Goal: Task Accomplishment & Management: Manage account settings

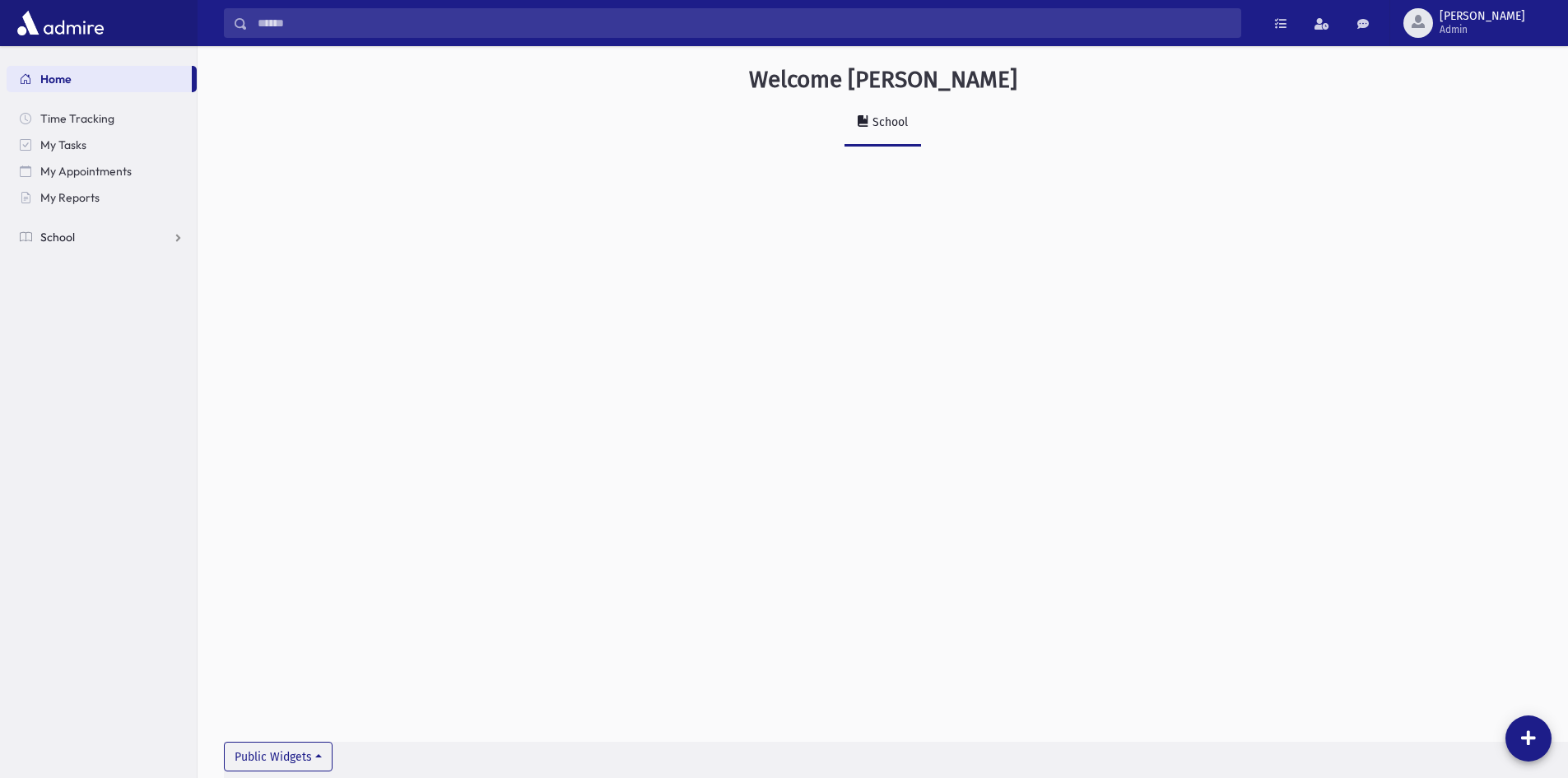
drag, startPoint x: 62, startPoint y: 249, endPoint x: 67, endPoint y: 241, distance: 9.4
click at [63, 249] on link "School" at bounding box center [102, 236] width 190 height 26
click at [61, 444] on span "Report Cards" at bounding box center [83, 447] width 70 height 14
click at [70, 467] on span "Entry" at bounding box center [76, 473] width 28 height 14
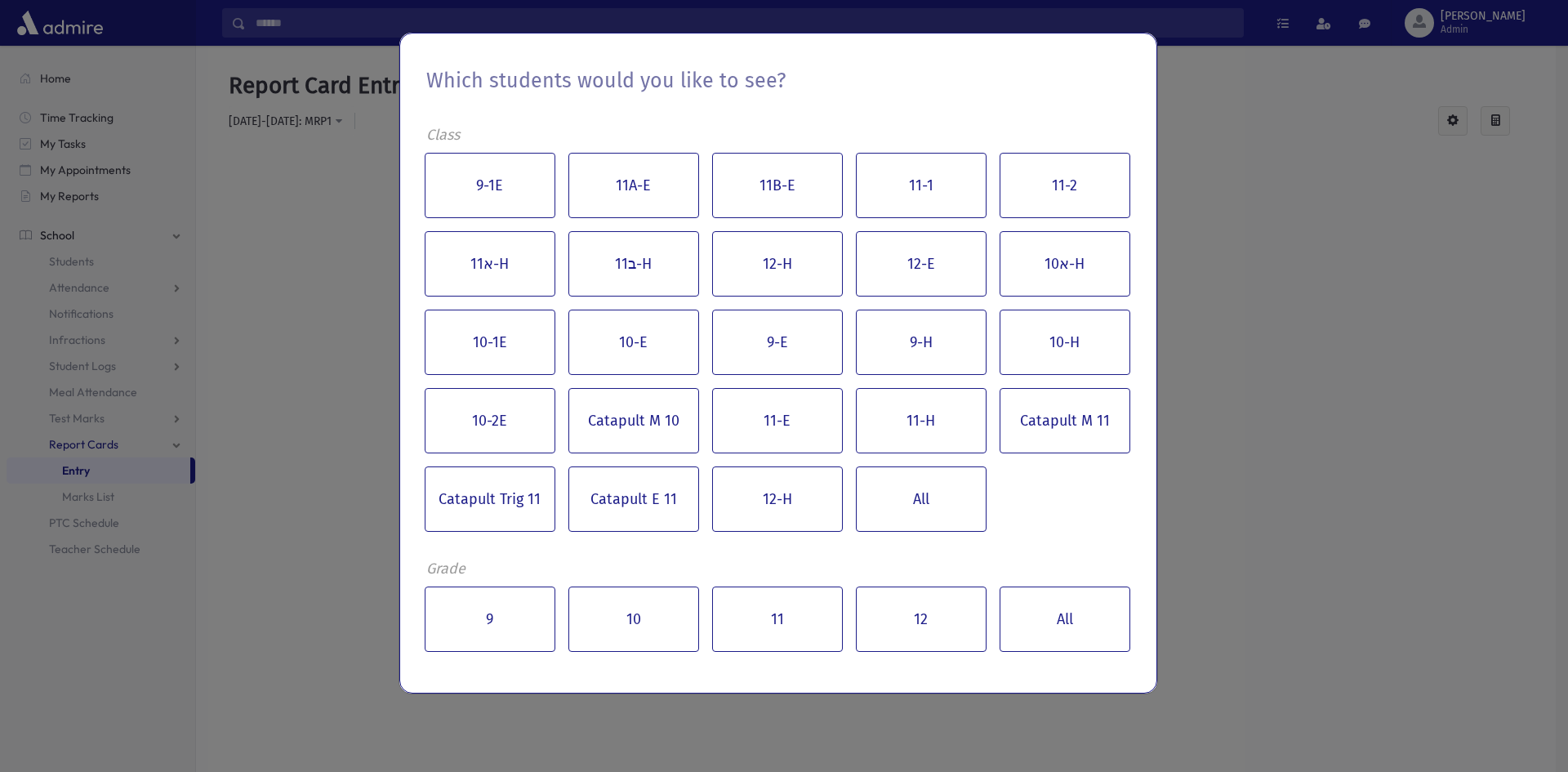
drag, startPoint x: 1121, startPoint y: 147, endPoint x: 1157, endPoint y: 152, distance: 36.3
click at [1121, 147] on div "9-1E 11A-E 11B-E 11-1 11-2 11א-H 11ב-H 12-H 12-E א10-H 10-1E 10-E 9-E 9-H 10-H …" at bounding box center [778, 343] width 721 height 392
click at [1198, 135] on div "Which students would you like to see? Class 9-1E 11A-E 11B-E 11-1 11-2 11א-H 11…" at bounding box center [784, 386] width 1568 height 772
click at [1186, 60] on div "Which students would you like to see? Class 9-1E 11A-E 11B-E 11-1 11-2 11א-H 11…" at bounding box center [784, 386] width 1568 height 772
drag, startPoint x: 1067, startPoint y: 585, endPoint x: 1065, endPoint y: 597, distance: 12.2
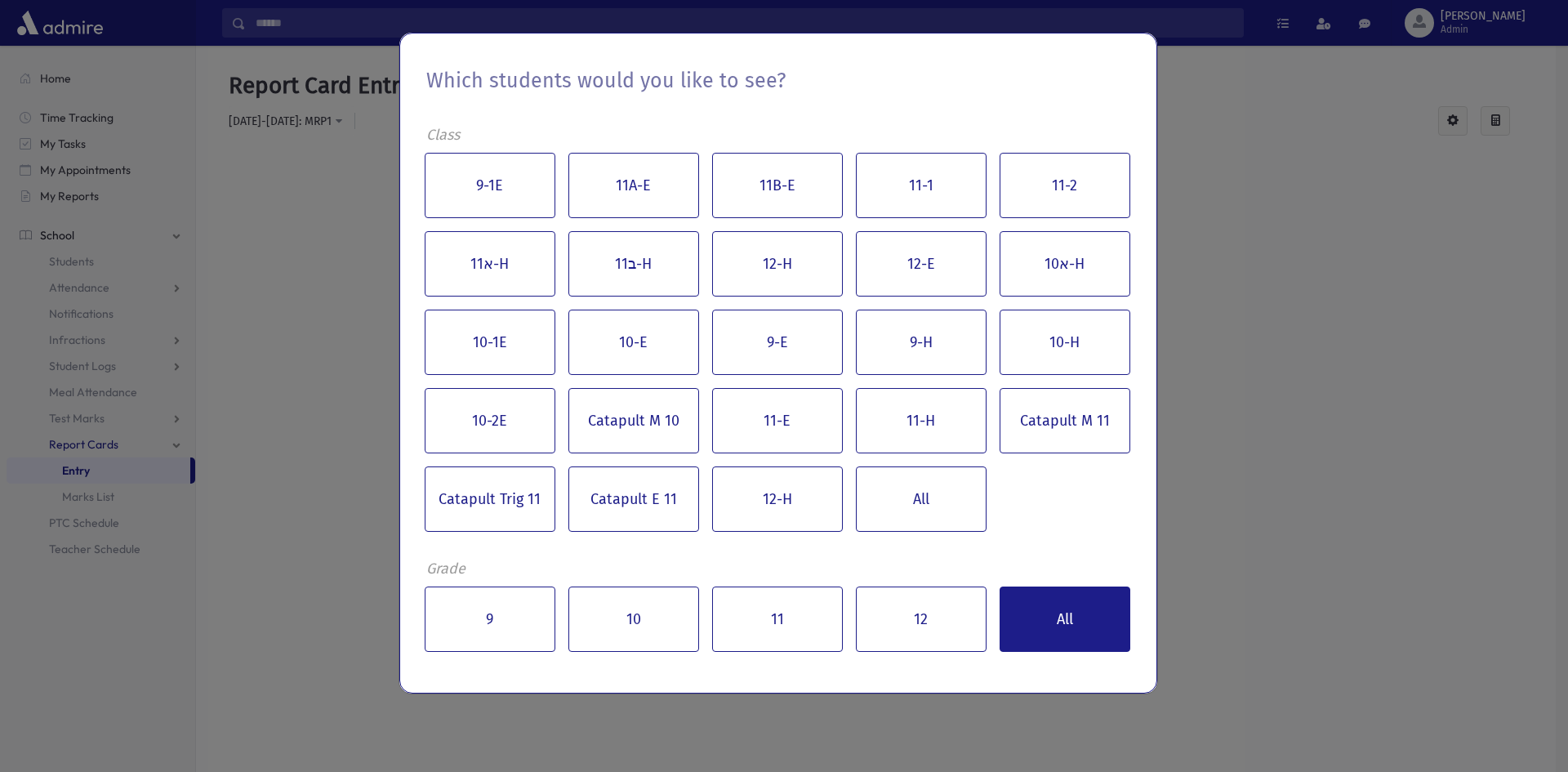
click at [1065, 595] on div "9 10 11 12 All" at bounding box center [778, 619] width 721 height 78
click at [1065, 597] on button "All" at bounding box center [1064, 619] width 130 height 66
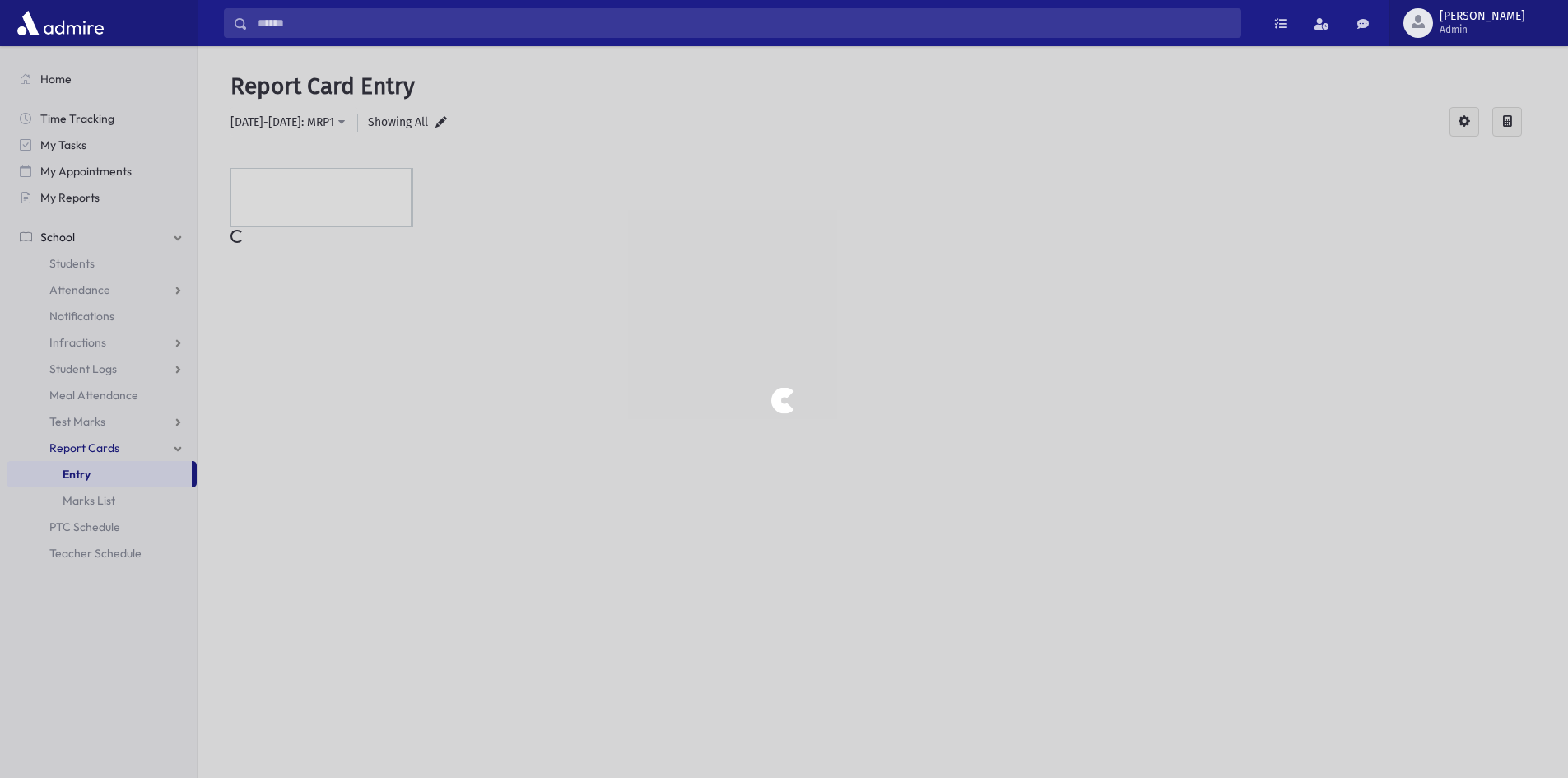
click at [1498, 27] on span "Admin" at bounding box center [1483, 30] width 85 height 13
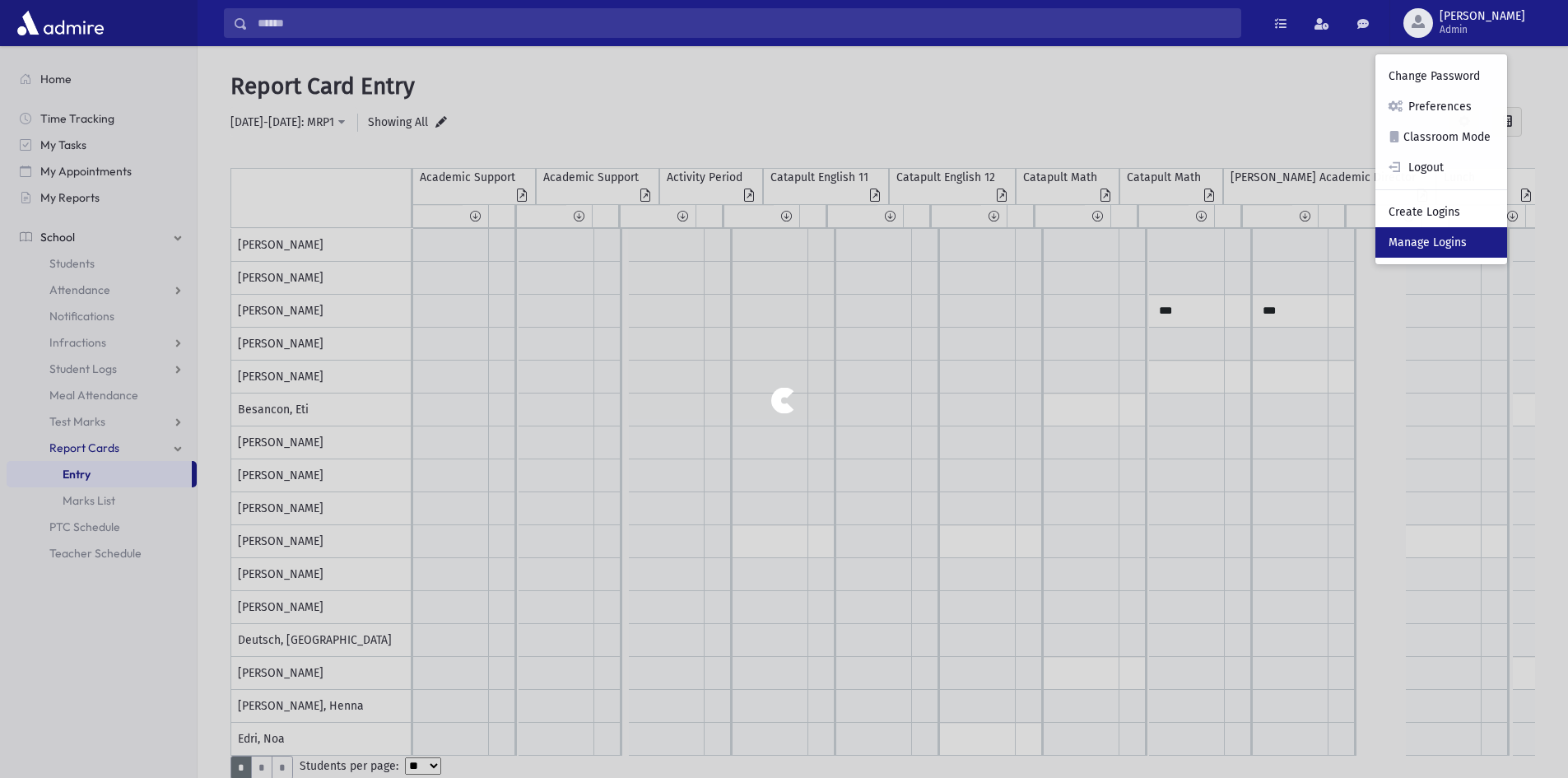
click at [1485, 244] on link "Manage Logins" at bounding box center [1441, 243] width 131 height 31
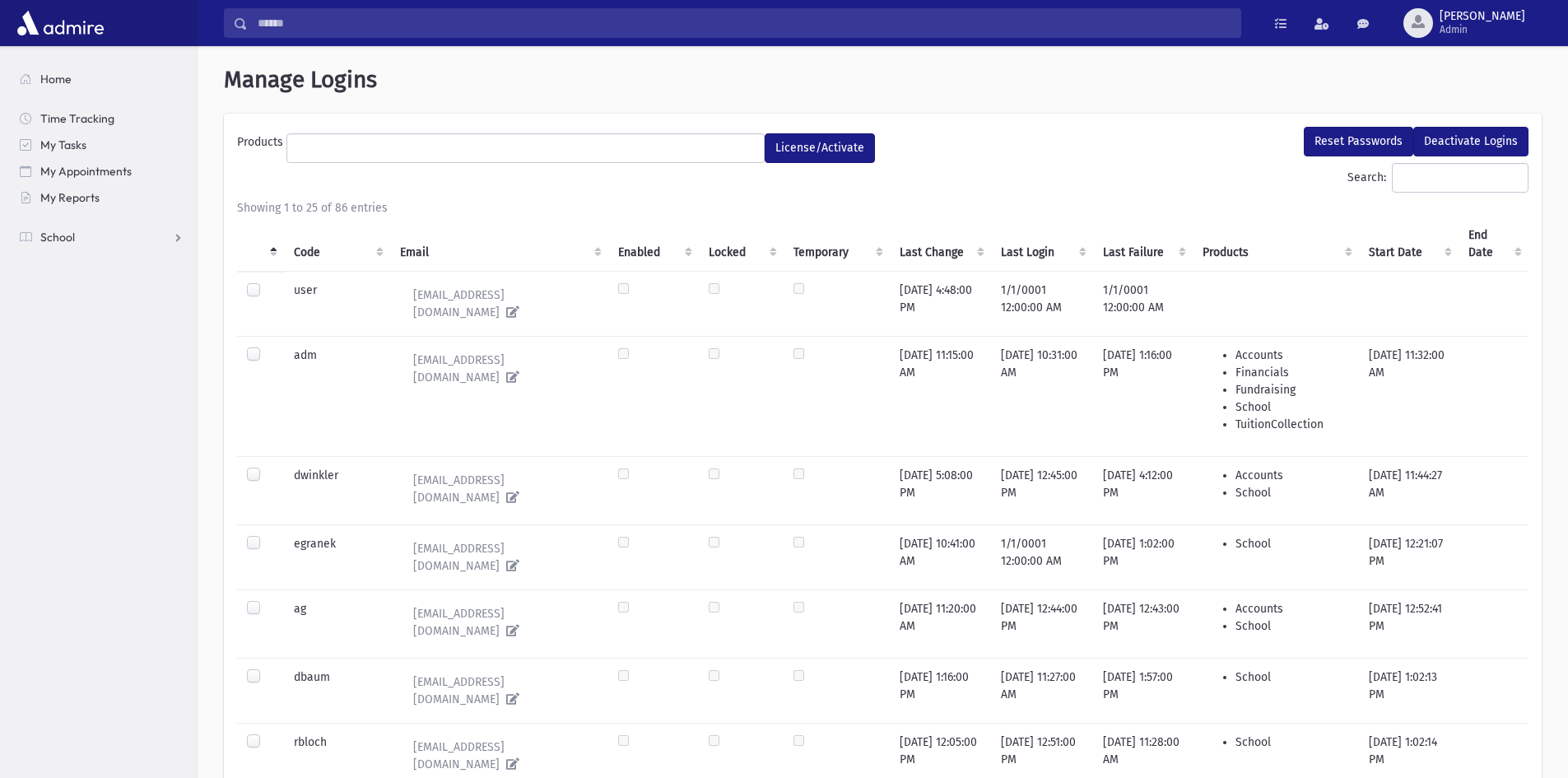
select select
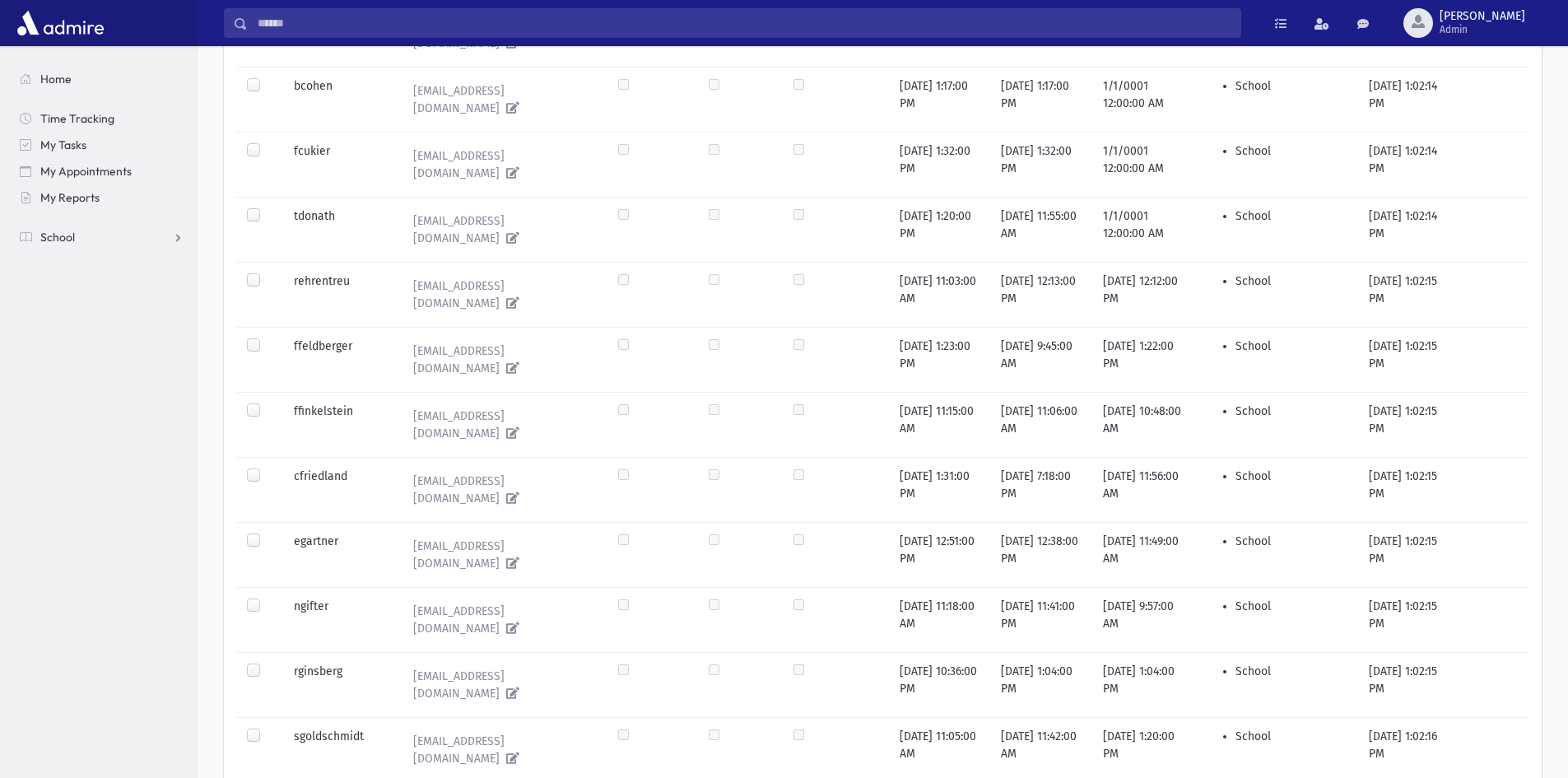
scroll to position [1113, 0]
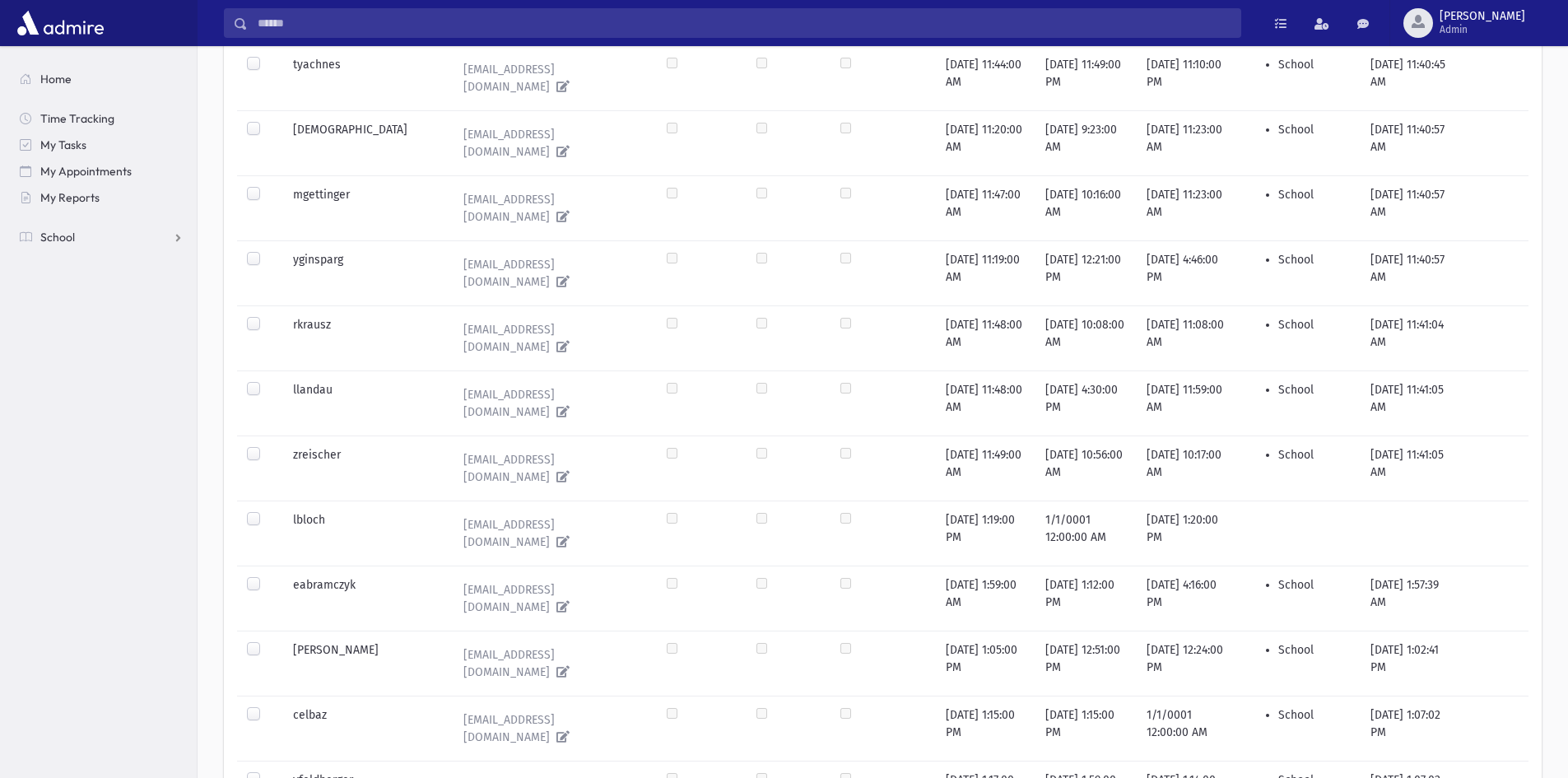
scroll to position [1022, 0]
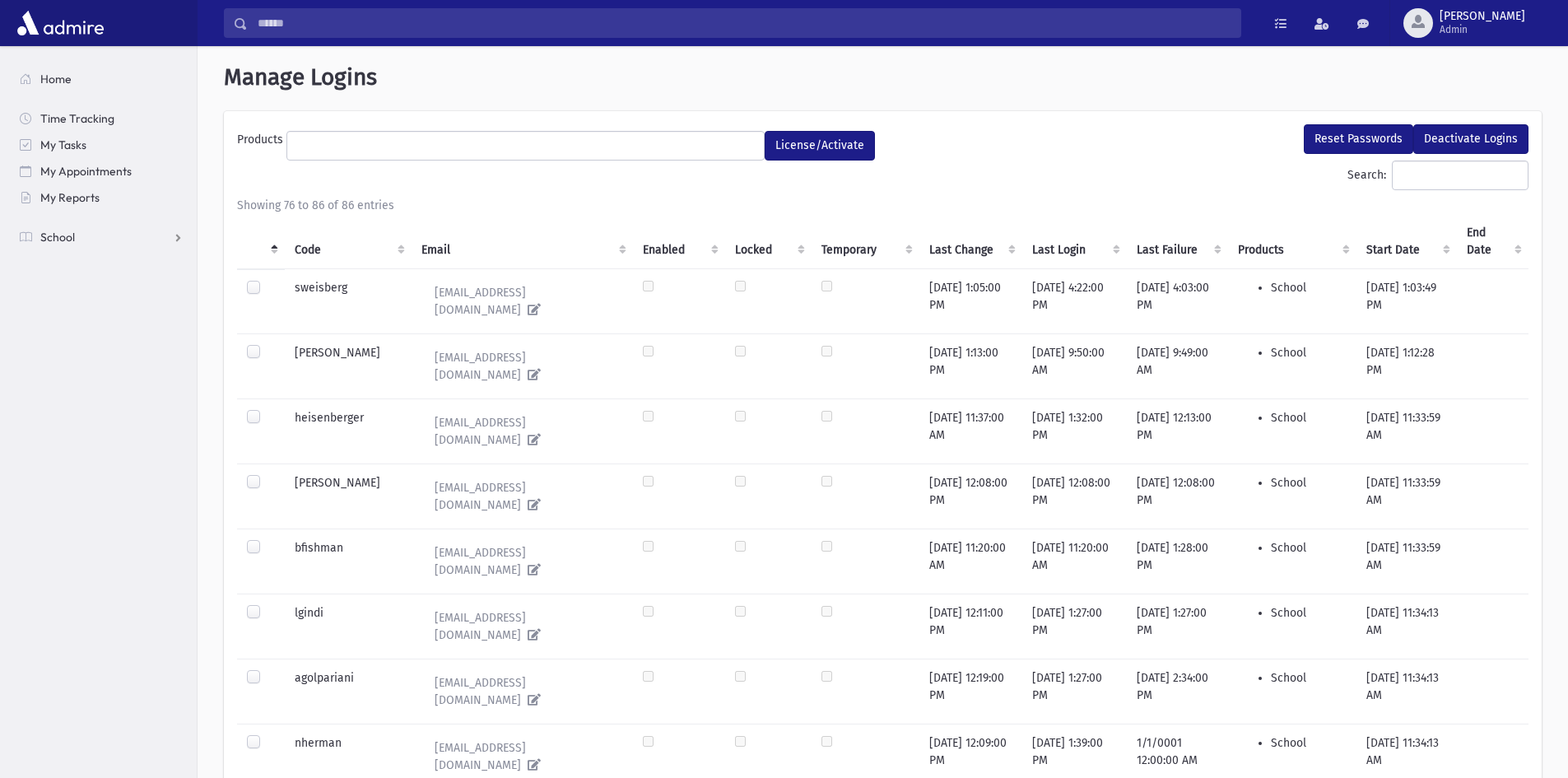
scroll to position [0, 0]
click at [381, 153] on ul at bounding box center [525, 147] width 477 height 25
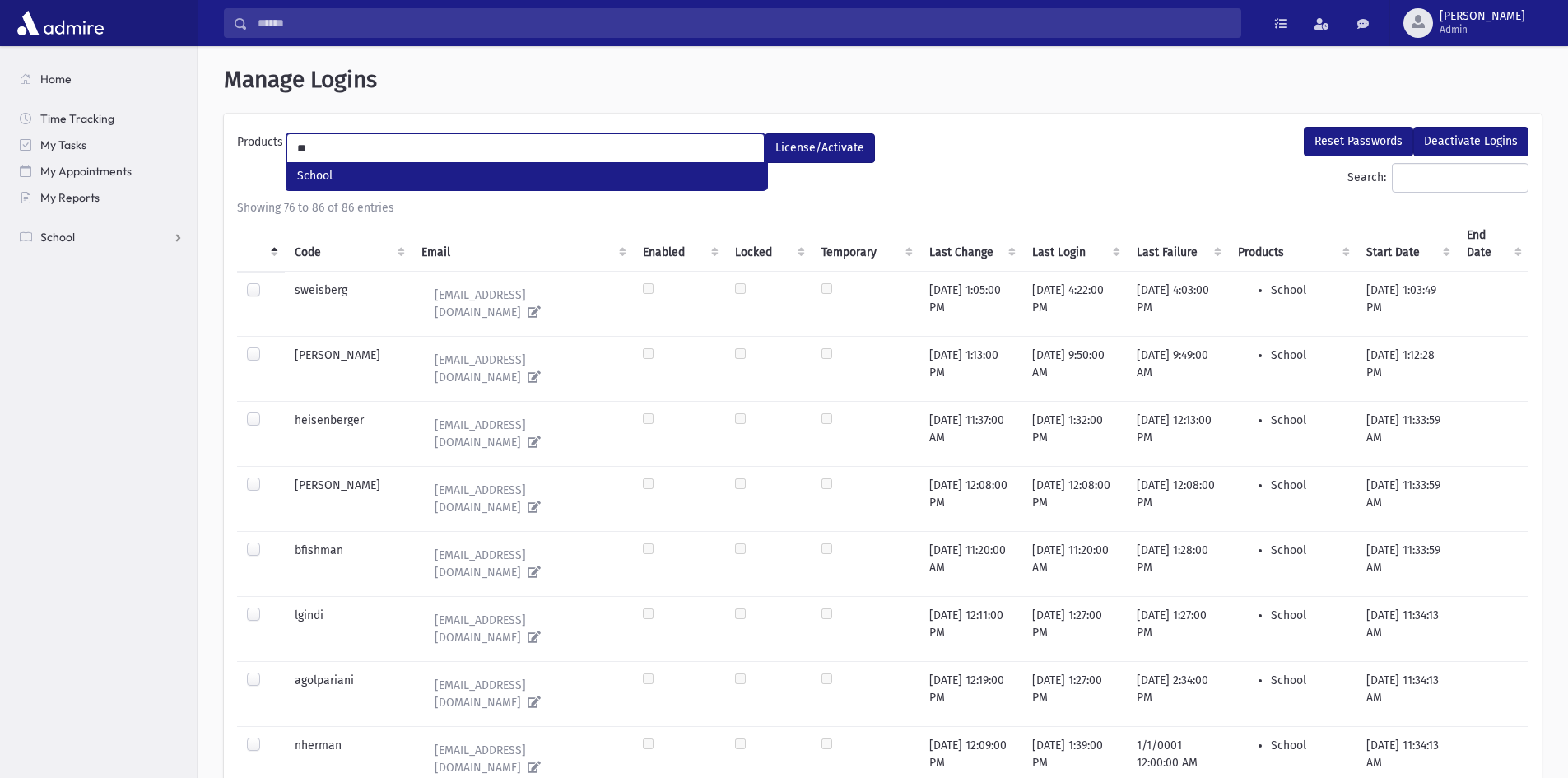
type input "*"
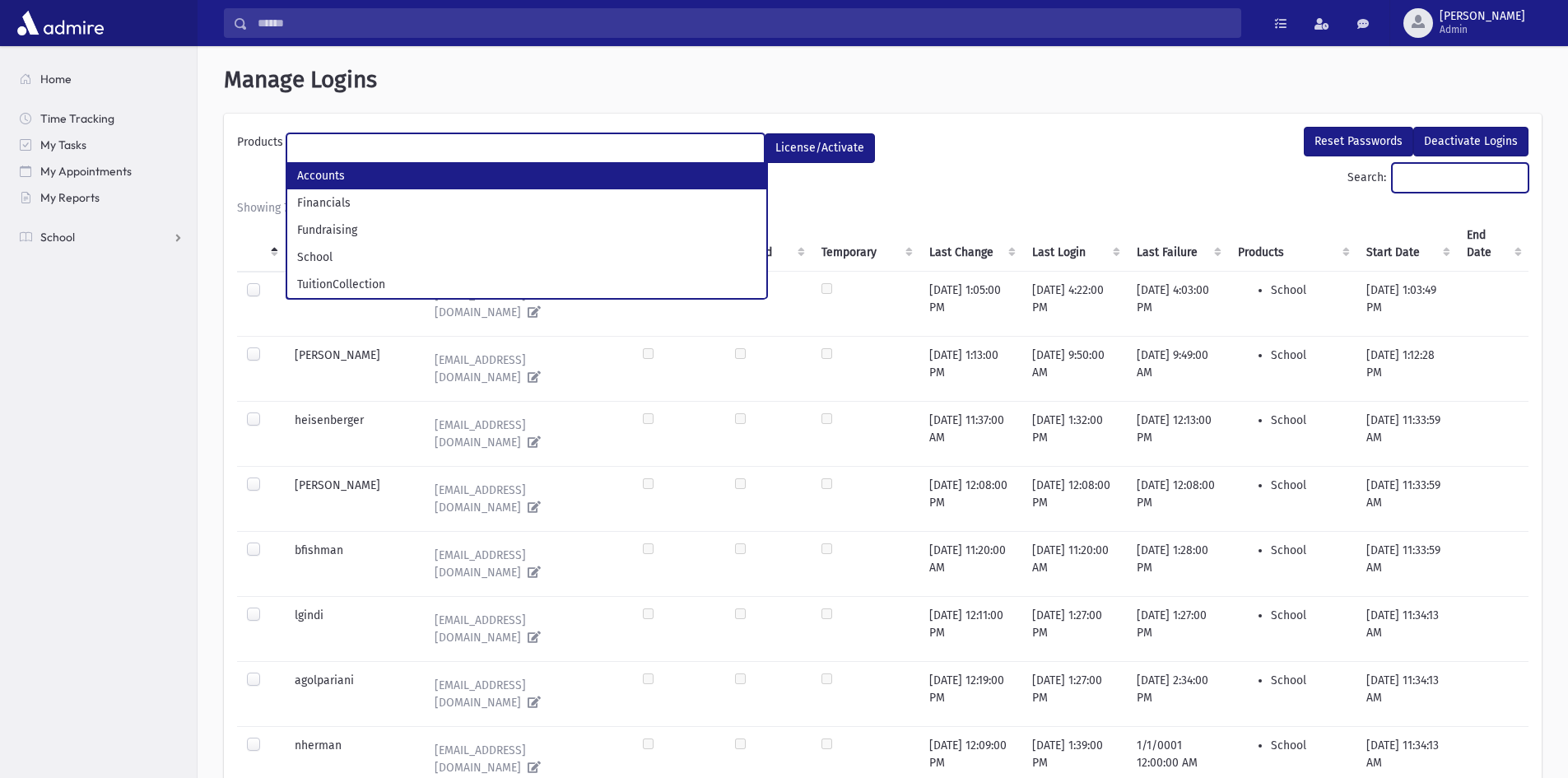
click at [1412, 174] on input "Search:" at bounding box center [1461, 177] width 136 height 30
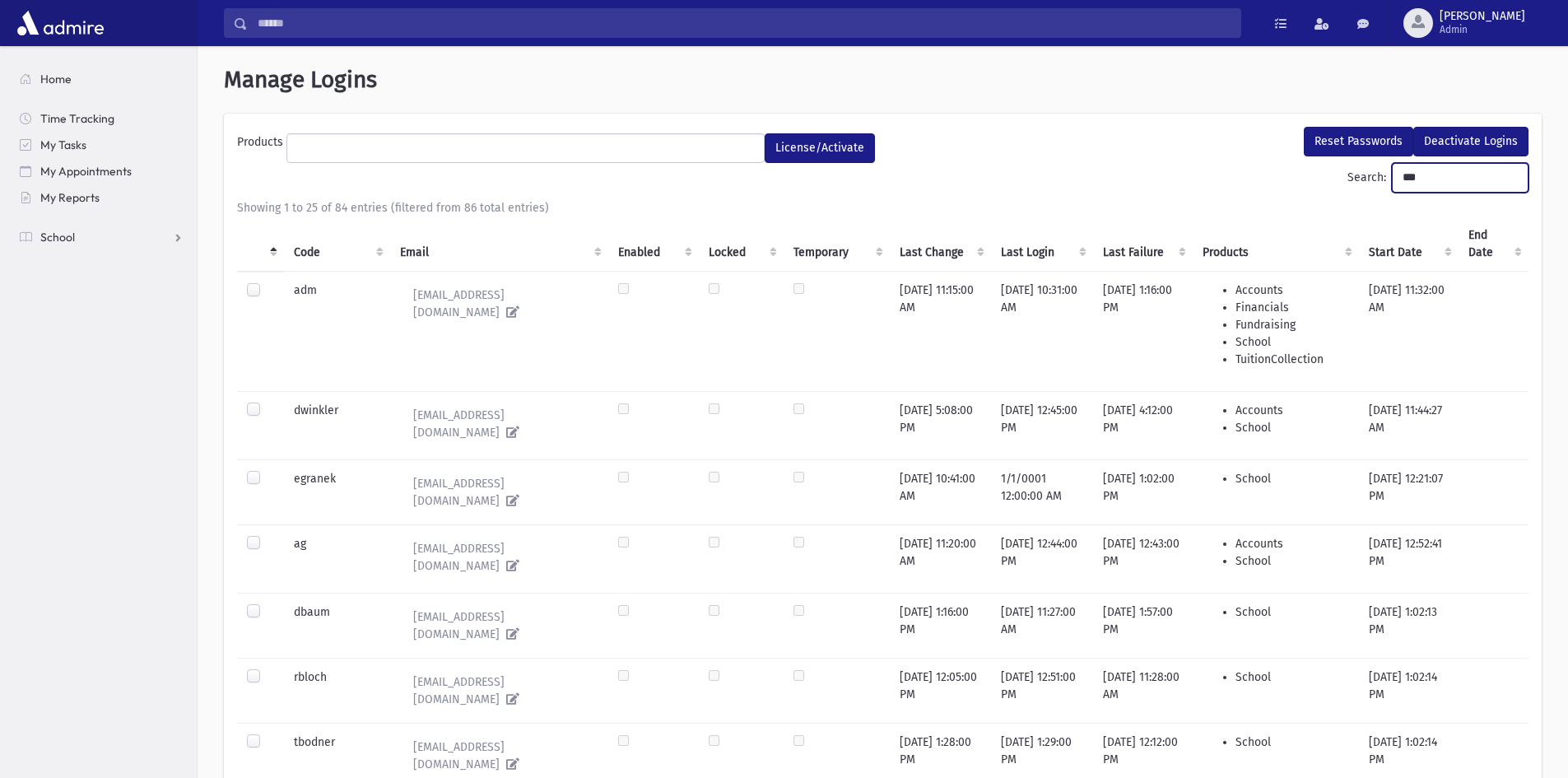
drag, startPoint x: 1408, startPoint y: 170, endPoint x: 1345, endPoint y: 175, distance: 63.2
click at [1348, 175] on label "Search: ***" at bounding box center [1438, 177] width 181 height 30
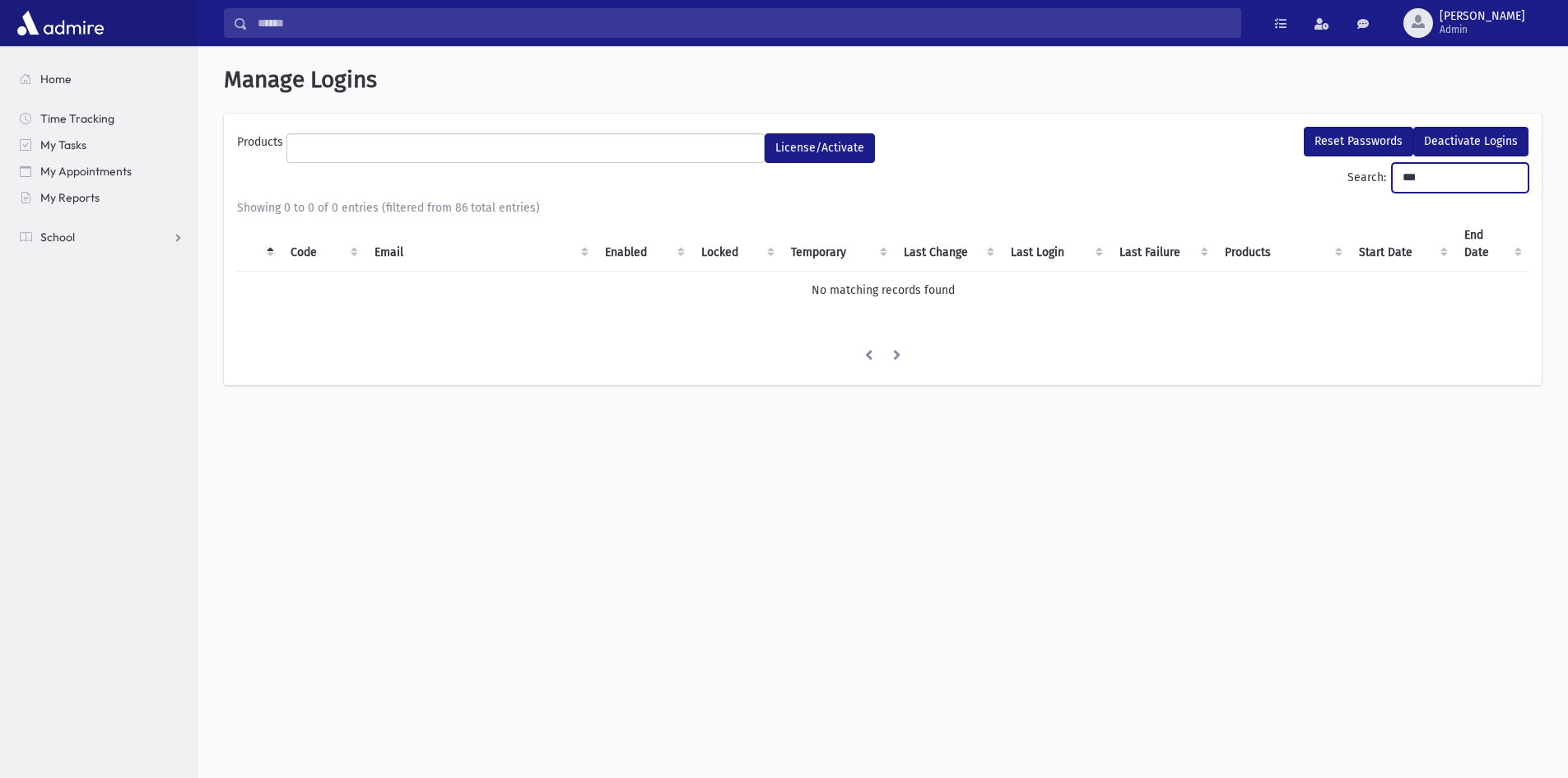
type input "**"
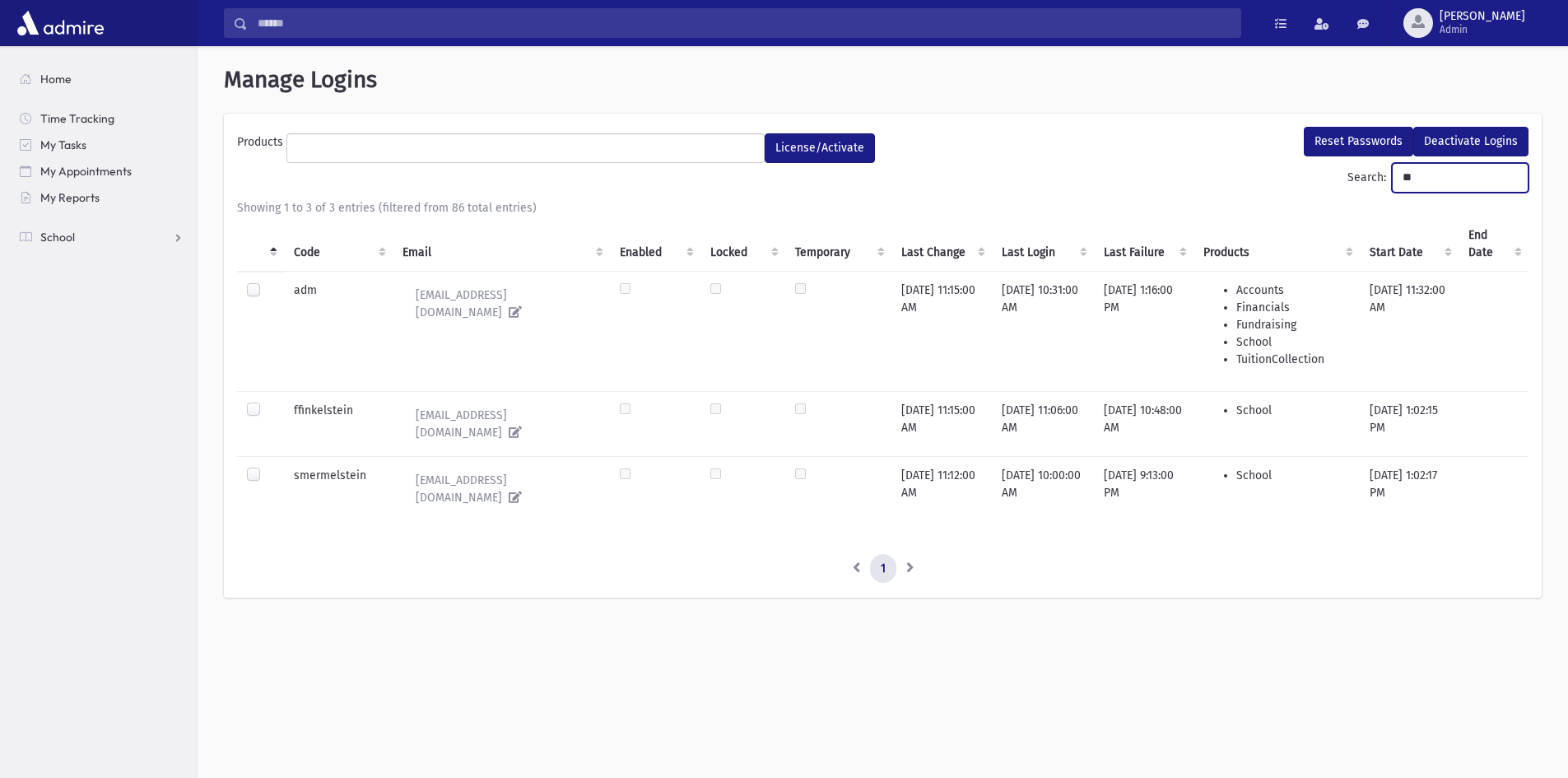
click at [1511, 171] on input "**" at bounding box center [1461, 177] width 136 height 30
click at [1510, 176] on input "**" at bounding box center [1461, 177] width 136 height 30
click at [1425, 16] on span "button" at bounding box center [1418, 21] width 13 height 13
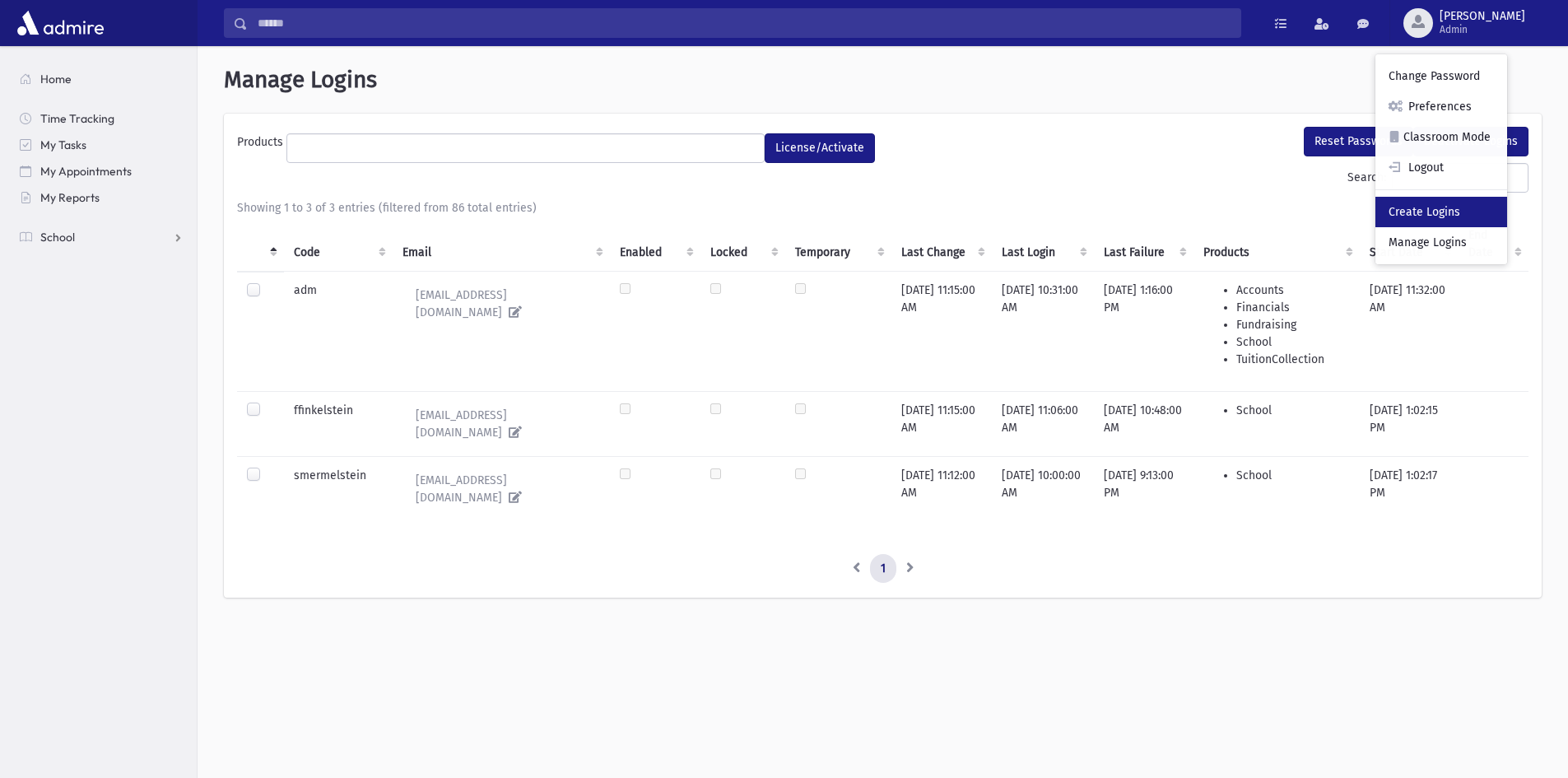
click at [1480, 219] on link "Create Logins" at bounding box center [1441, 212] width 131 height 31
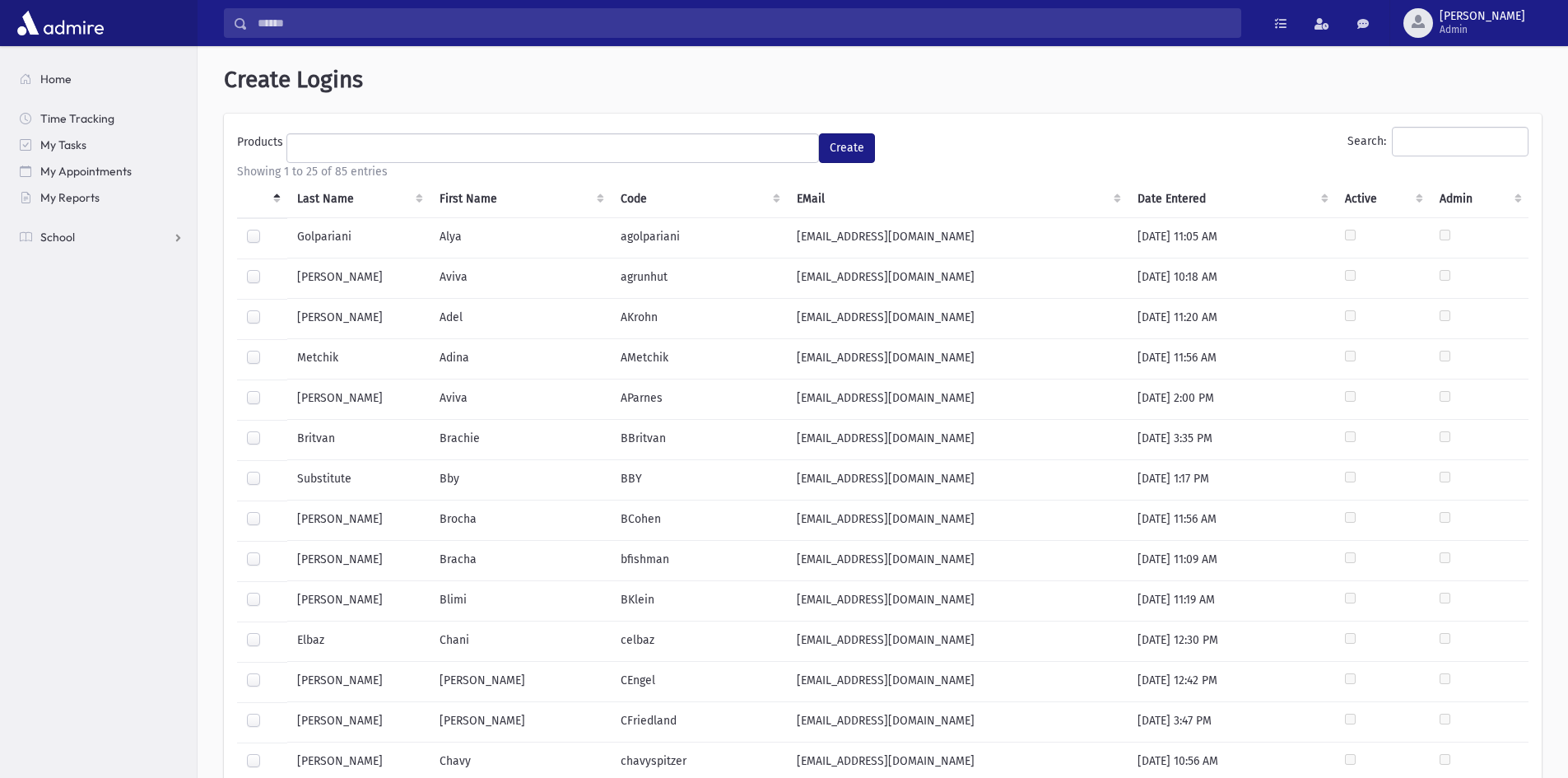
select select
click at [1439, 148] on input "Search:" at bounding box center [1461, 141] width 136 height 30
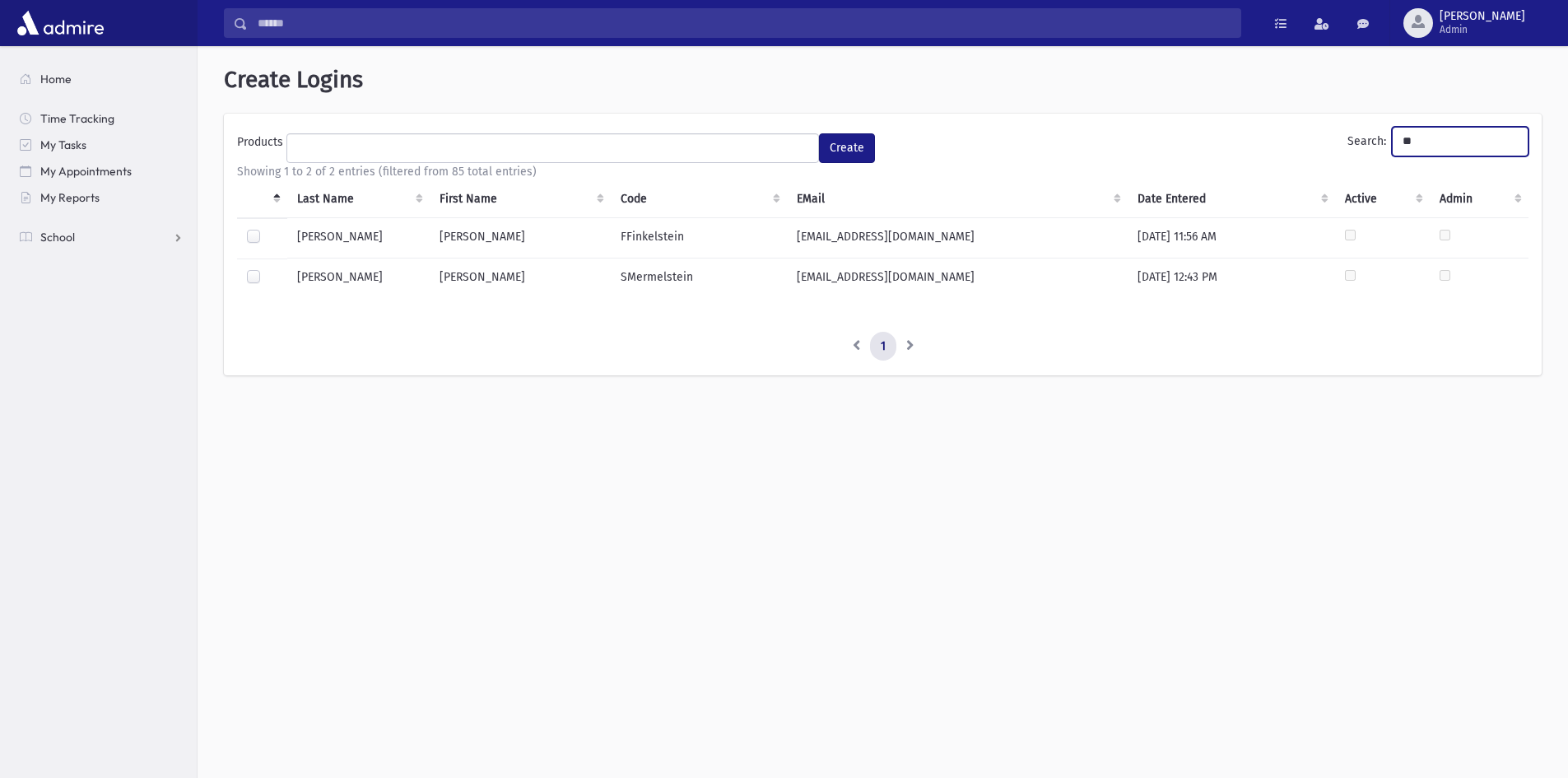
type input "*"
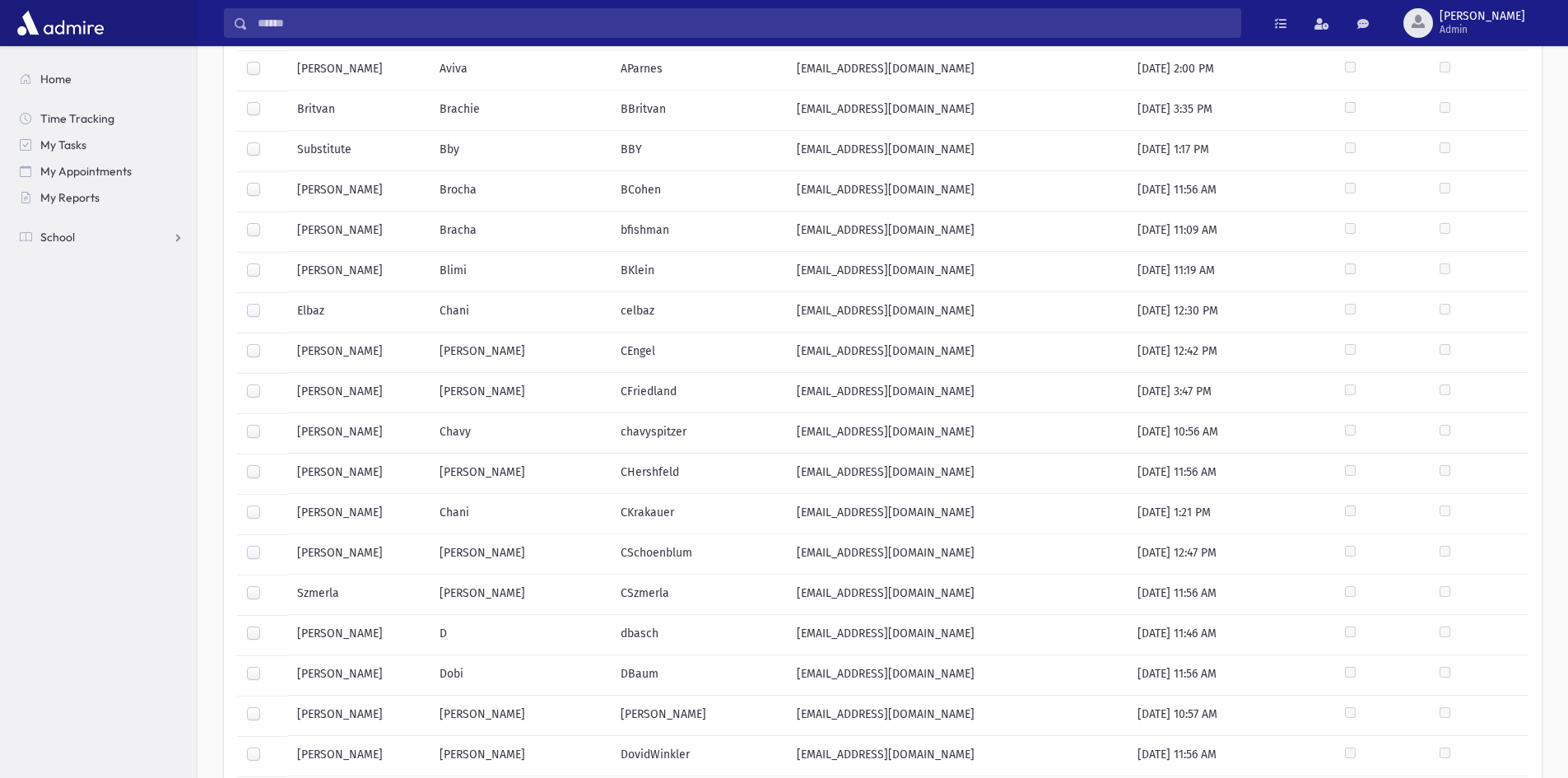
scroll to position [577, 0]
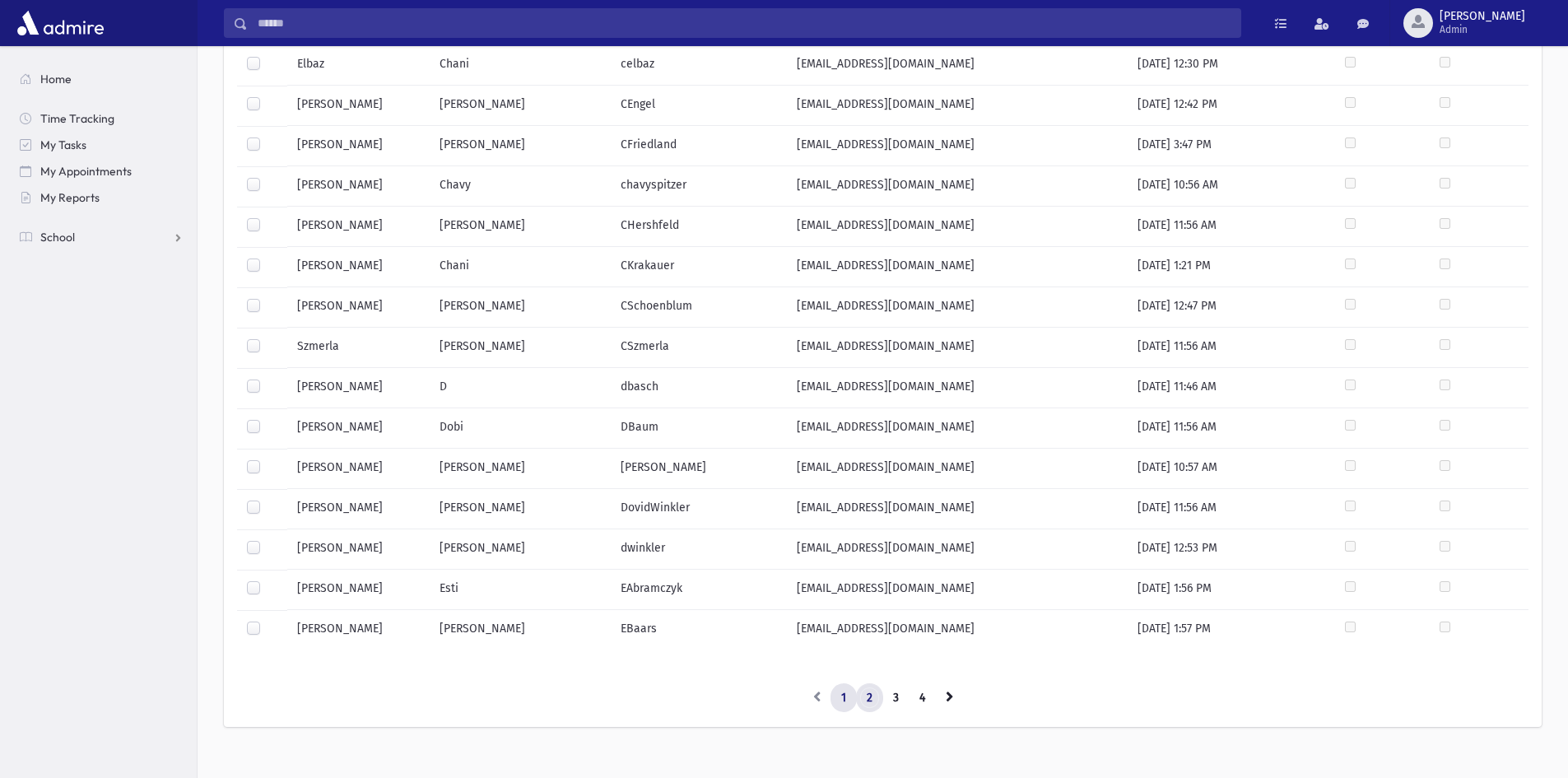
click at [861, 700] on link "2" at bounding box center [869, 697] width 27 height 30
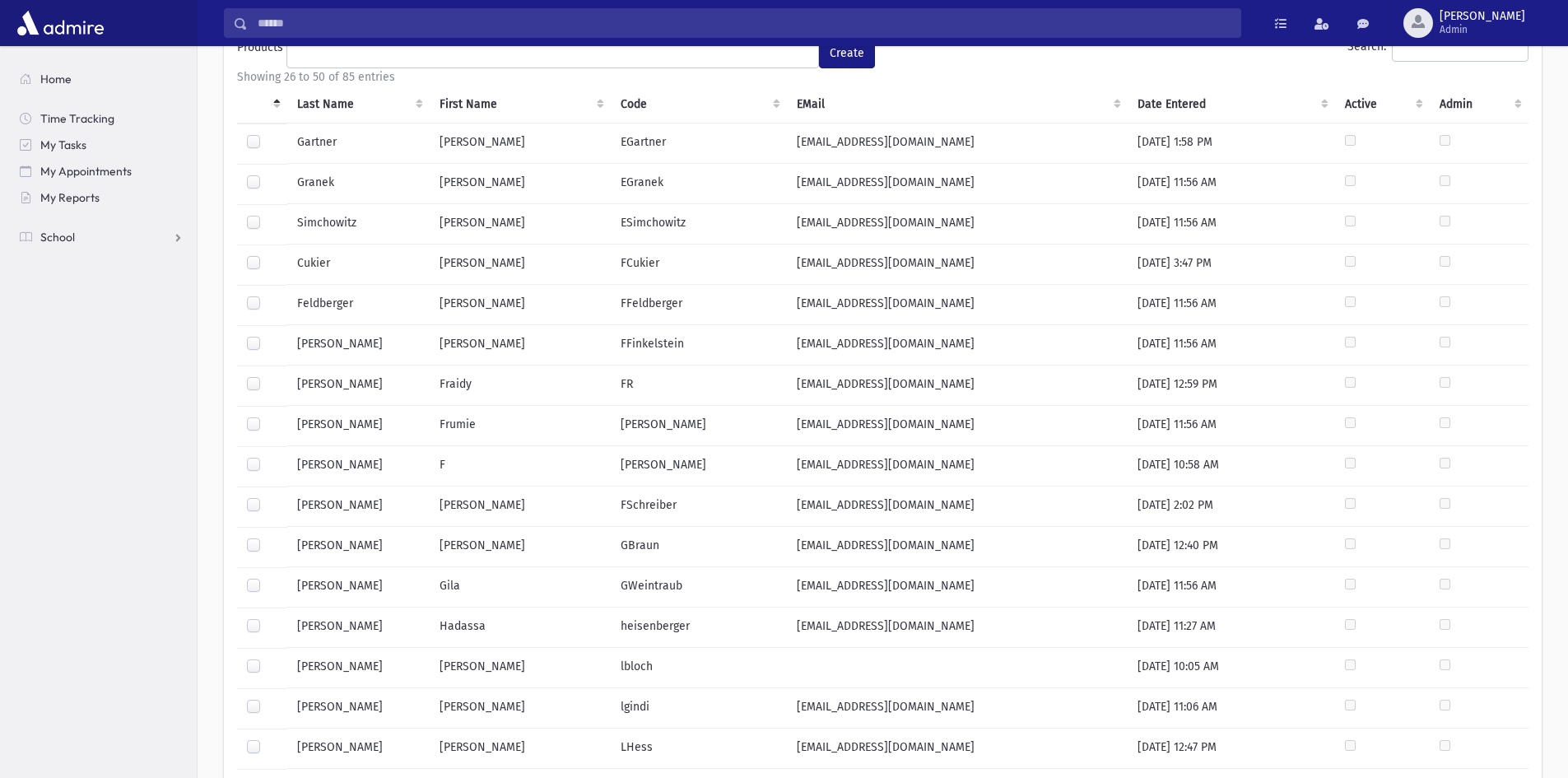
scroll to position [0, 0]
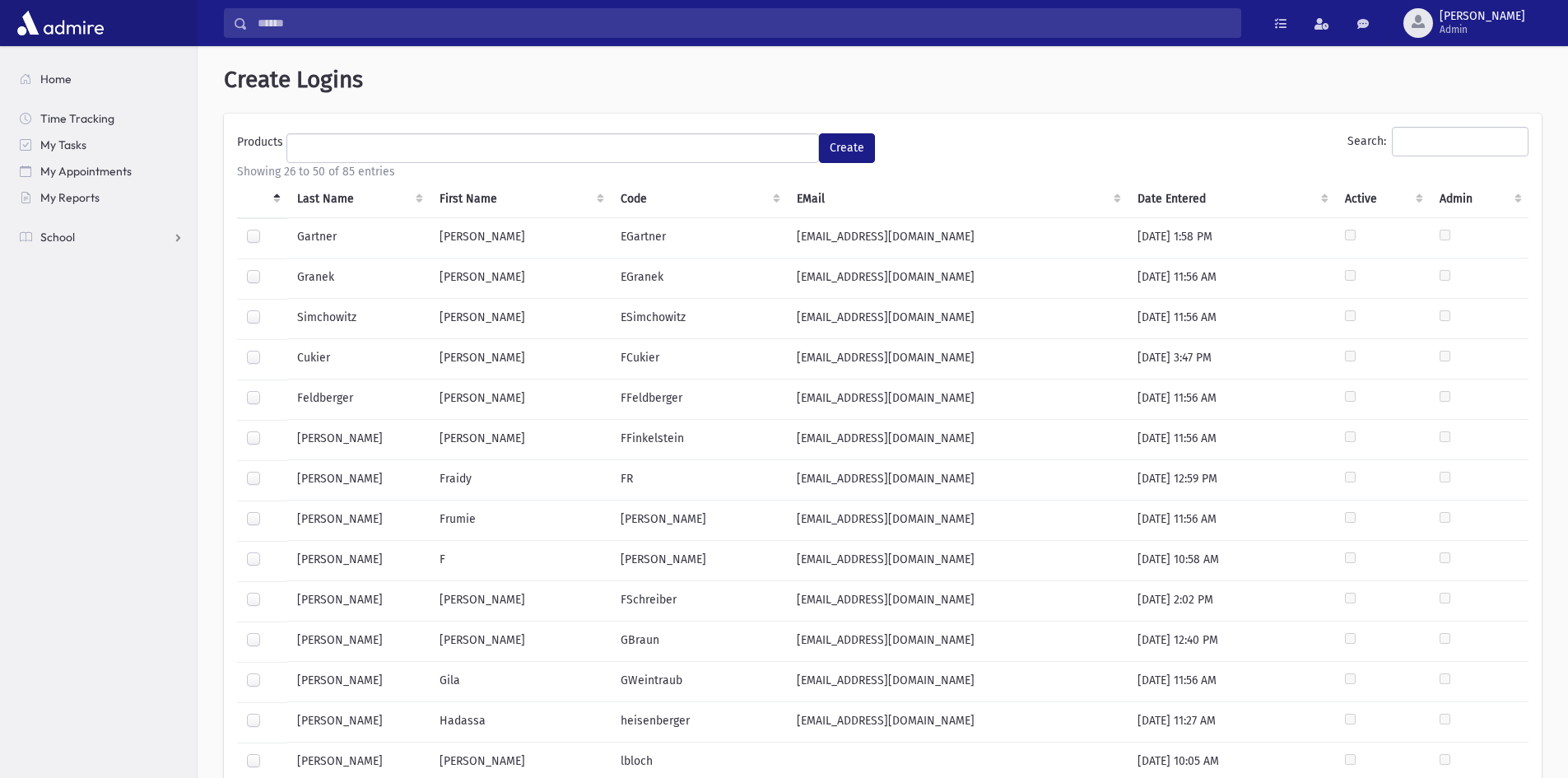
click at [337, 192] on th "Last Name" at bounding box center [358, 199] width 143 height 37
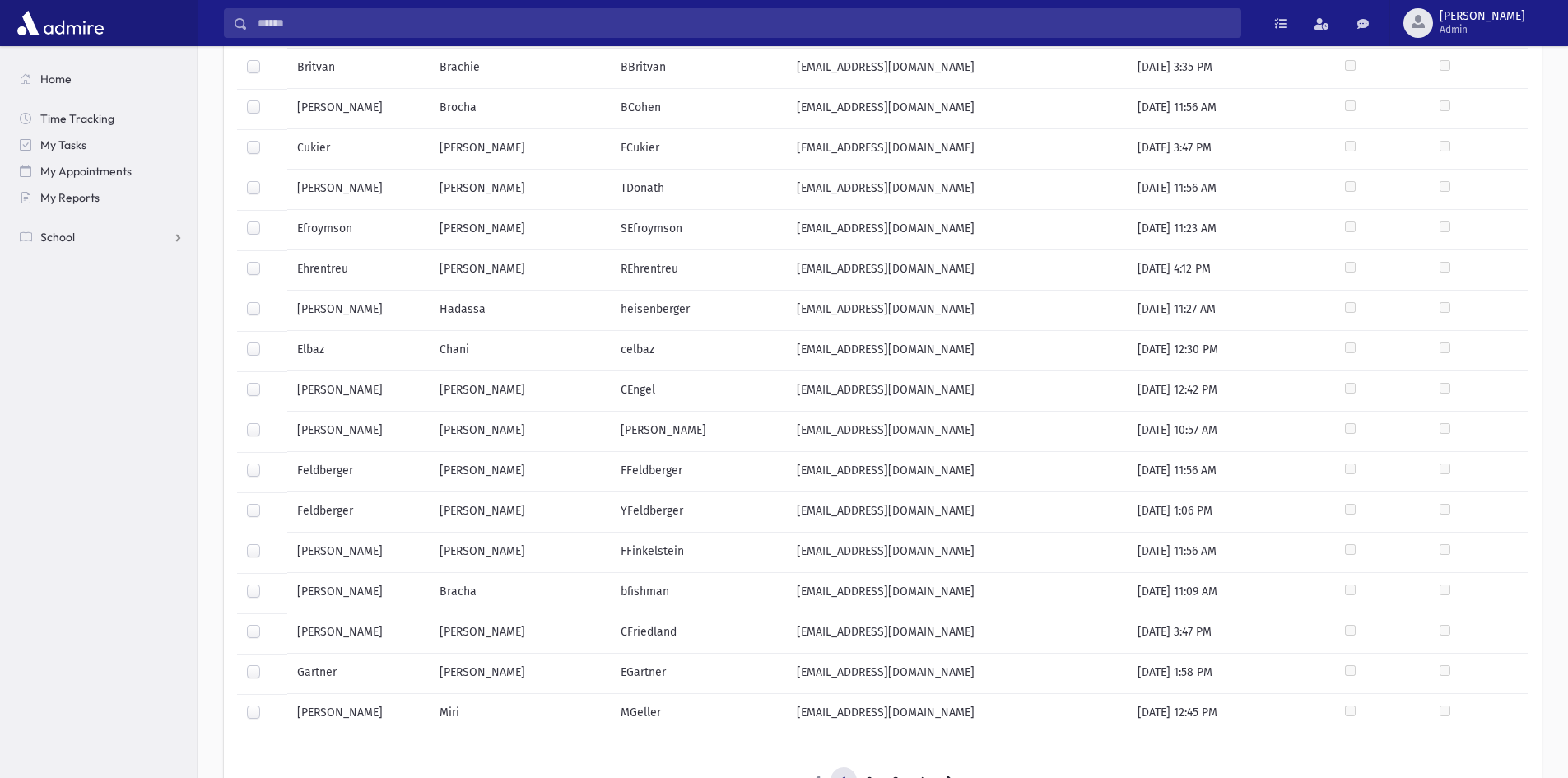
scroll to position [599, 0]
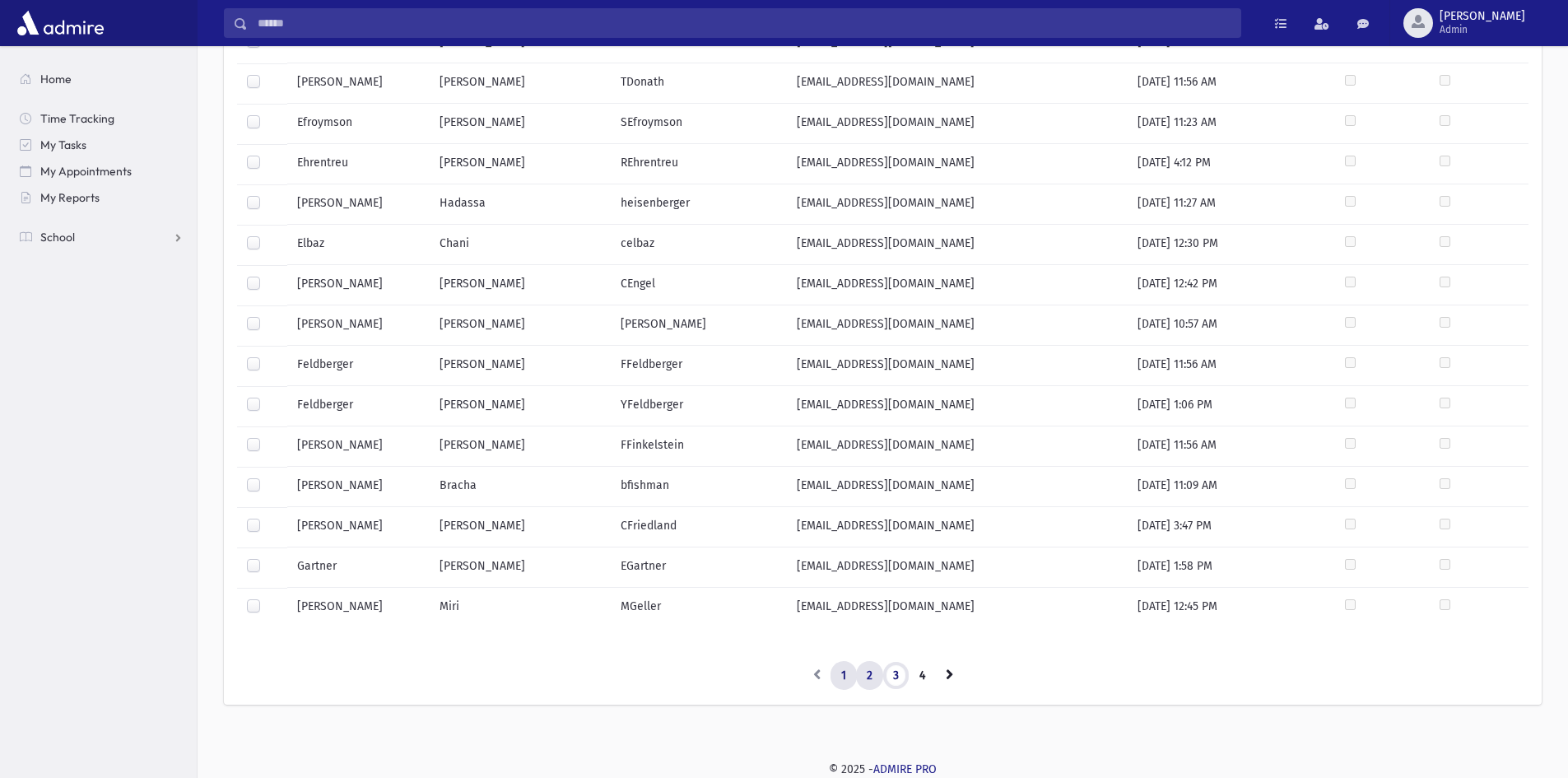
click at [881, 674] on ul "1 2 3 4" at bounding box center [883, 675] width 1292 height 30
click at [880, 674] on link "2" at bounding box center [869, 675] width 27 height 30
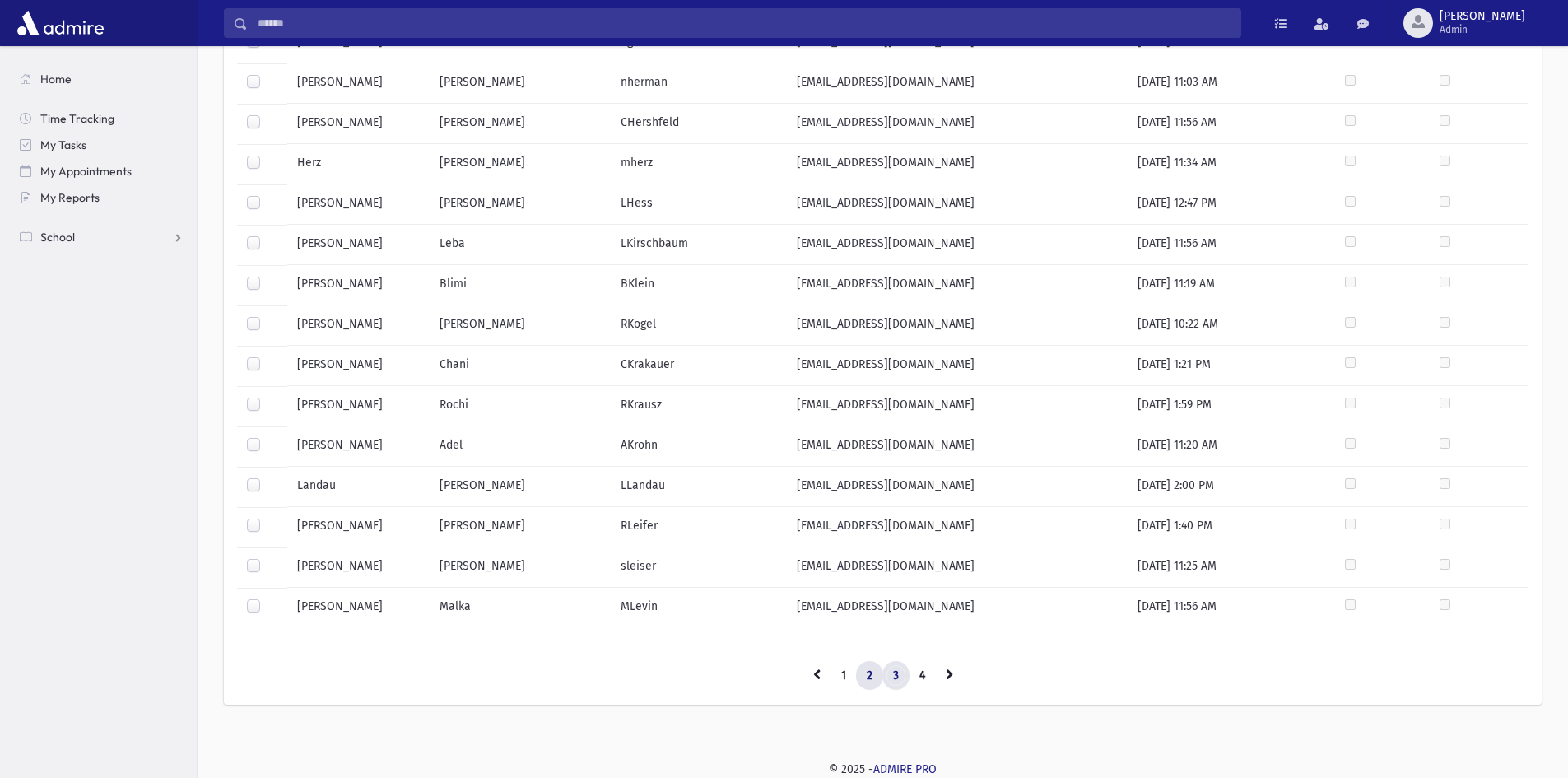
click at [905, 679] on link "3" at bounding box center [896, 675] width 27 height 30
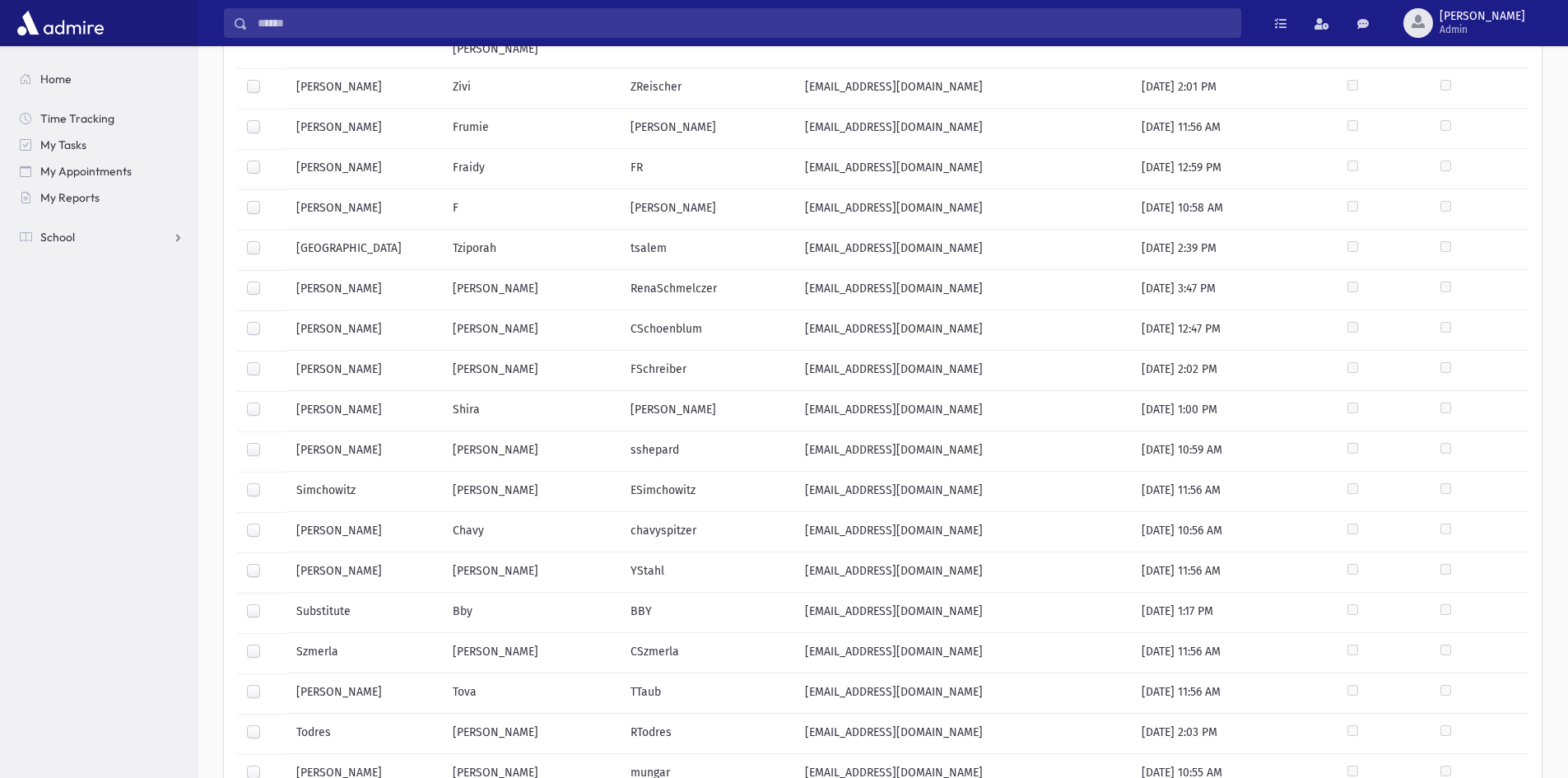
scroll to position [434, 0]
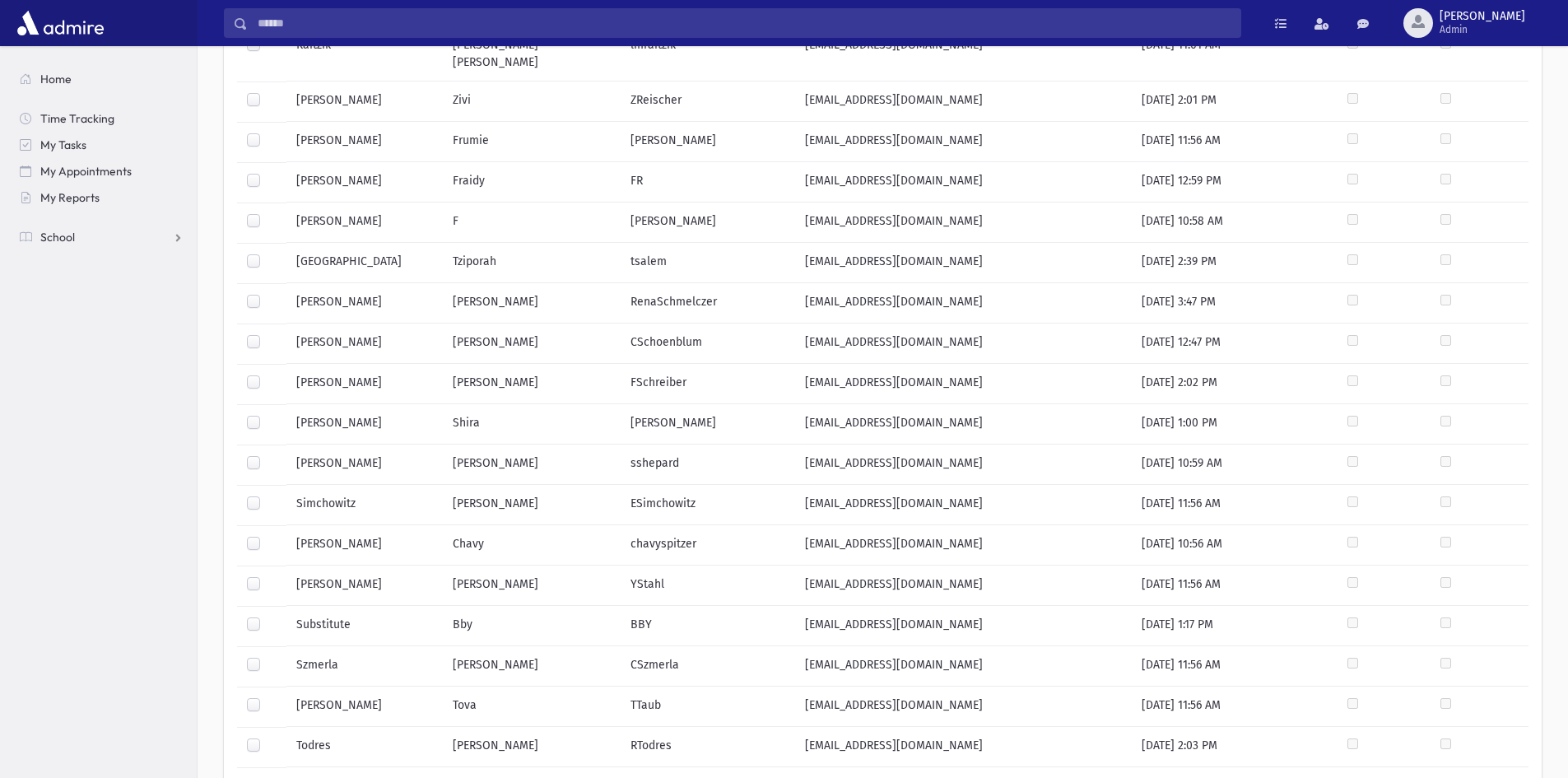
click at [833, 709] on td "[EMAIL_ADDRESS][DOMAIN_NAME]" at bounding box center [963, 707] width 337 height 40
click at [1505, 28] on span "Admin" at bounding box center [1483, 30] width 85 height 13
click at [1490, 234] on link "Manage Logins" at bounding box center [1441, 243] width 131 height 31
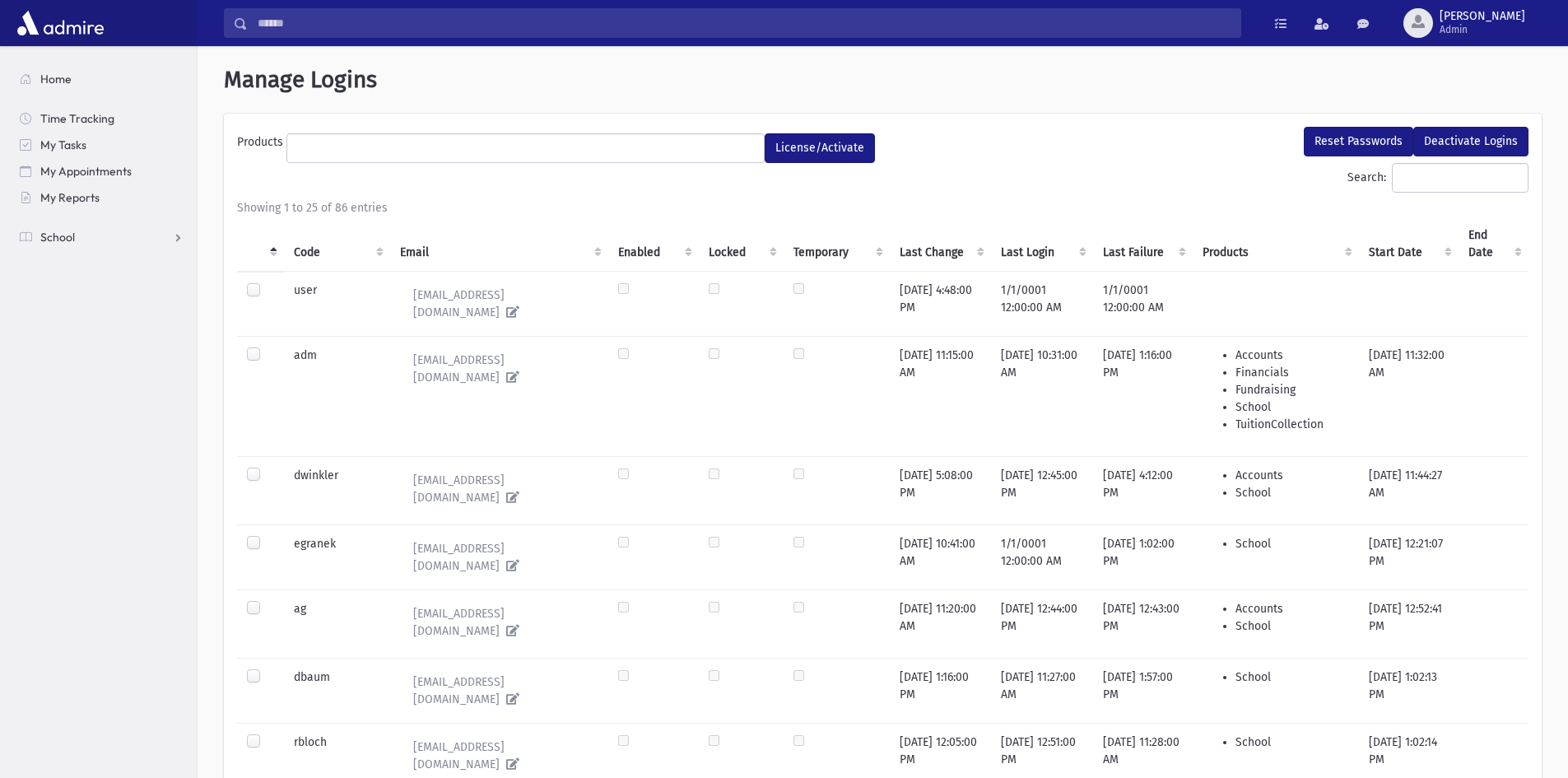
select select
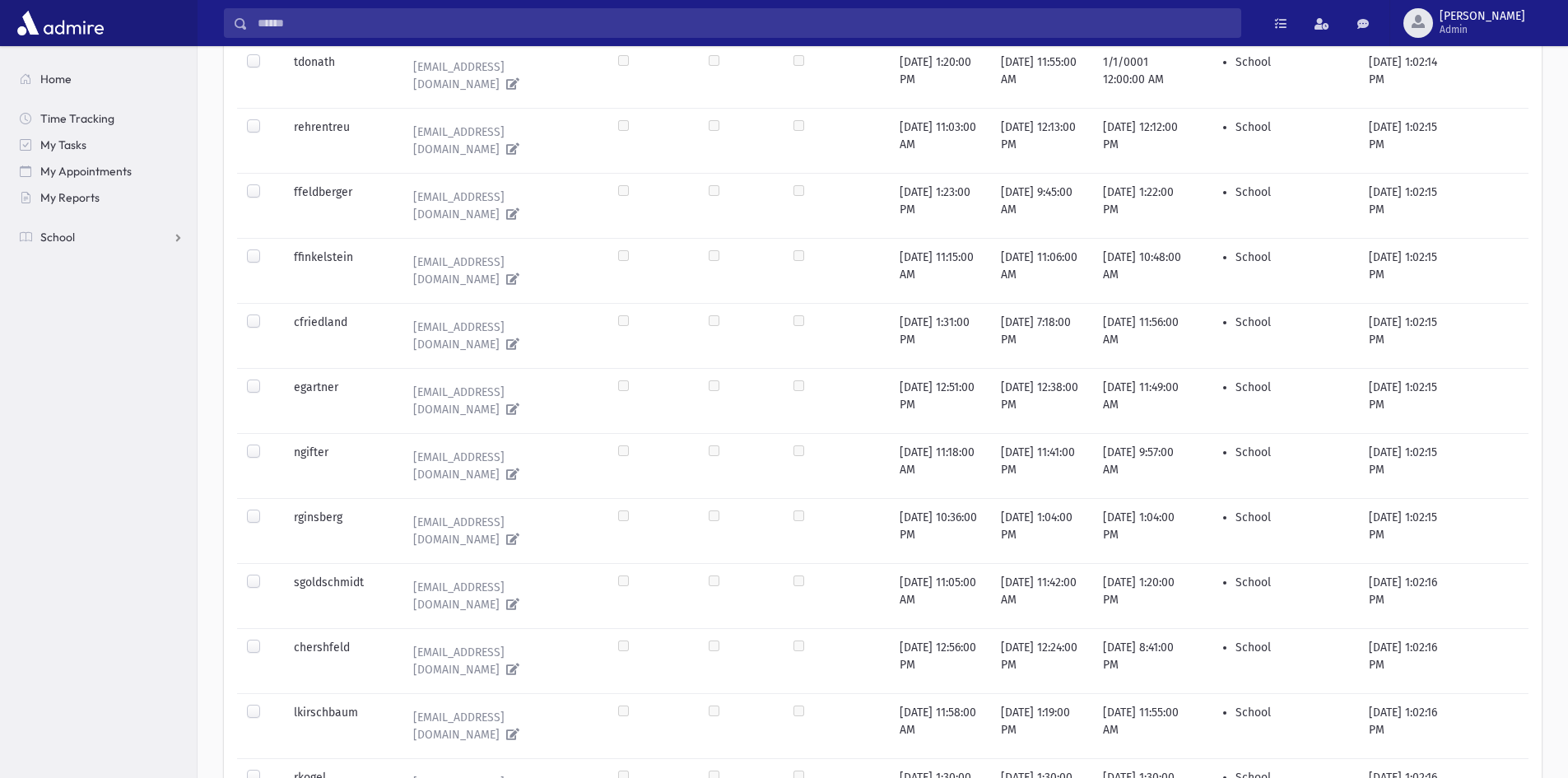
scroll to position [1113, 0]
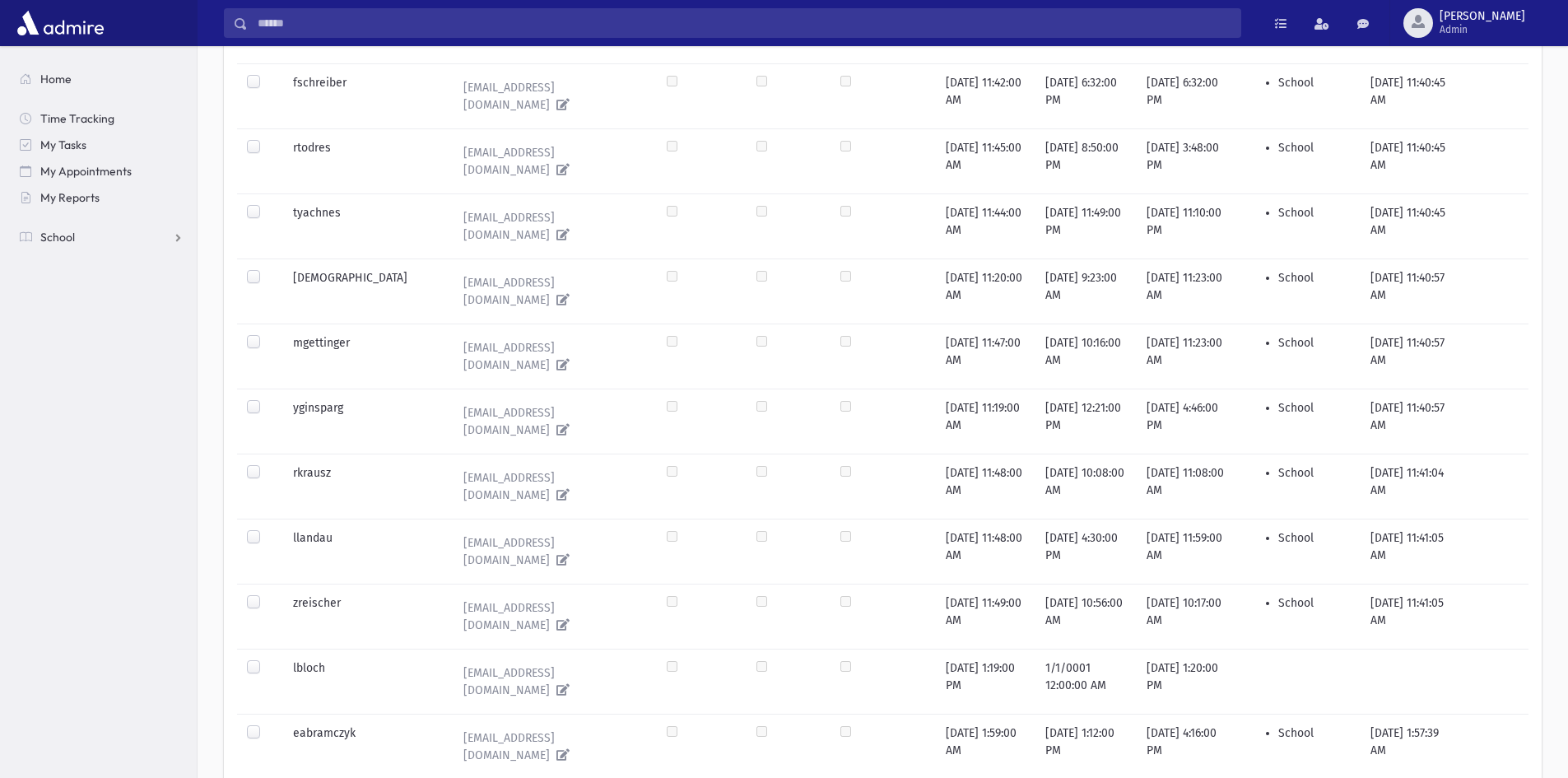
scroll to position [774, 0]
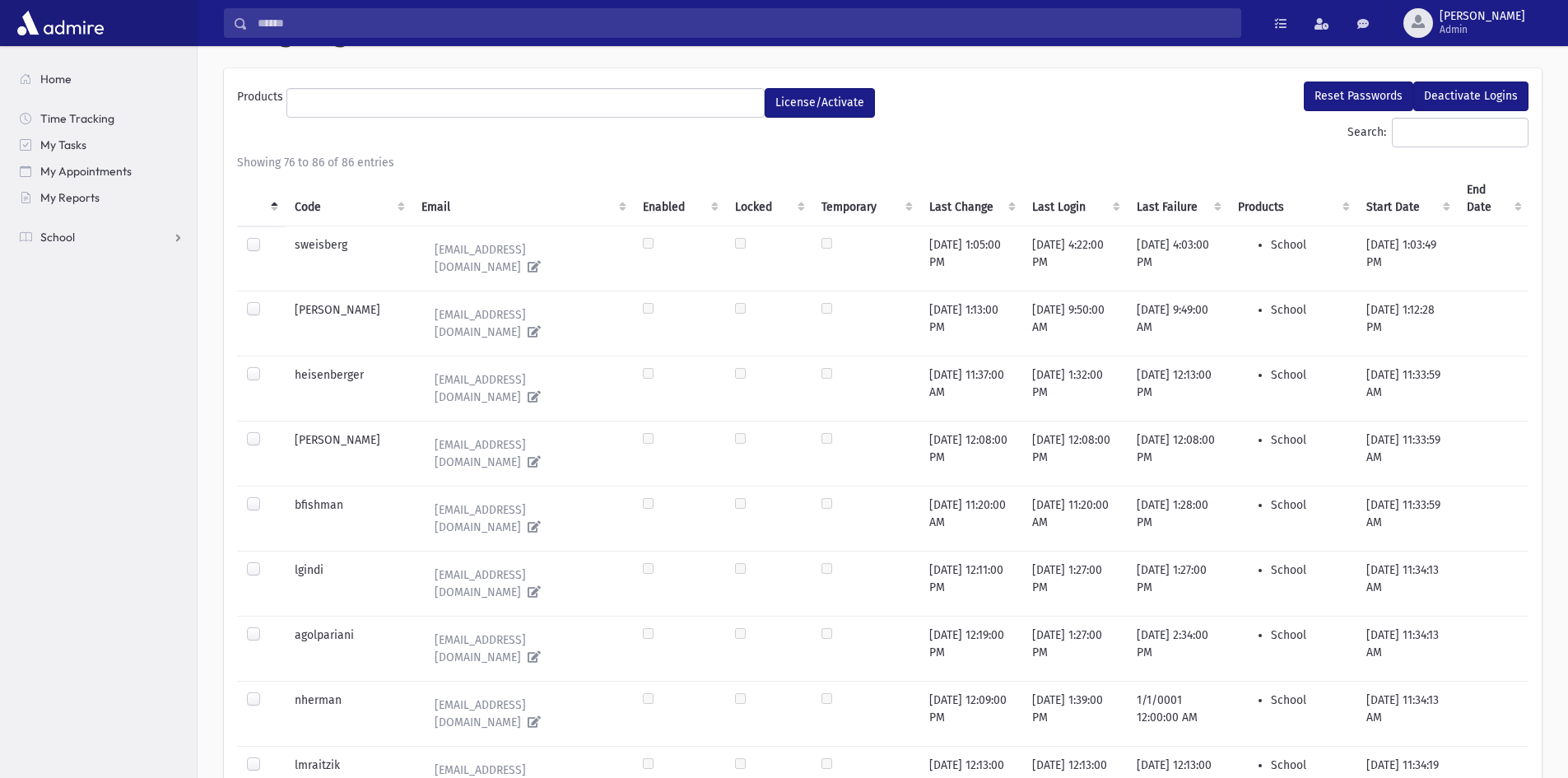
scroll to position [0, 0]
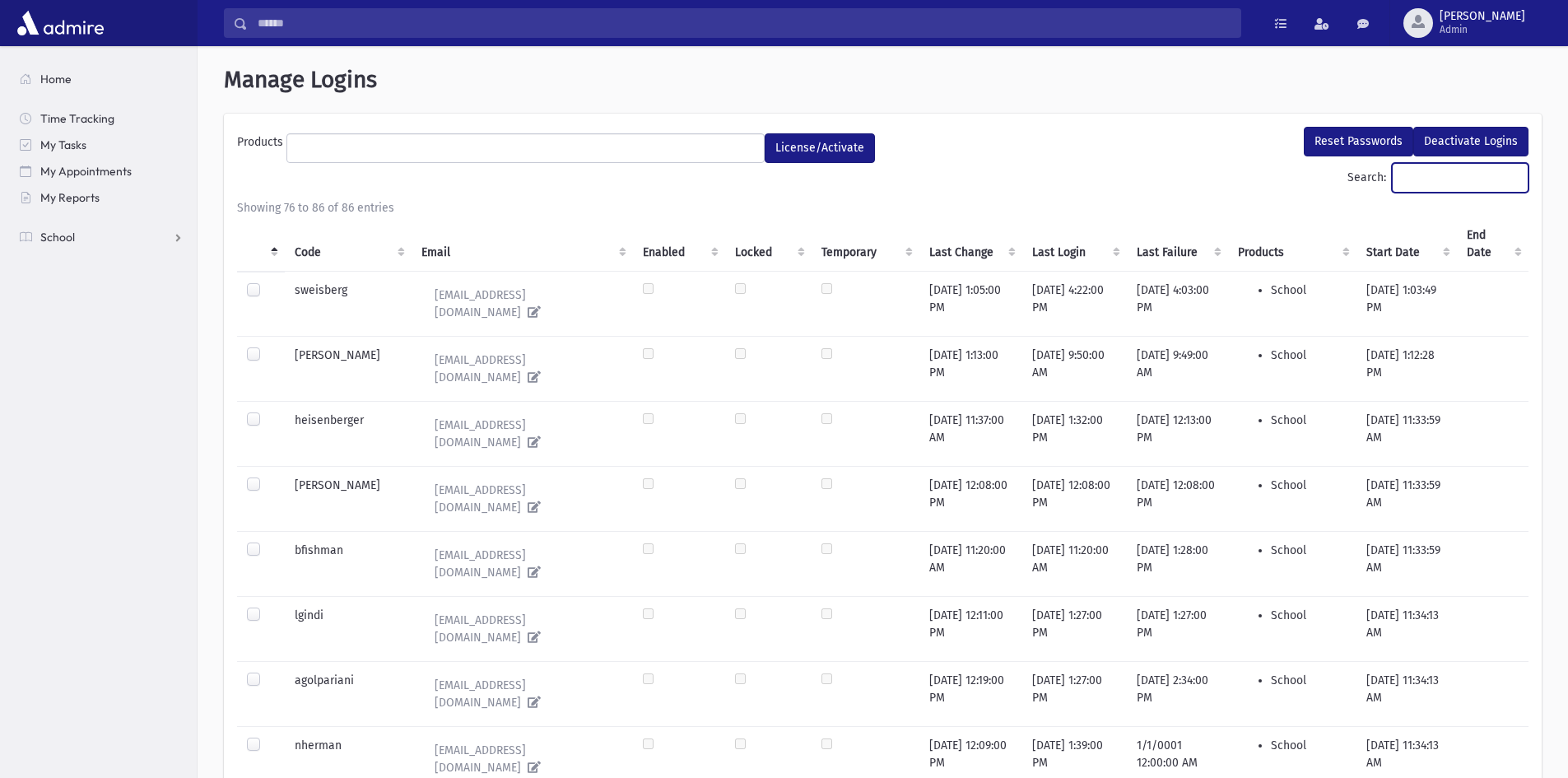
drag, startPoint x: 1447, startPoint y: 184, endPoint x: 1416, endPoint y: 157, distance: 41.1
click at [1447, 184] on input "Search:" at bounding box center [1461, 177] width 136 height 30
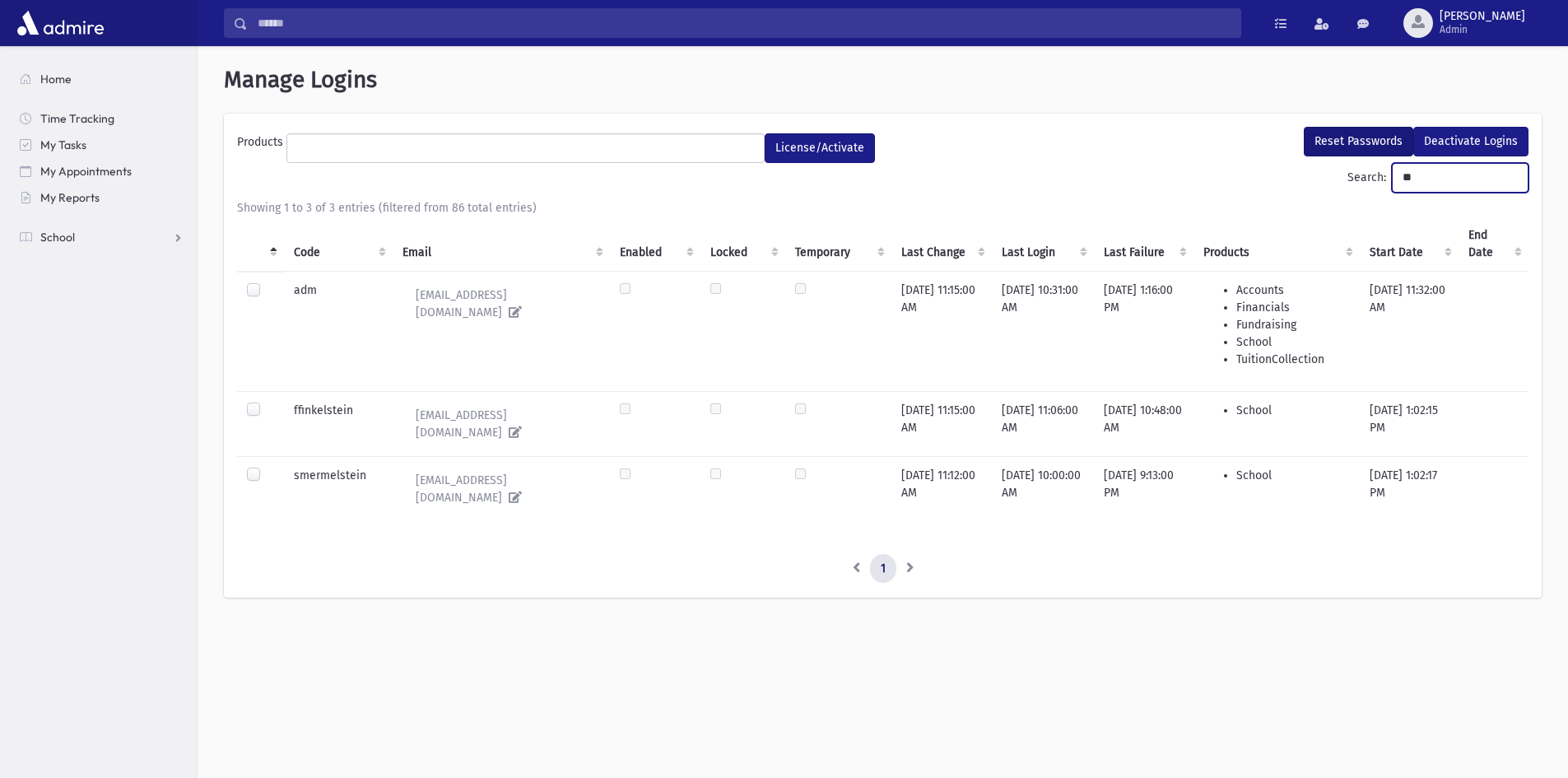
type input "*"
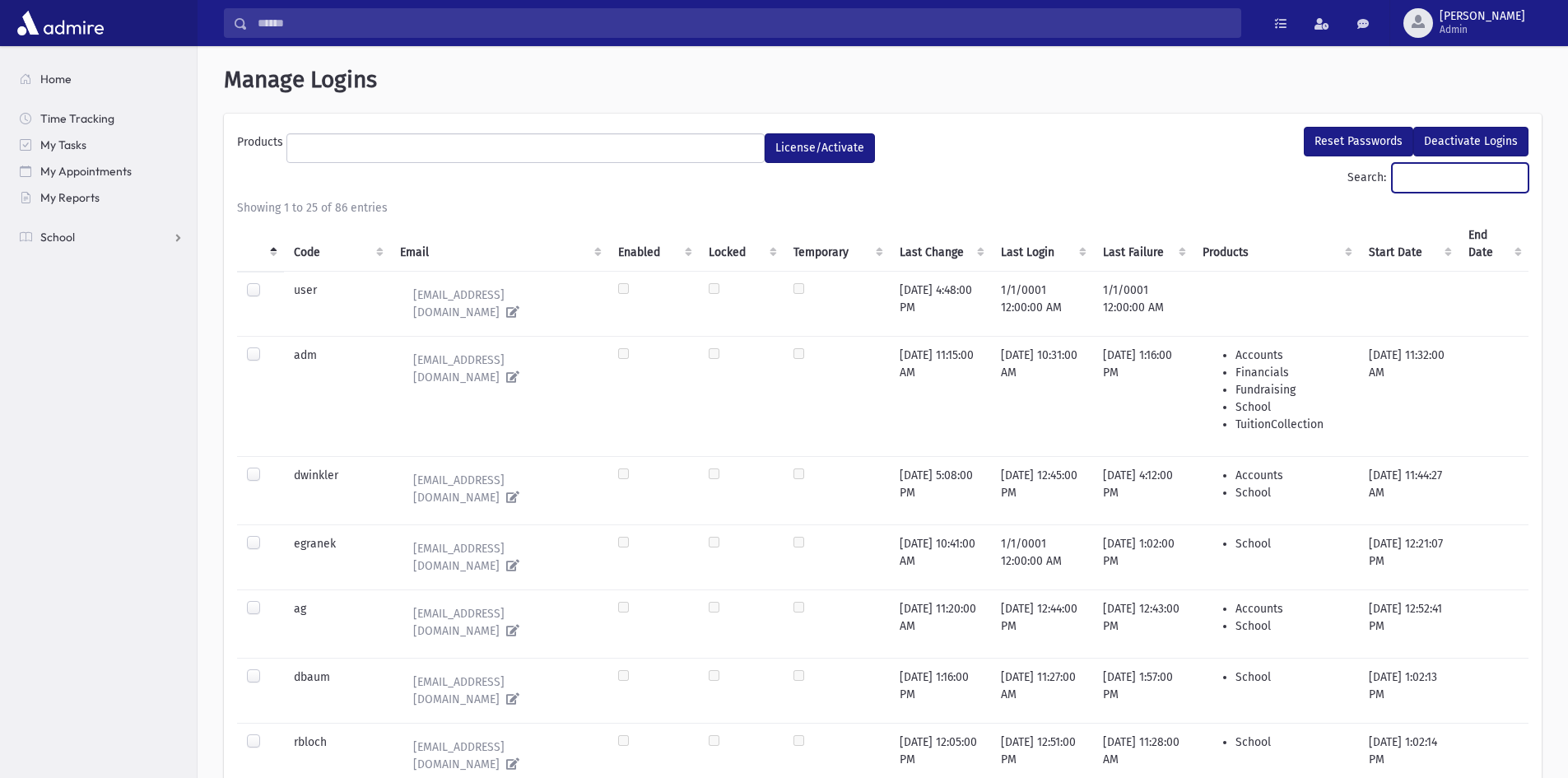
click at [1417, 182] on input "Search:" at bounding box center [1461, 177] width 136 height 30
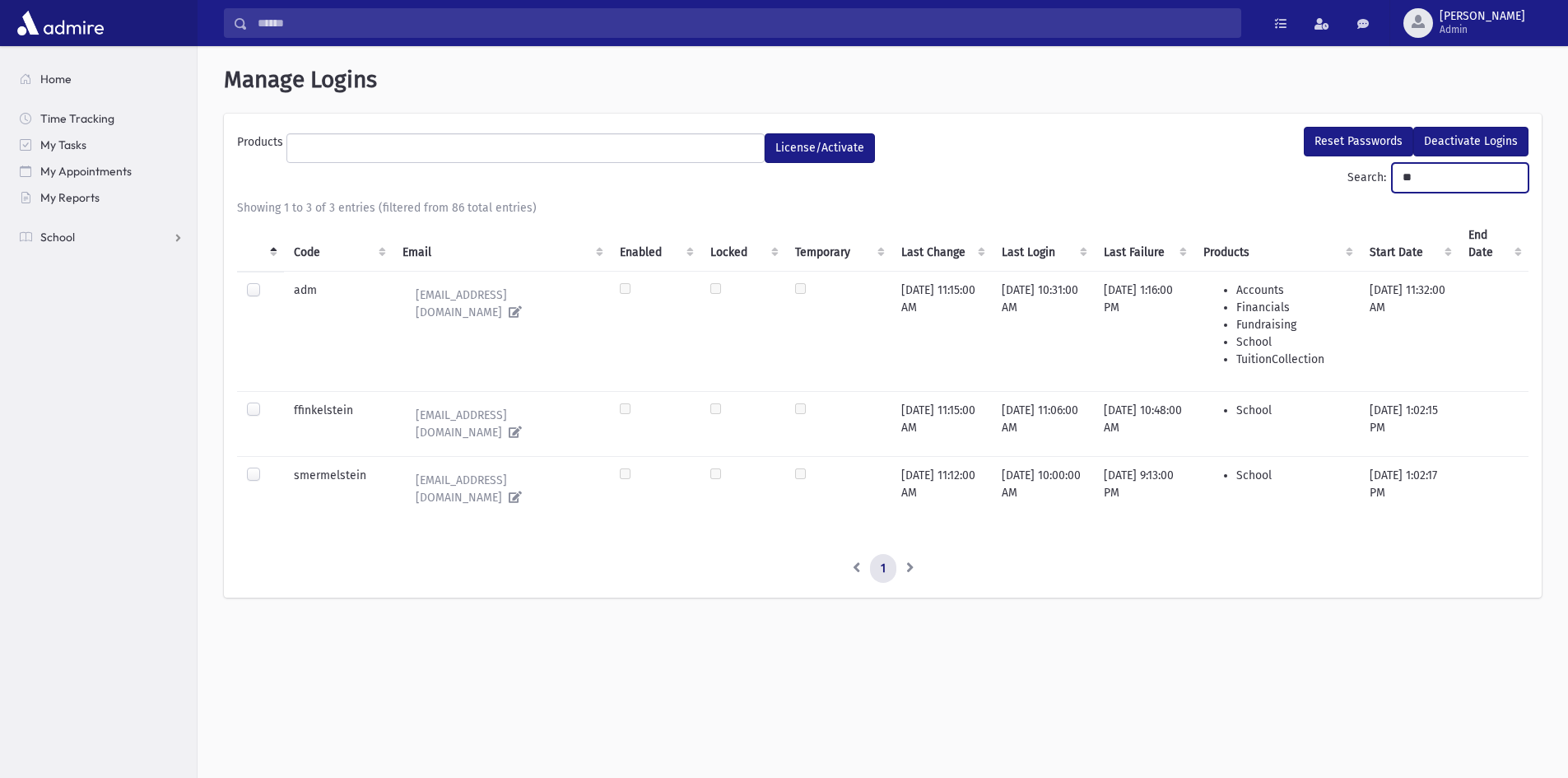
type input "*"
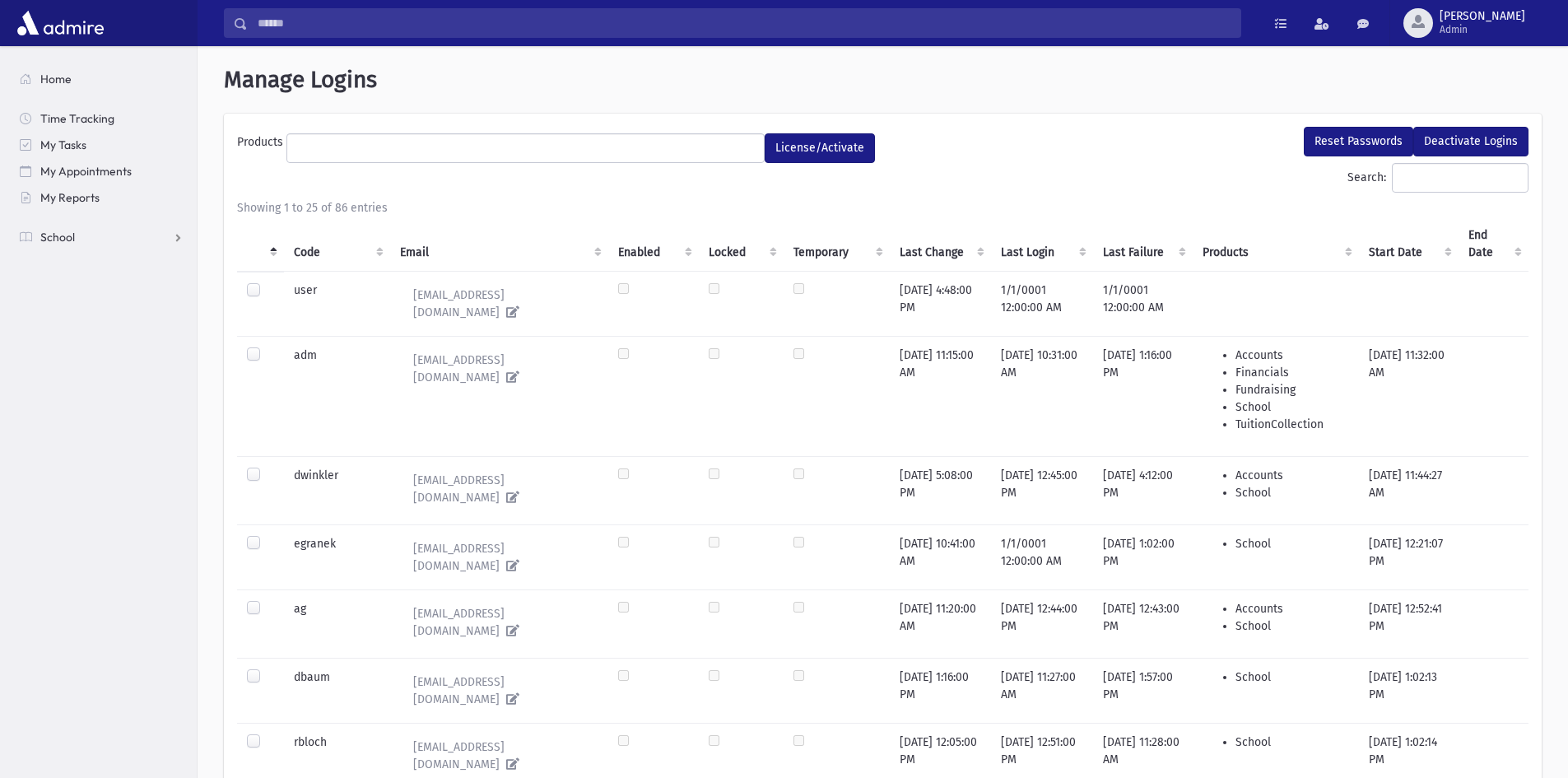
click at [445, 247] on th "Email" at bounding box center [499, 244] width 218 height 55
click at [430, 251] on th "Email" at bounding box center [499, 244] width 218 height 55
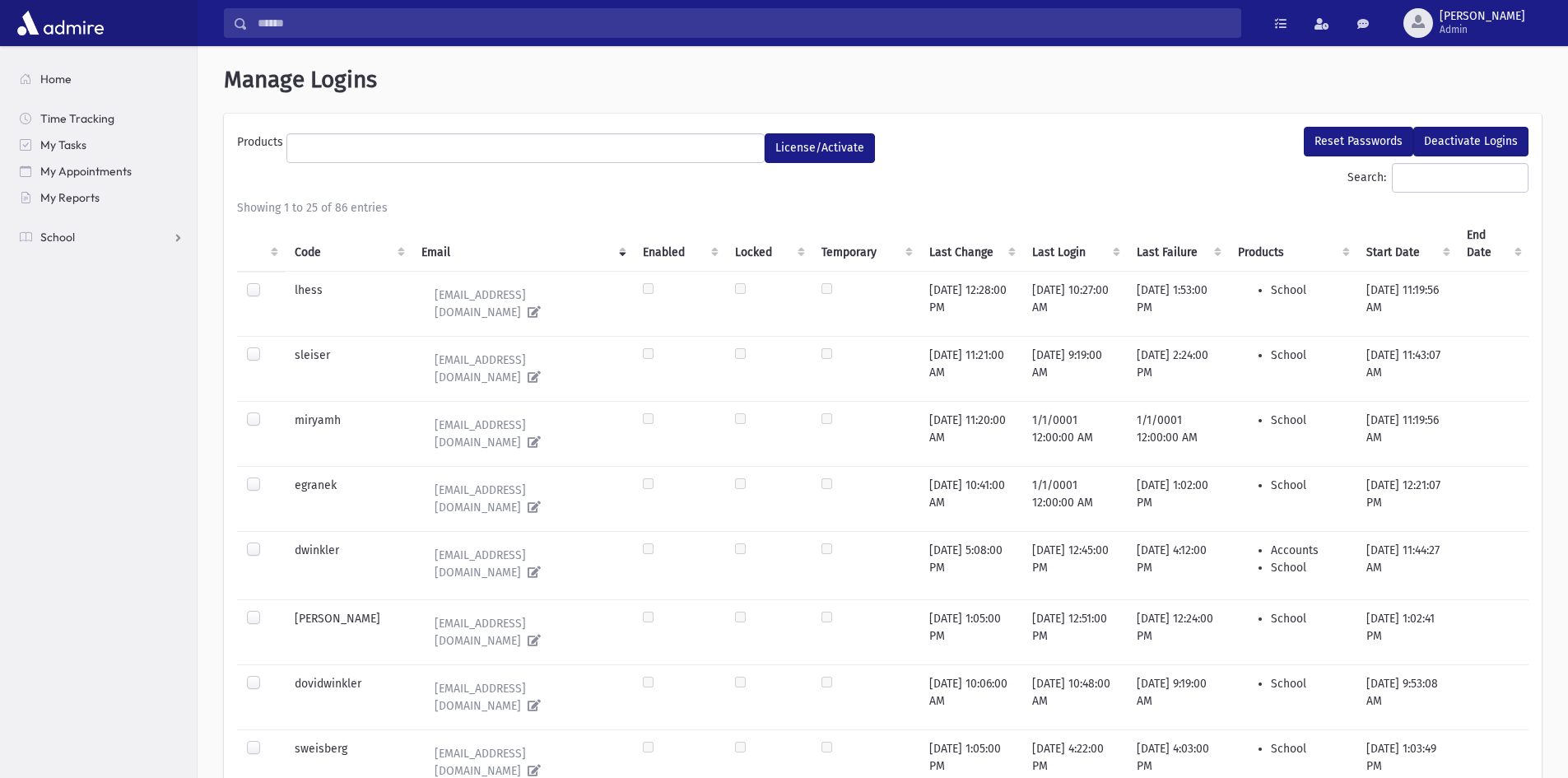
click at [430, 252] on th "Email" at bounding box center [522, 244] width 222 height 55
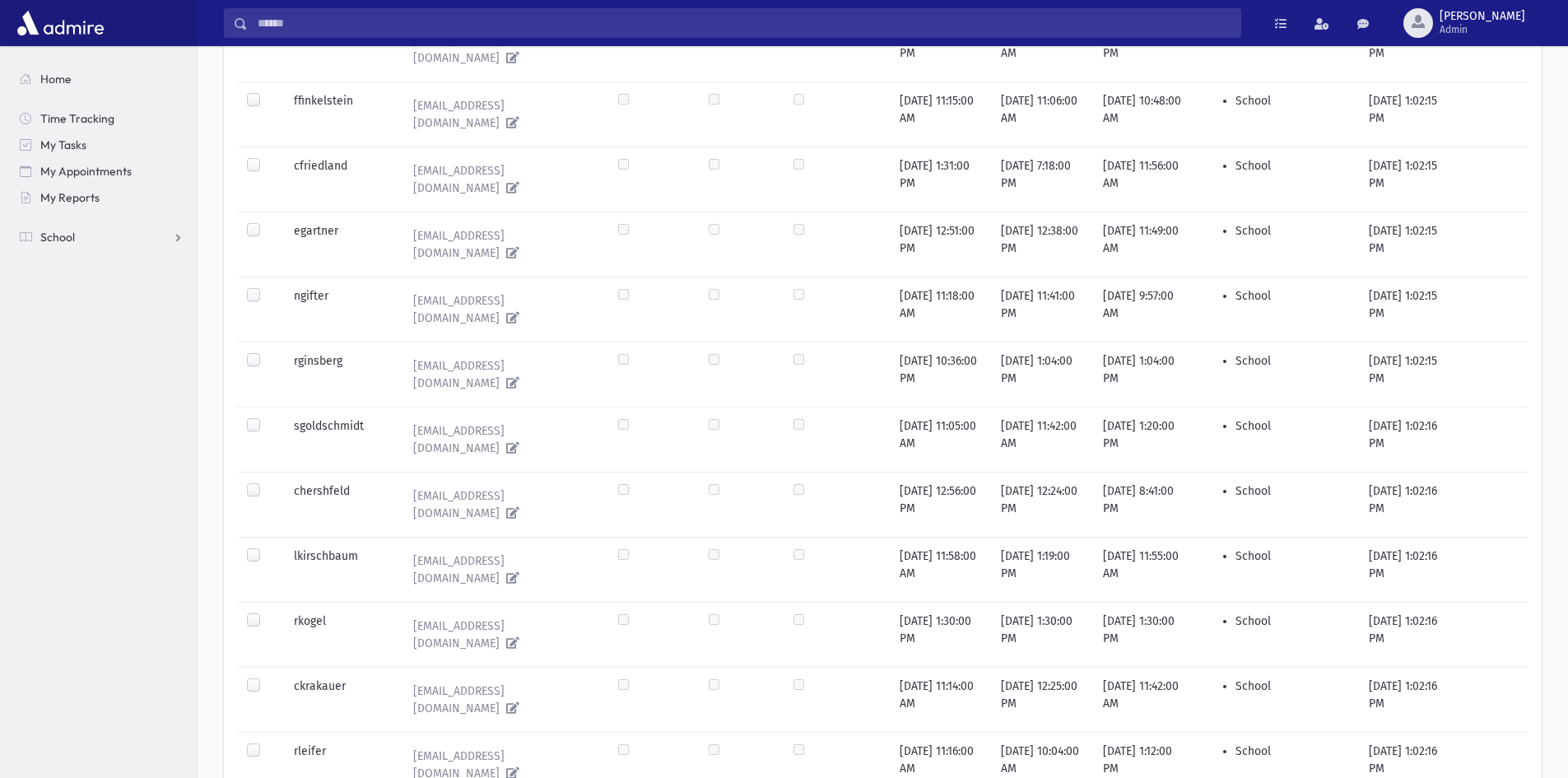
scroll to position [1099, 0]
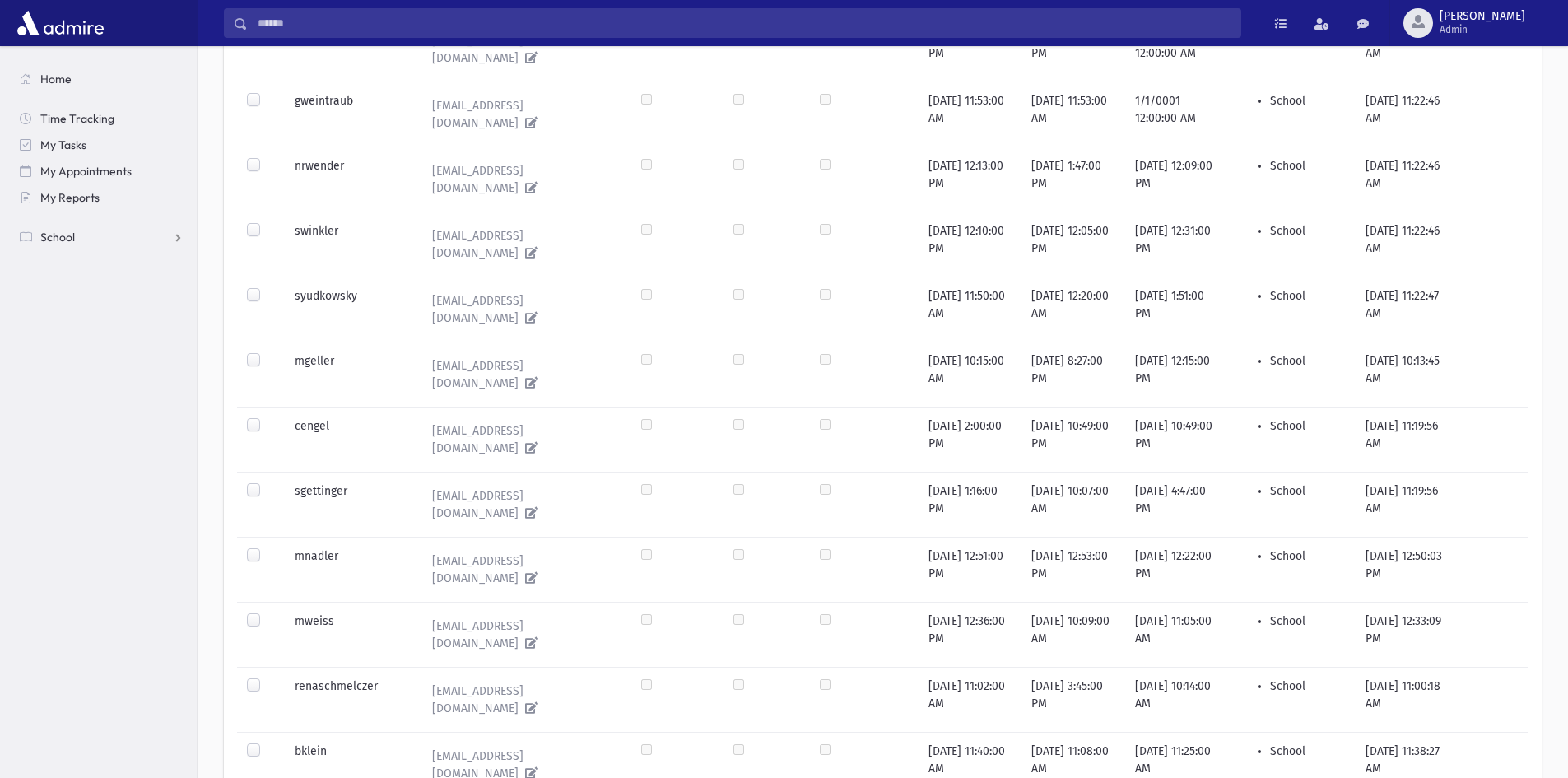
scroll to position [1022, 0]
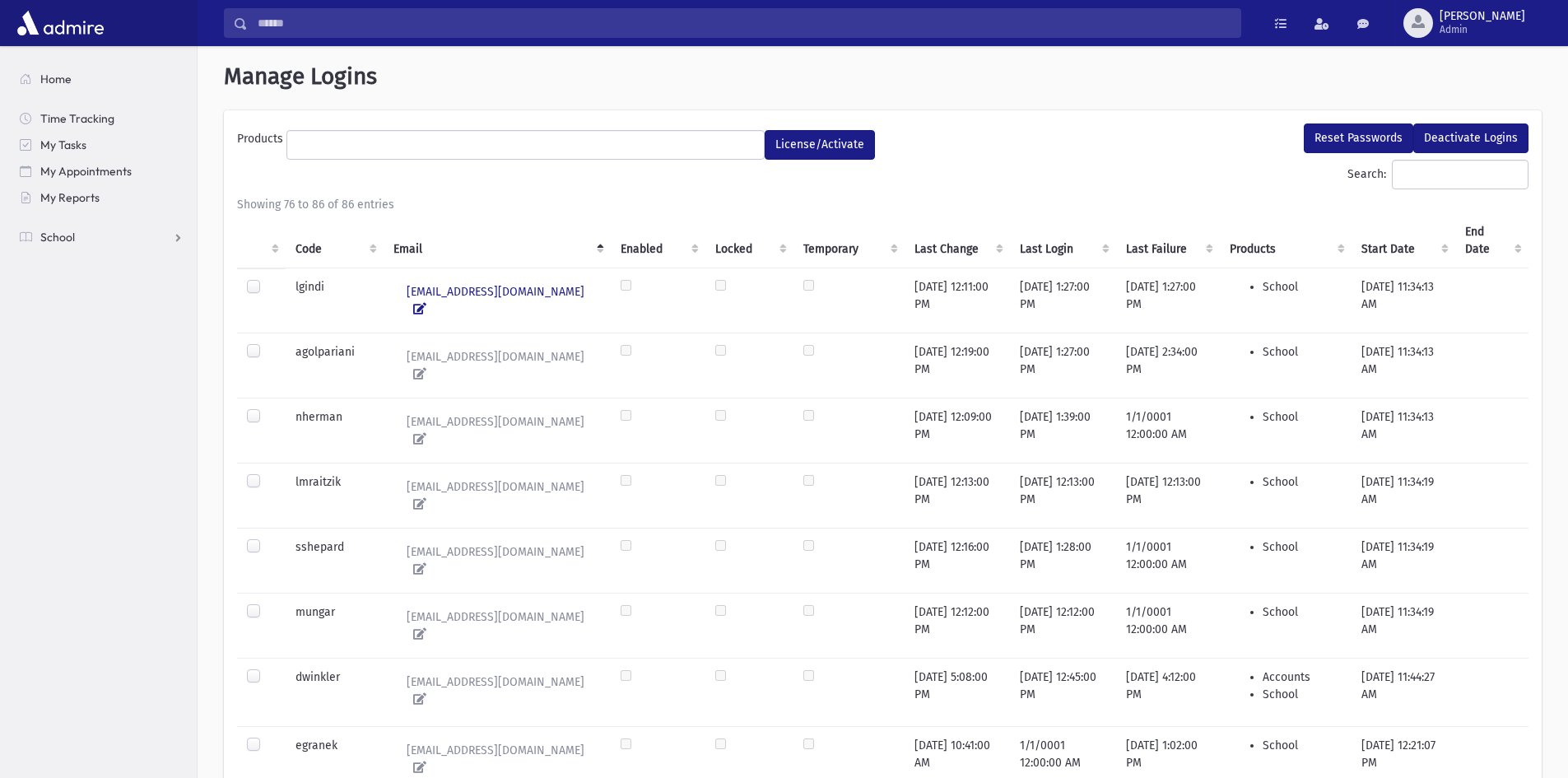
scroll to position [0, 0]
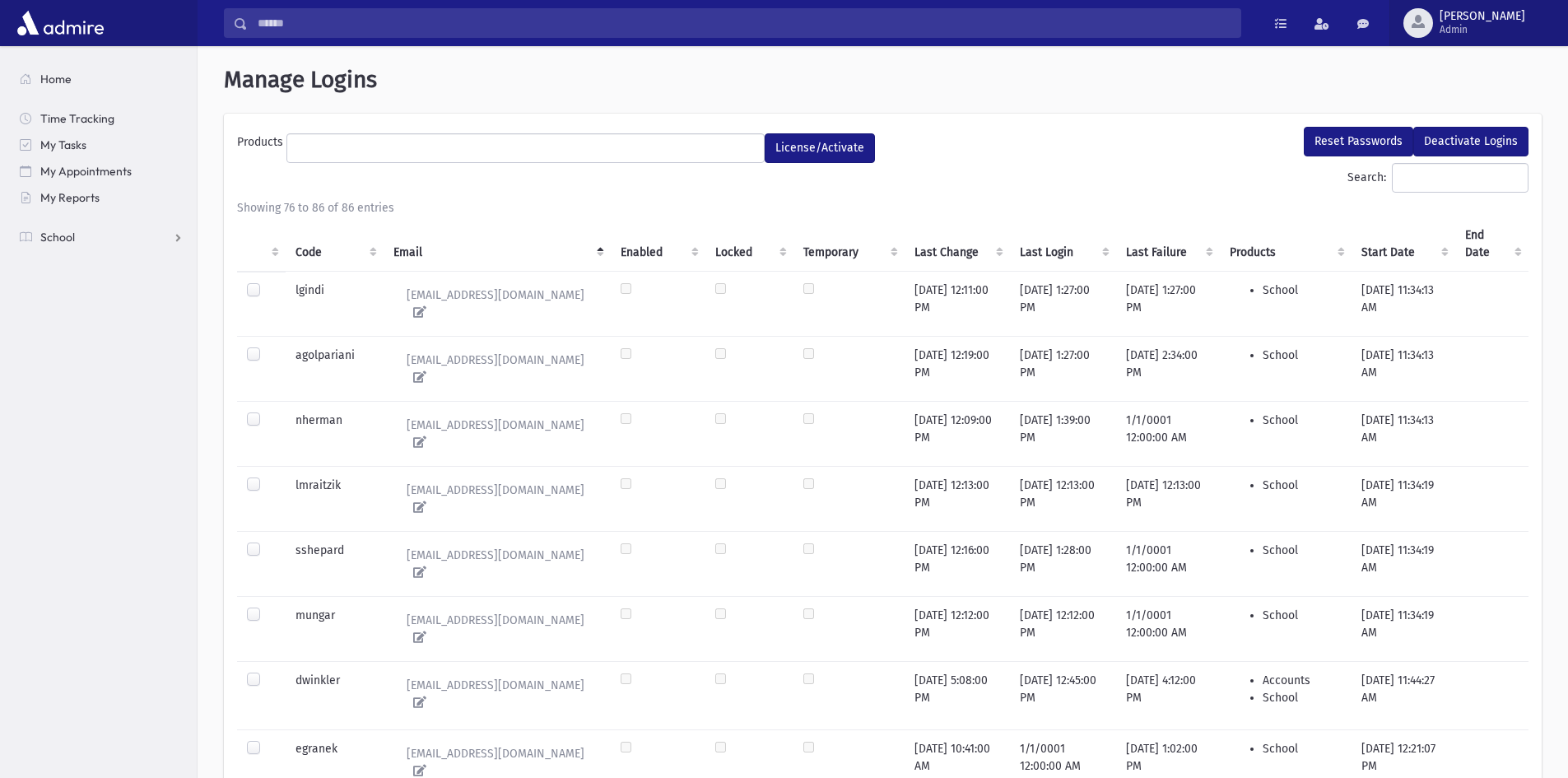
click at [1539, 28] on span "freiss Admin" at bounding box center [1489, 22] width 112 height 26
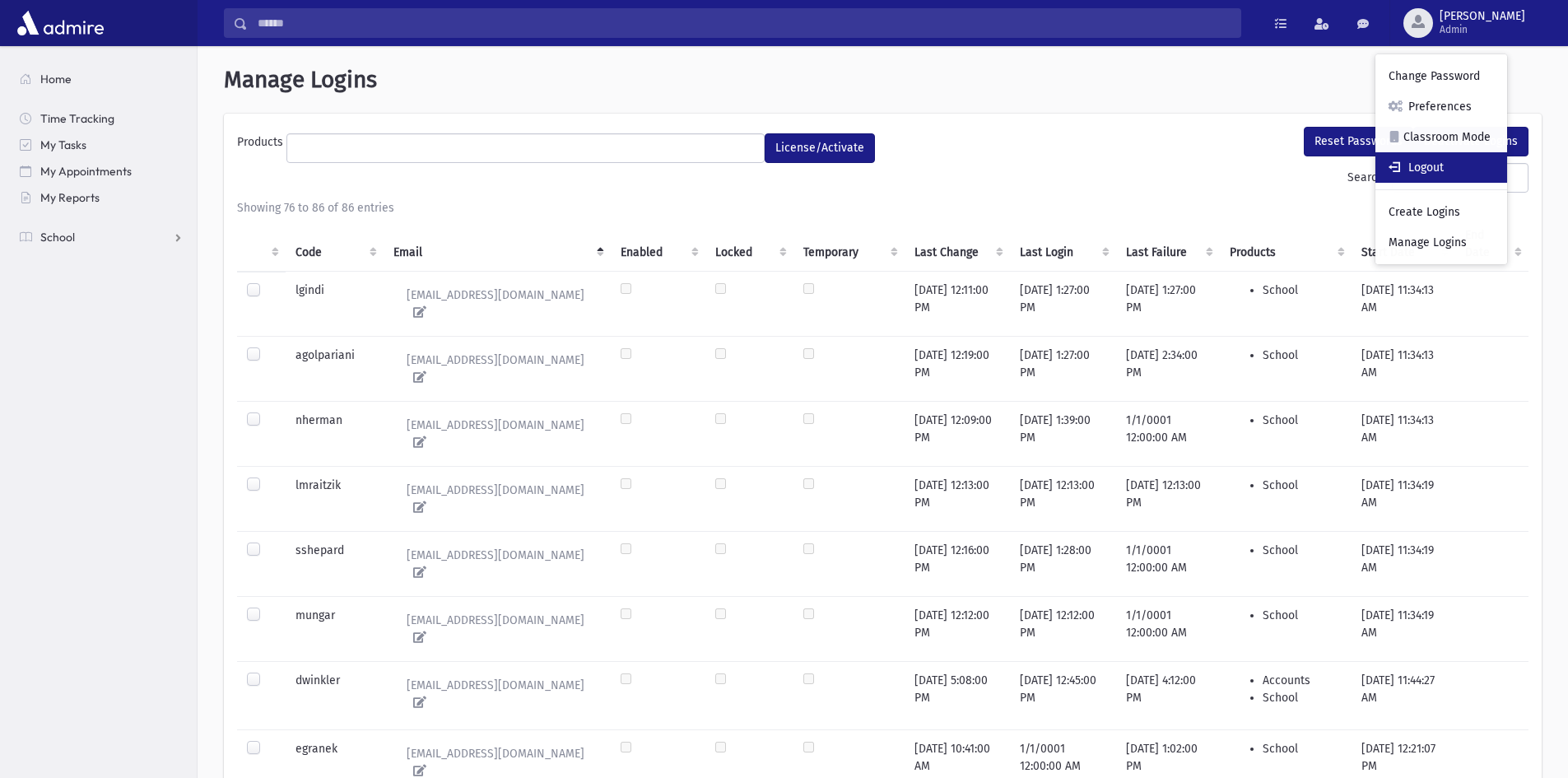
click at [1473, 177] on link "Logout" at bounding box center [1441, 168] width 131 height 31
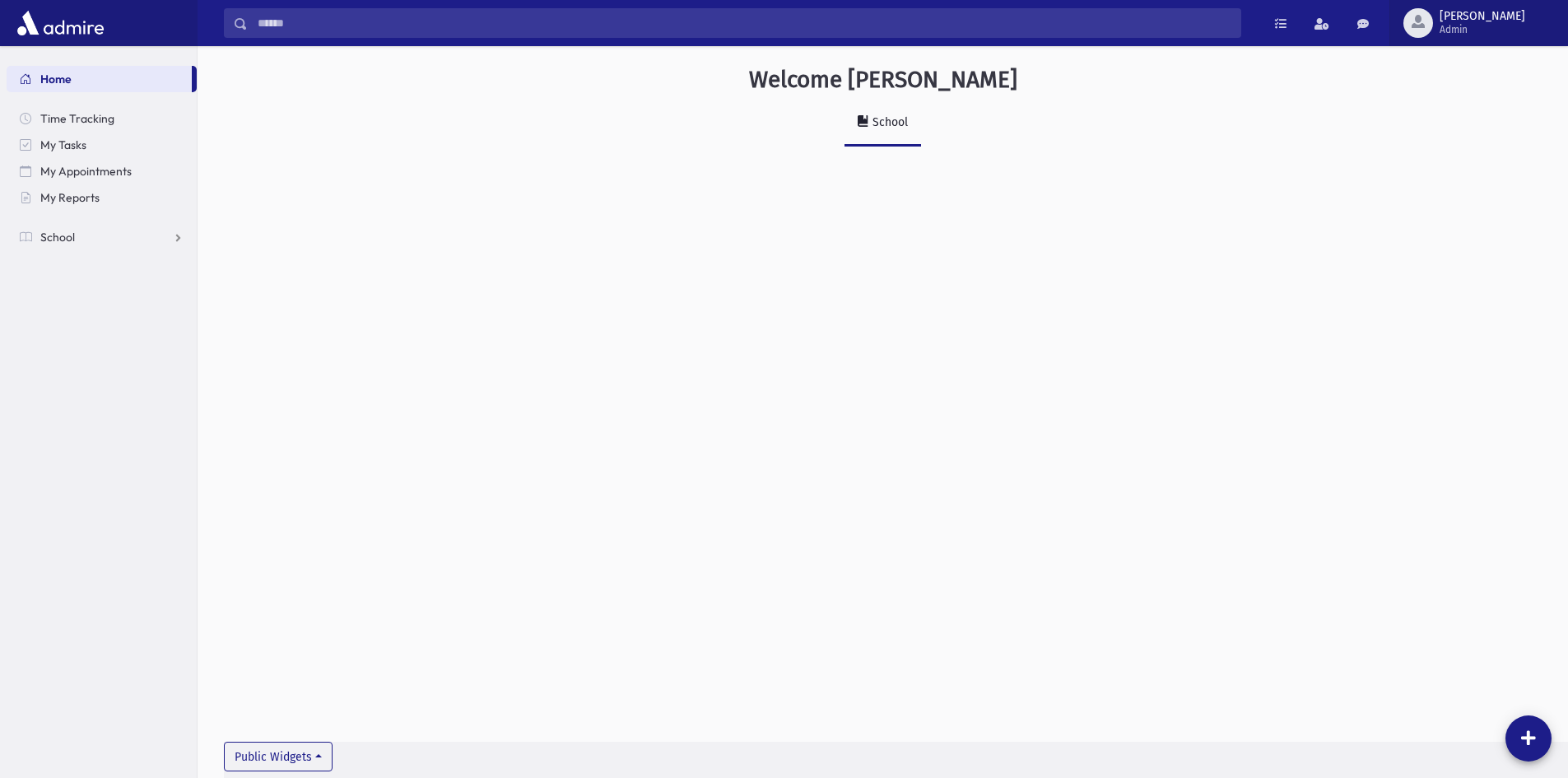
click at [1517, 25] on span "Admin" at bounding box center [1483, 30] width 85 height 13
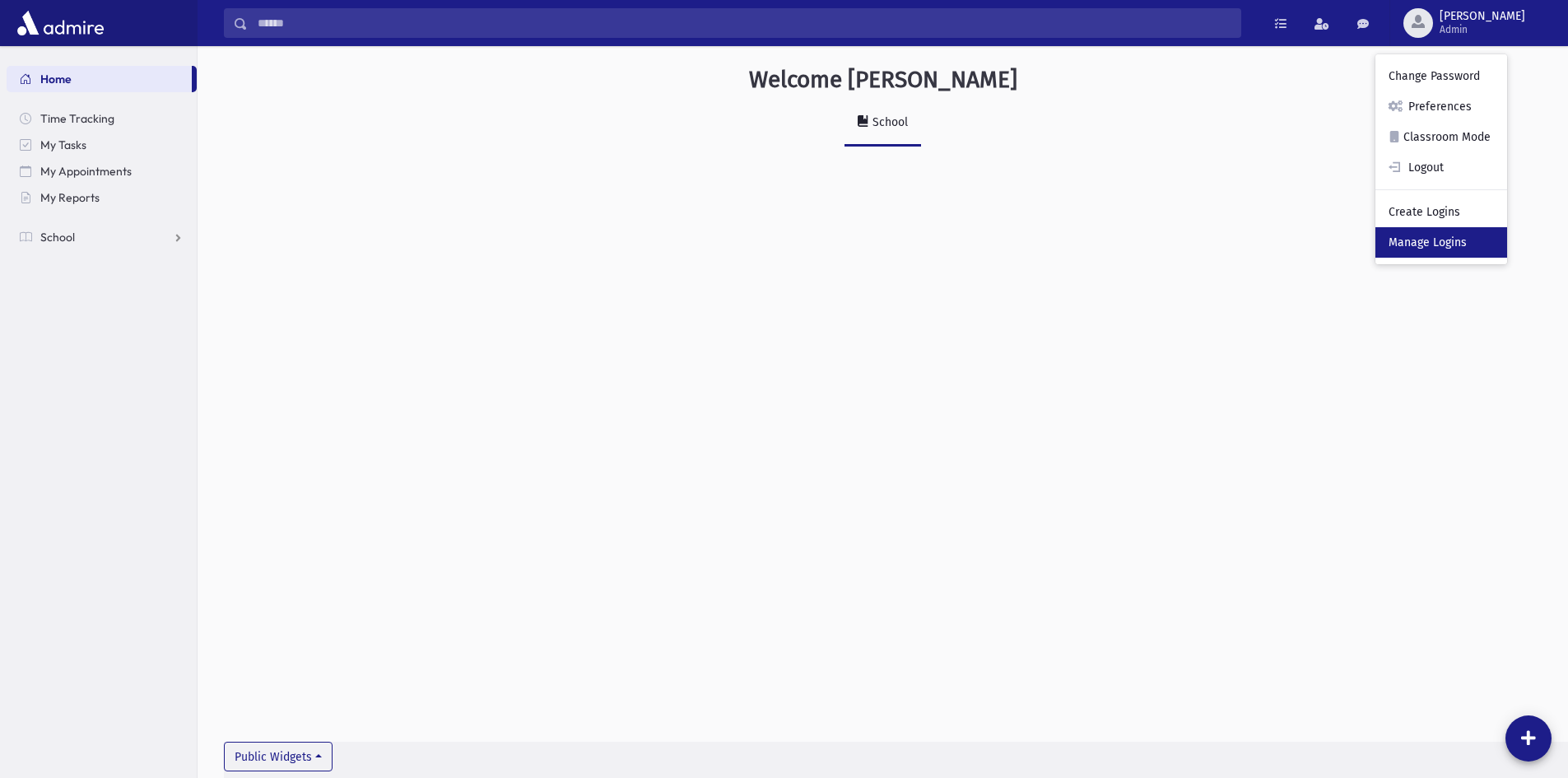
click at [1458, 247] on link "Manage Logins" at bounding box center [1441, 243] width 131 height 31
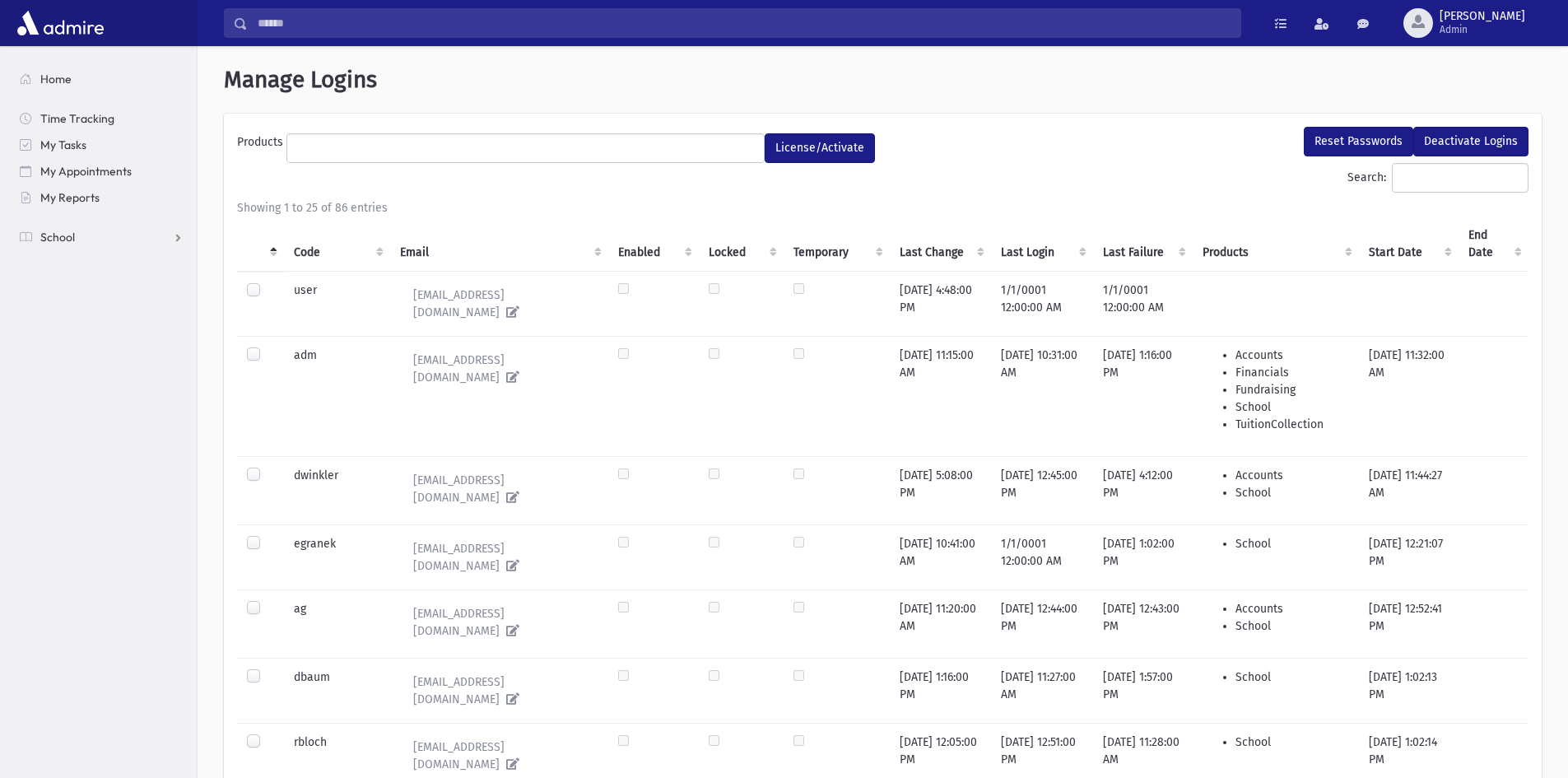
select select
click at [1487, 170] on input "Search:" at bounding box center [1461, 177] width 136 height 30
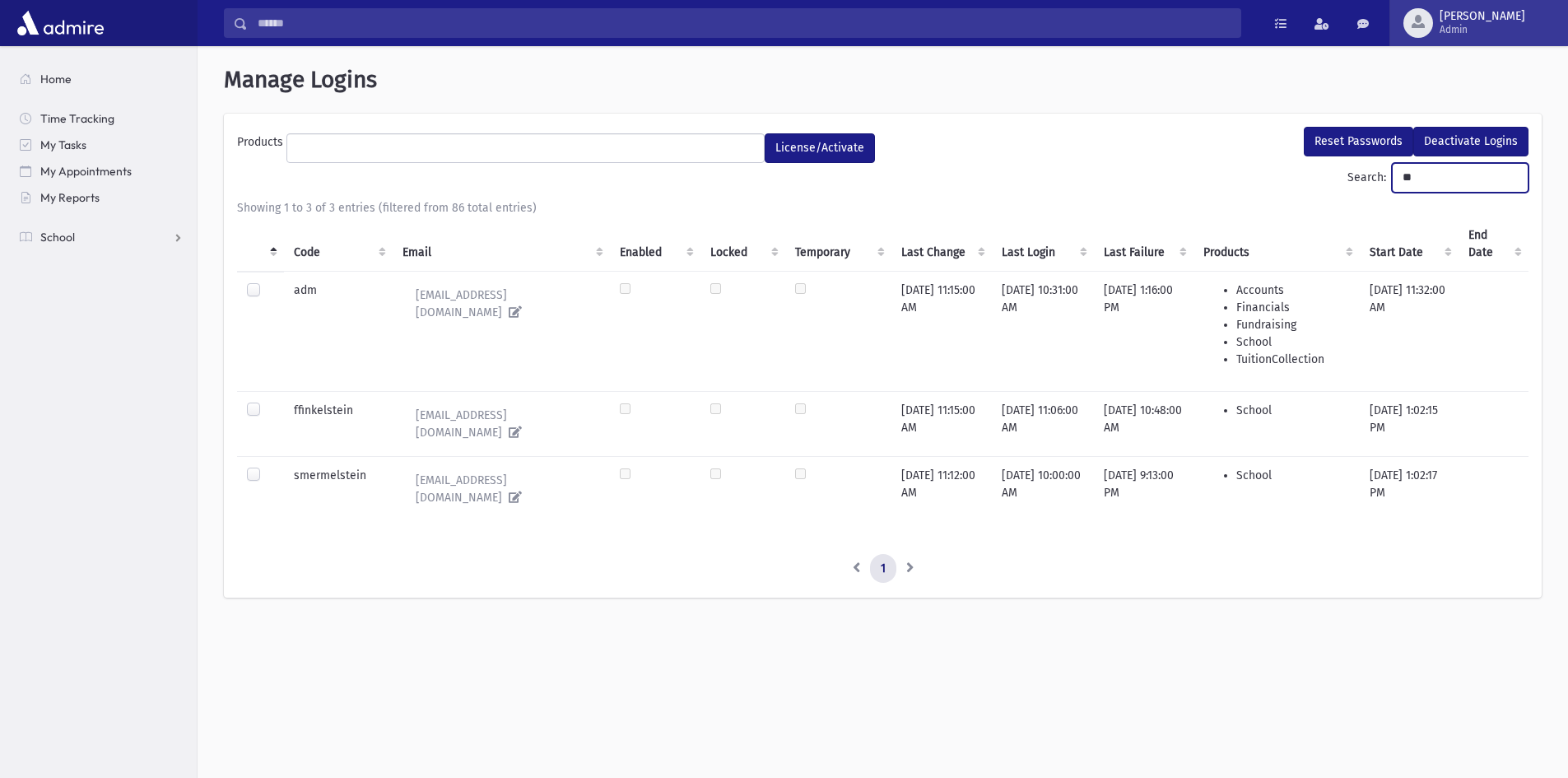
type input "**"
click at [1513, 29] on span "Admin" at bounding box center [1483, 30] width 85 height 13
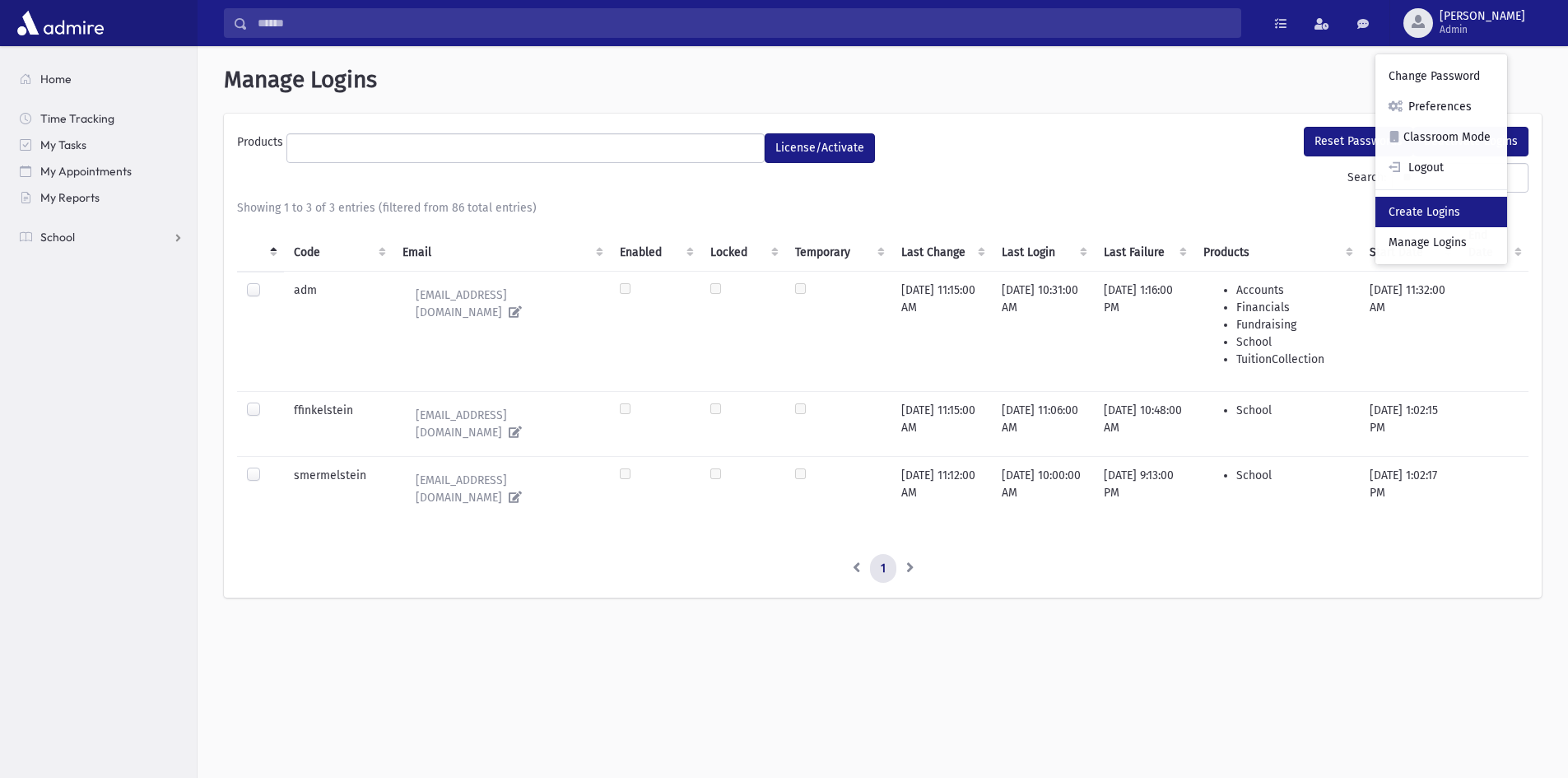
click at [1482, 218] on link "Create Logins" at bounding box center [1441, 212] width 131 height 31
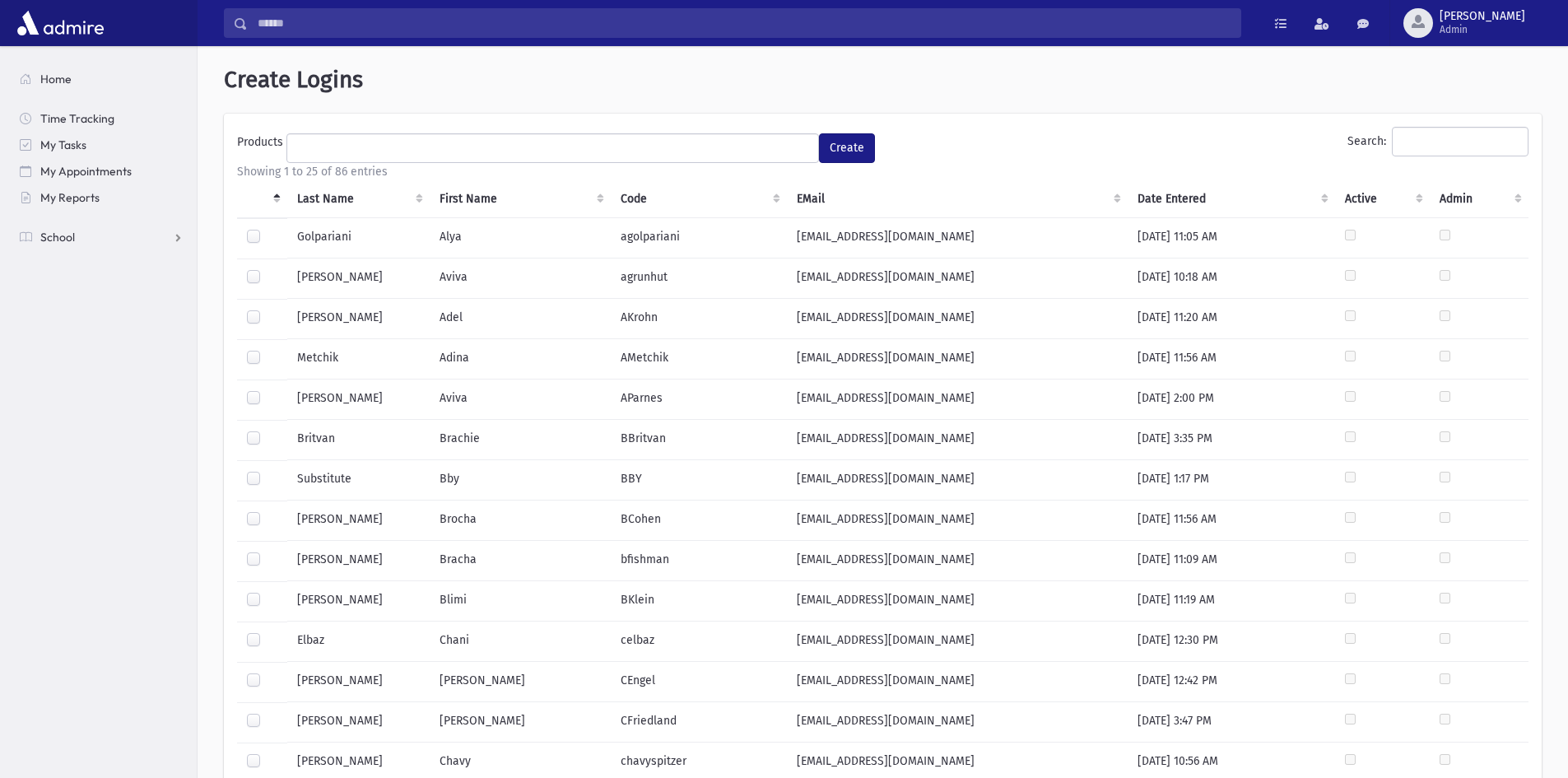
select select
click at [1415, 152] on input "Search:" at bounding box center [1461, 141] width 136 height 30
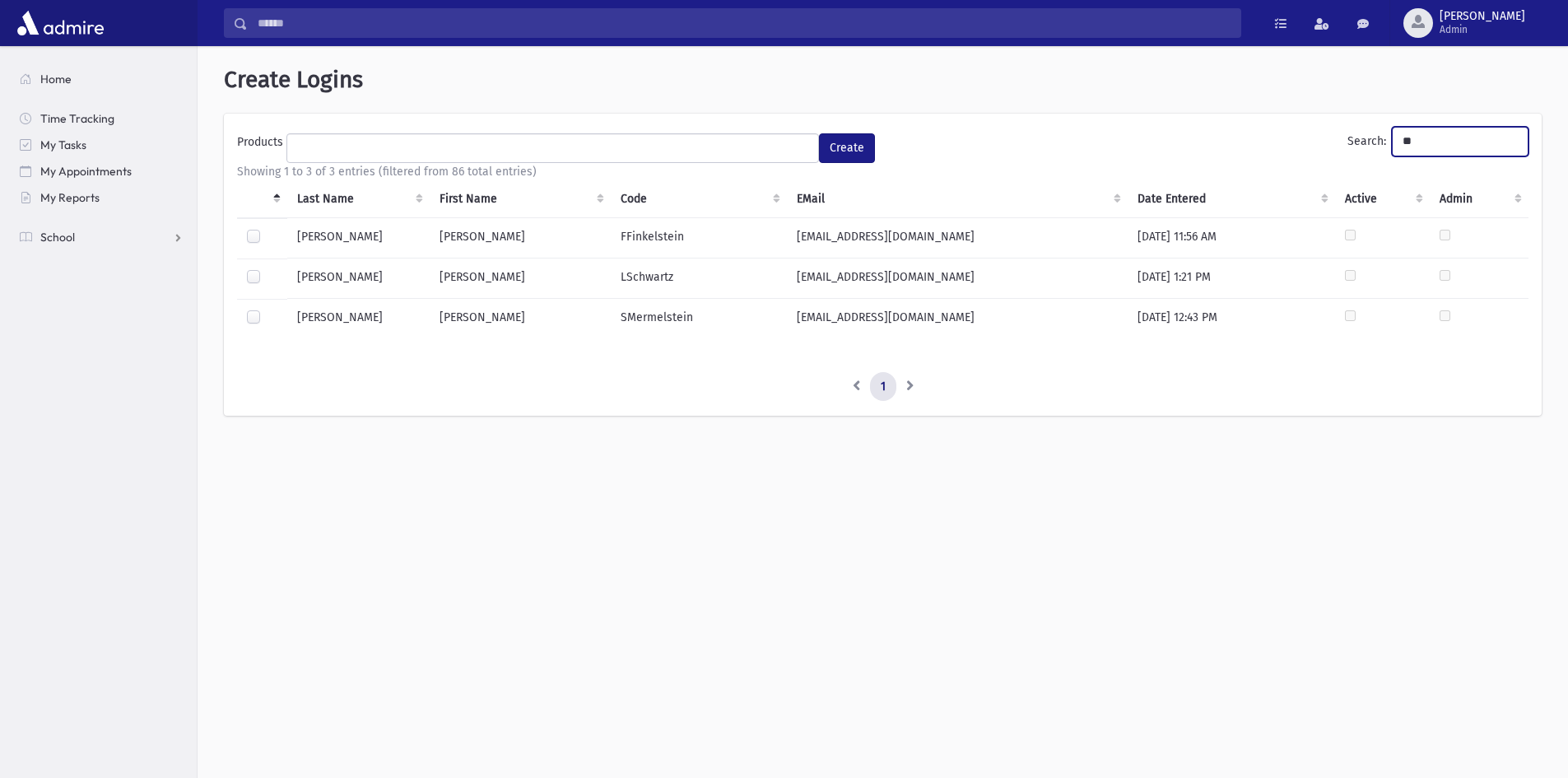
type input "**"
click at [487, 277] on td "[PERSON_NAME]" at bounding box center [520, 278] width 180 height 40
click at [656, 278] on td "LSchwartz" at bounding box center [700, 278] width 177 height 40
click at [267, 270] on label at bounding box center [267, 270] width 0 height 0
click at [853, 150] on button "Create" at bounding box center [847, 148] width 56 height 30
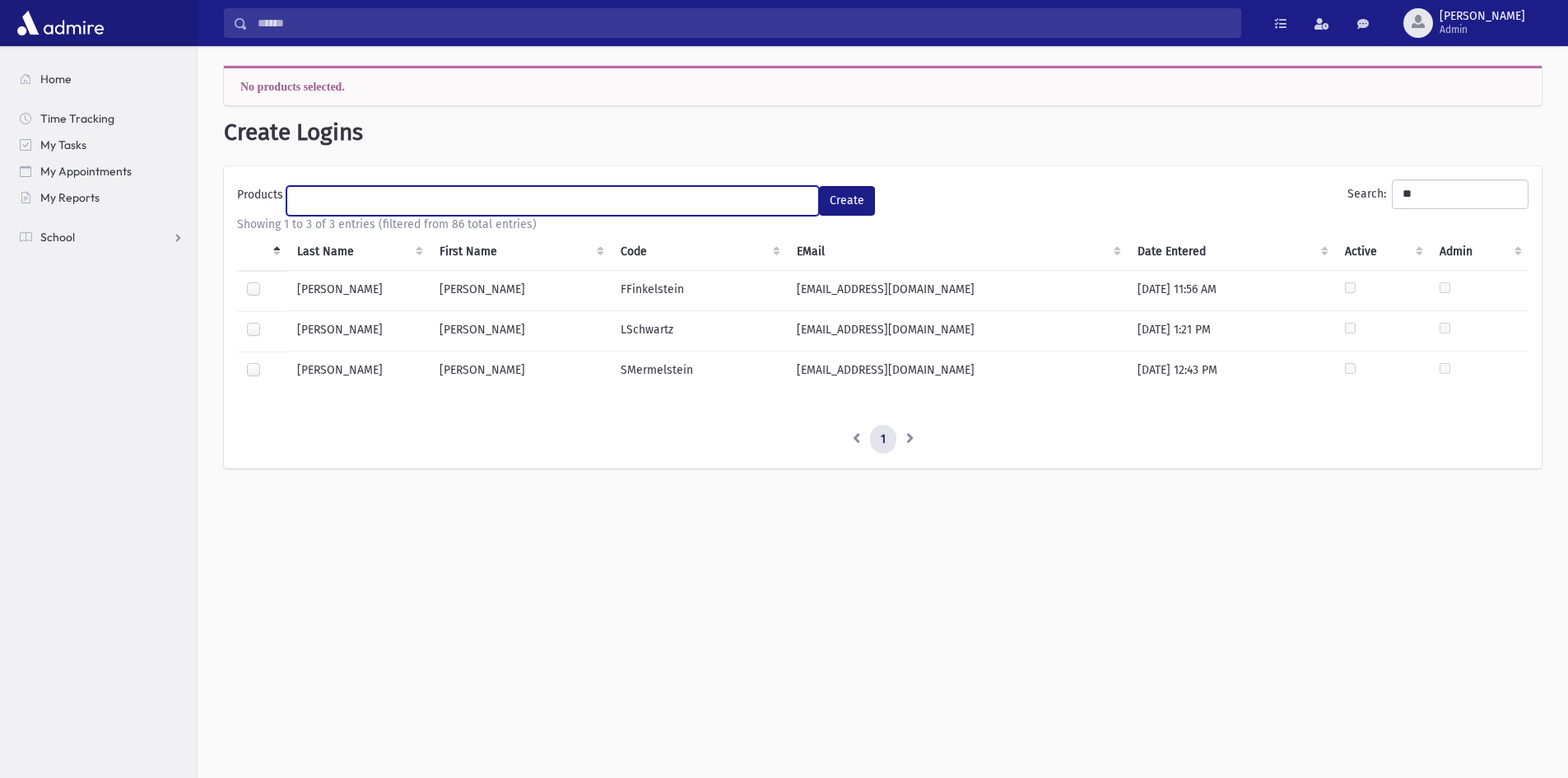
click at [726, 197] on ul at bounding box center [552, 200] width 531 height 25
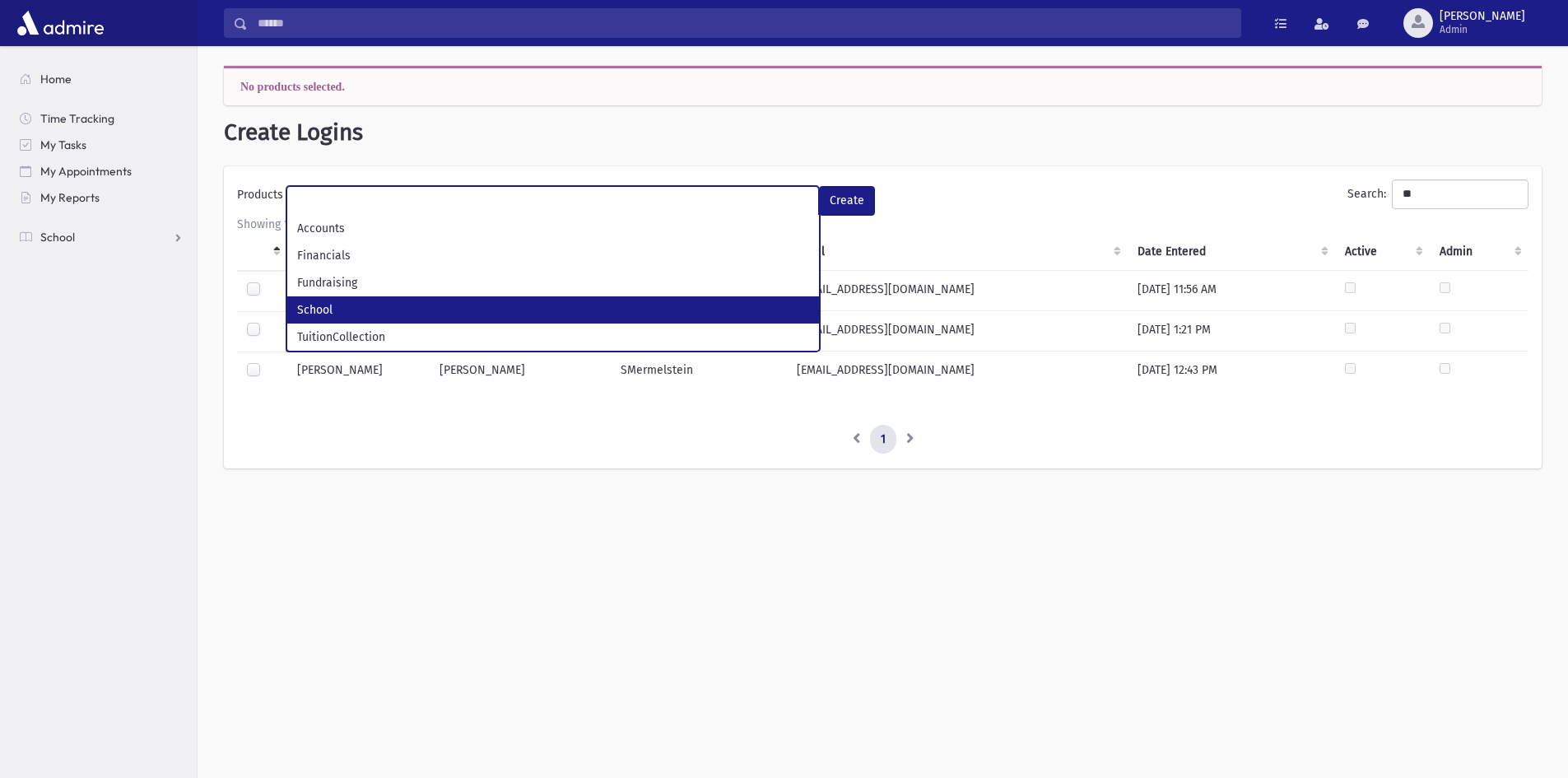
drag, startPoint x: 337, startPoint y: 303, endPoint x: 609, endPoint y: 275, distance: 273.4
select select "*"
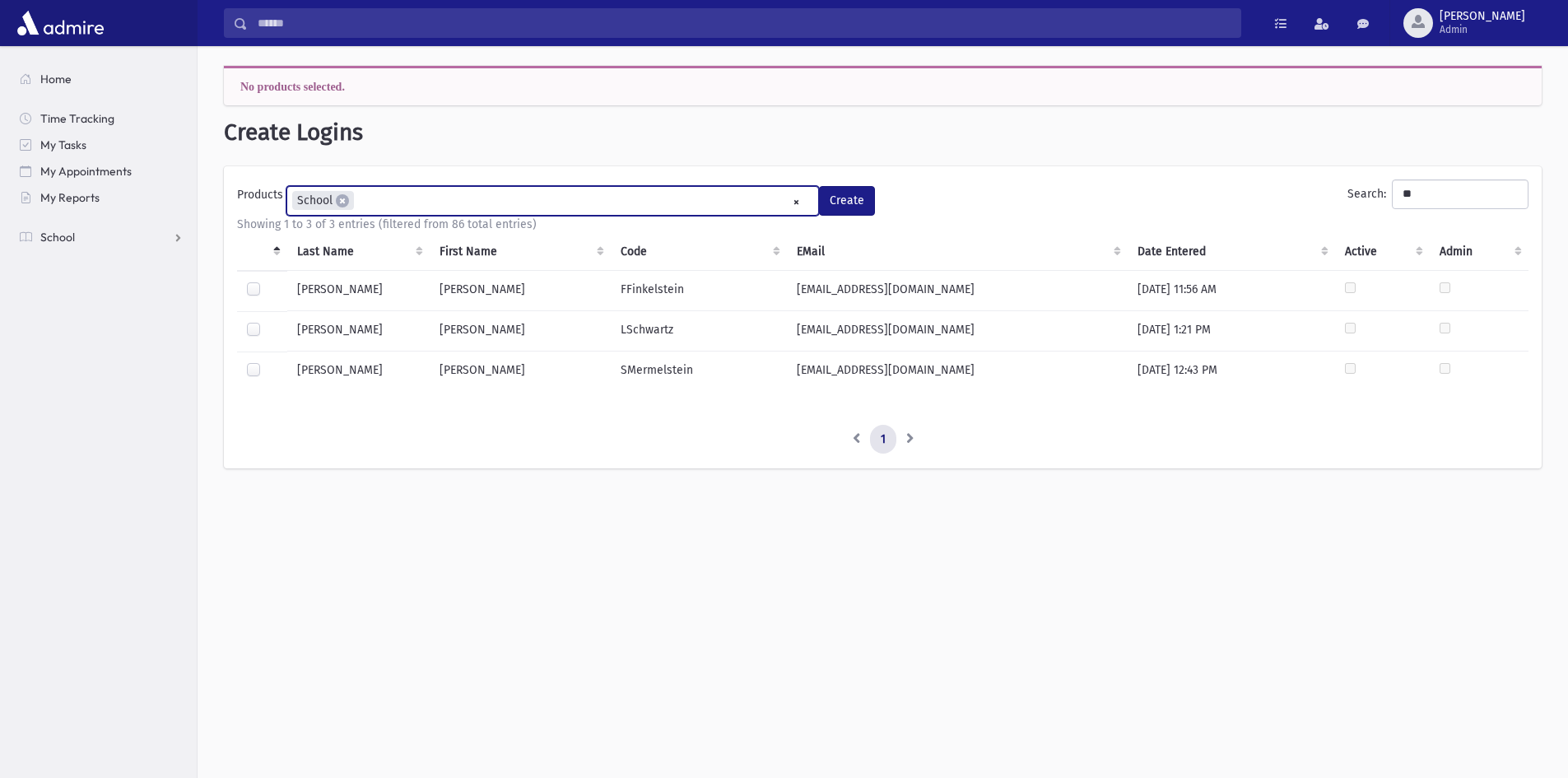
scroll to position [44, 0]
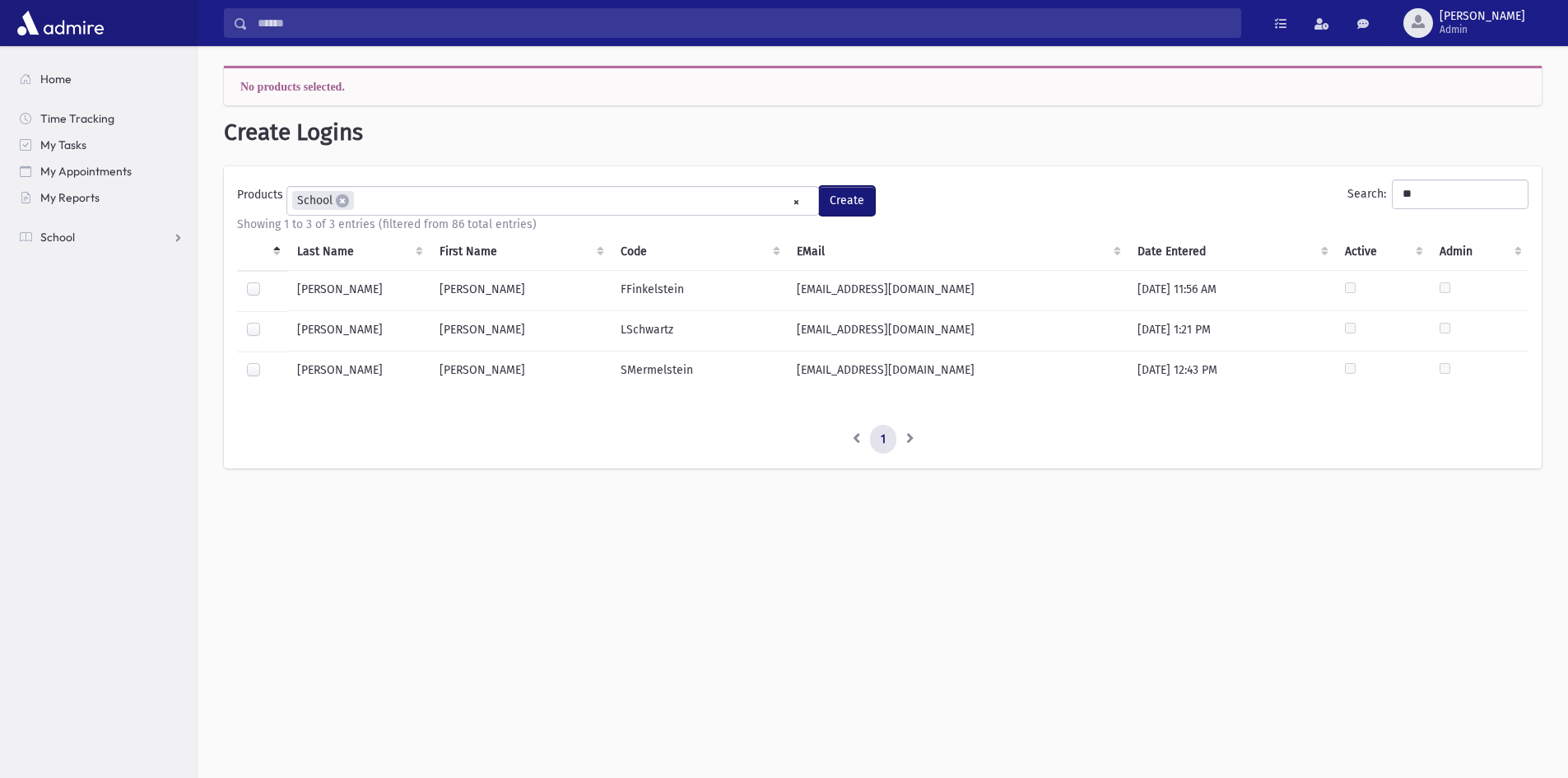
click at [861, 200] on button "Create" at bounding box center [847, 200] width 56 height 30
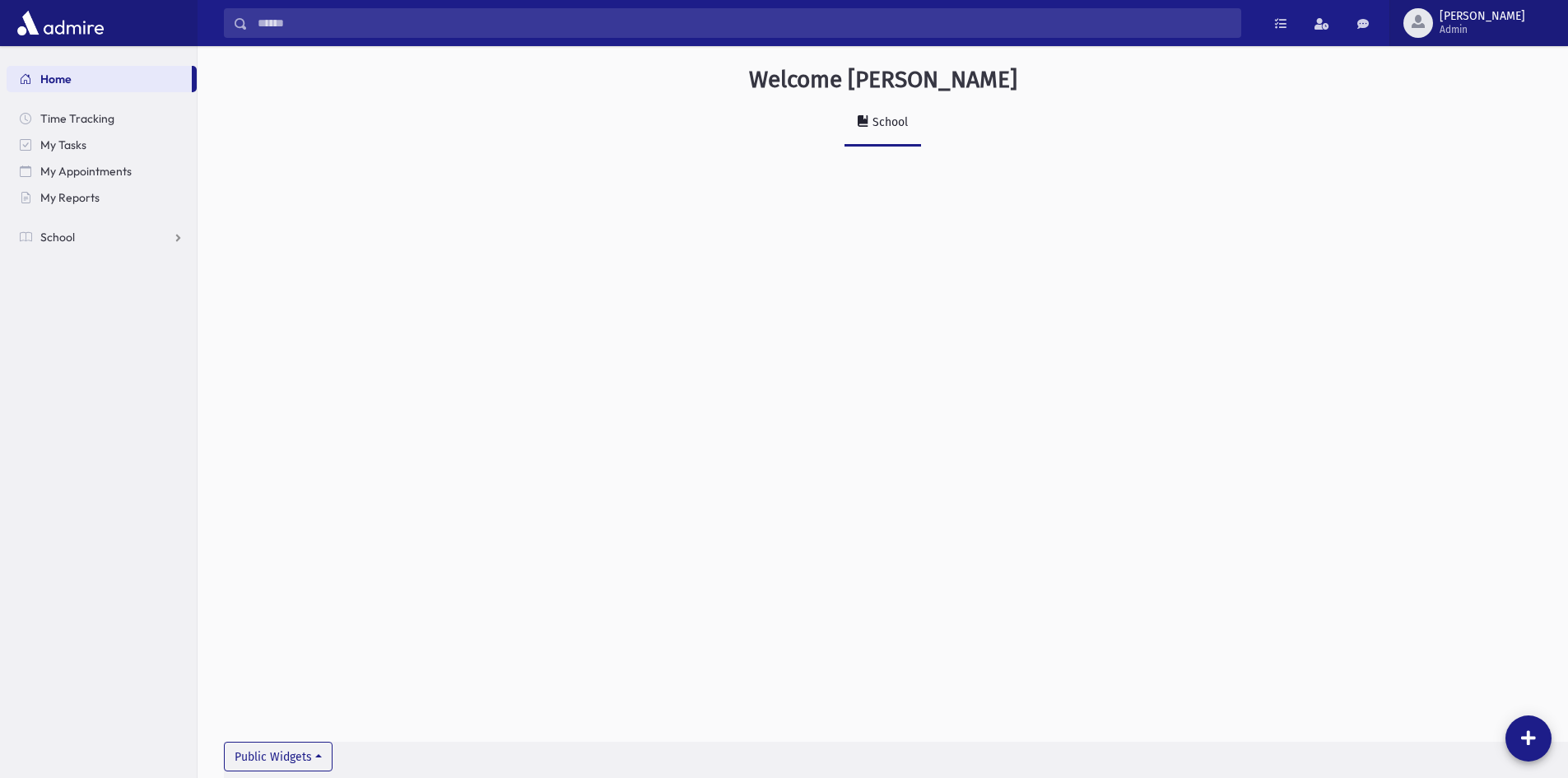
click at [1506, 44] on button "[PERSON_NAME] Admin" at bounding box center [1479, 23] width 178 height 46
click at [1505, 27] on span "Admin" at bounding box center [1483, 30] width 85 height 13
click at [1509, 25] on span "Admin" at bounding box center [1483, 30] width 85 height 13
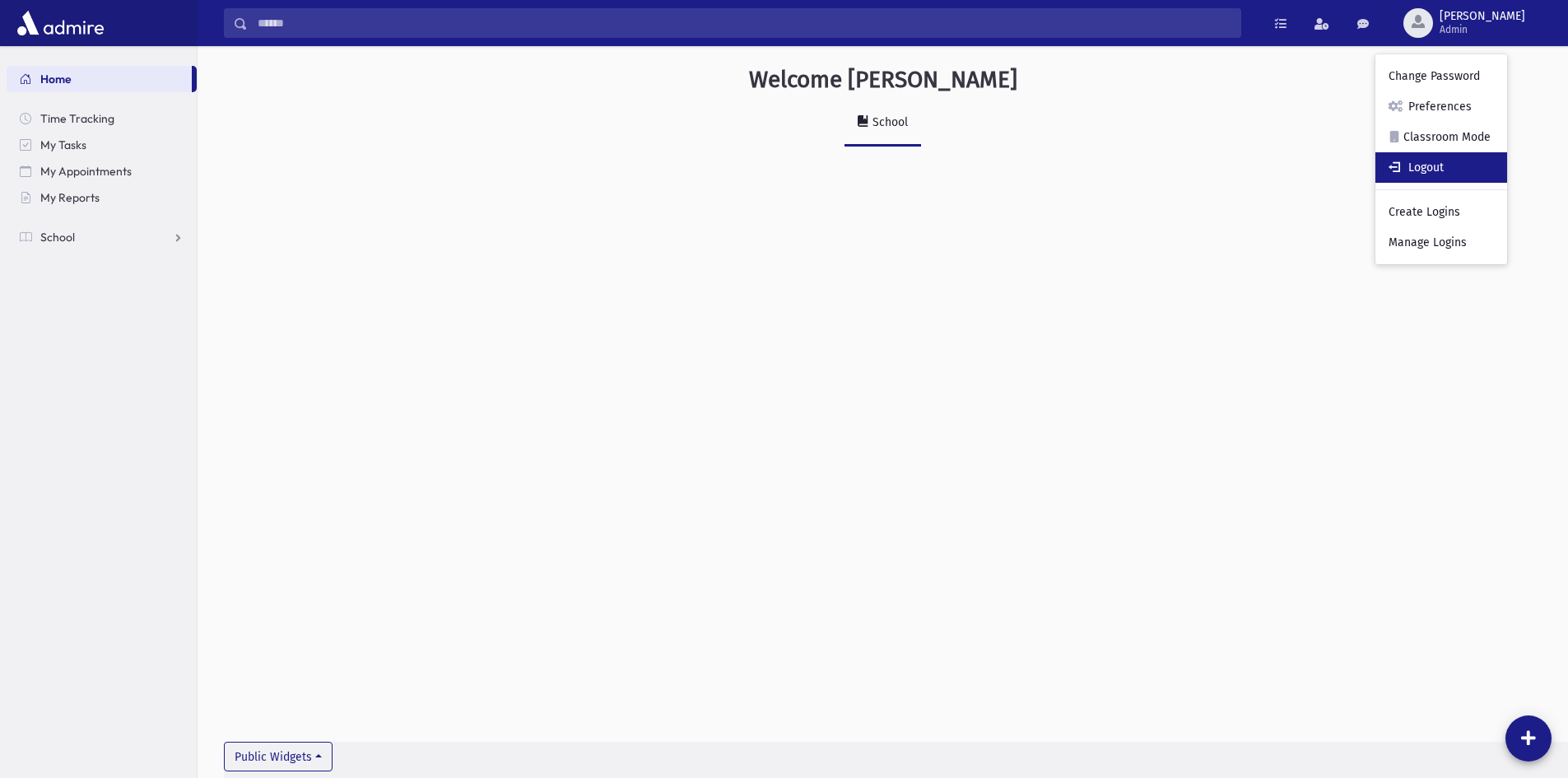
click at [1481, 163] on link "Logout" at bounding box center [1441, 168] width 131 height 31
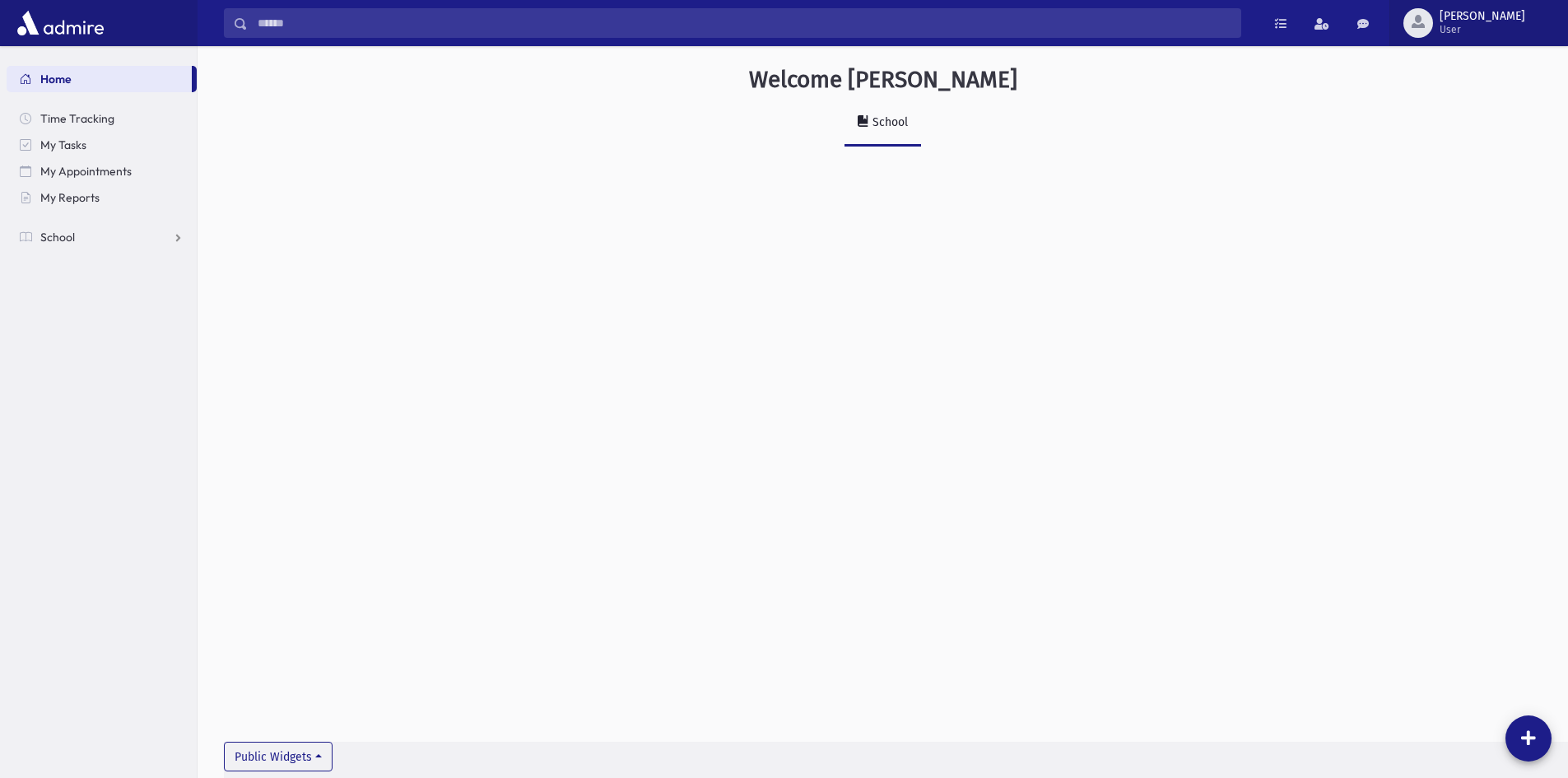
click at [1499, 20] on span "[PERSON_NAME]" at bounding box center [1483, 16] width 85 height 13
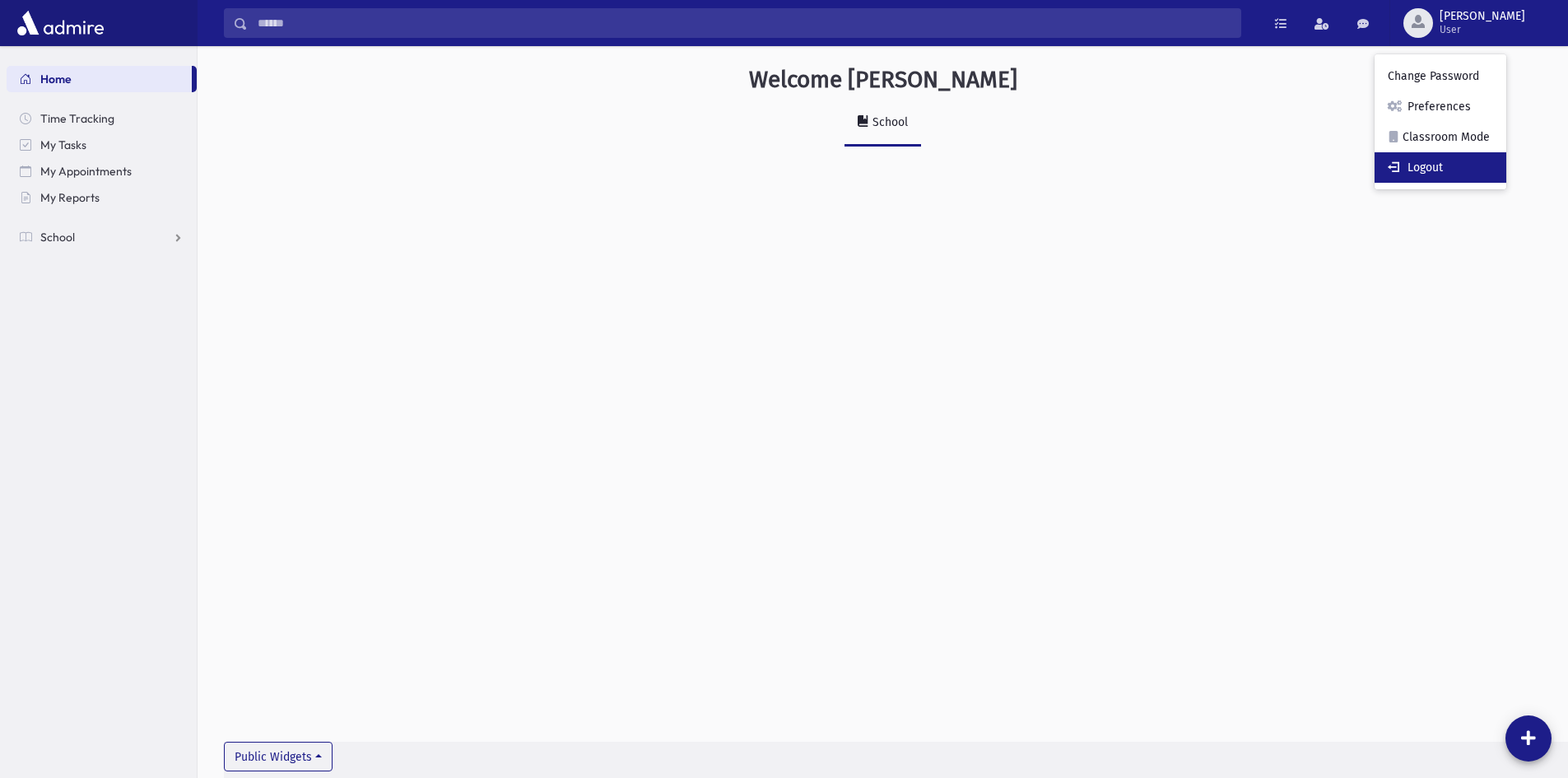
click at [1405, 167] on span at bounding box center [1396, 166] width 16 height 12
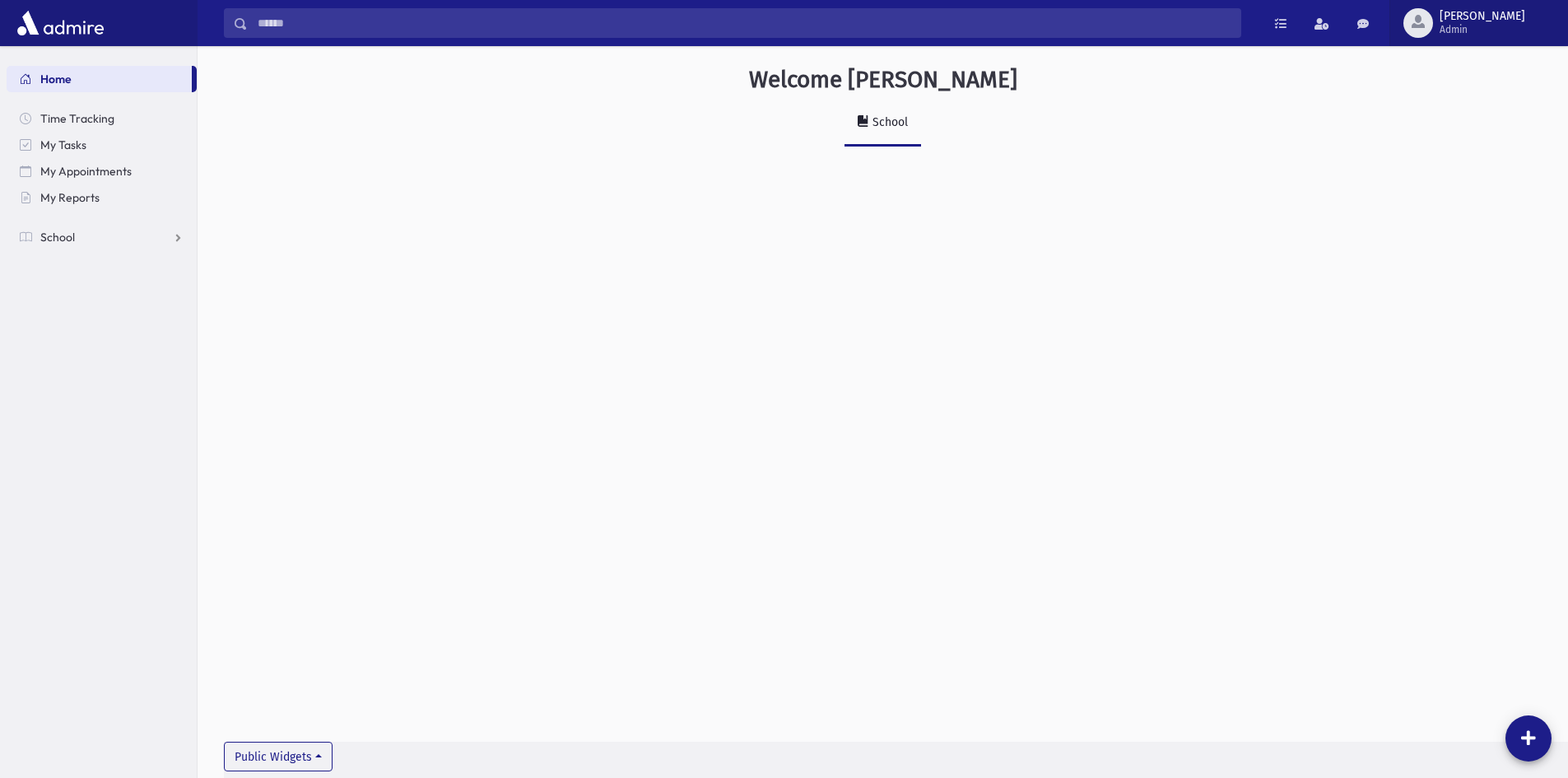
click at [1523, 33] on span "Admin" at bounding box center [1483, 30] width 85 height 13
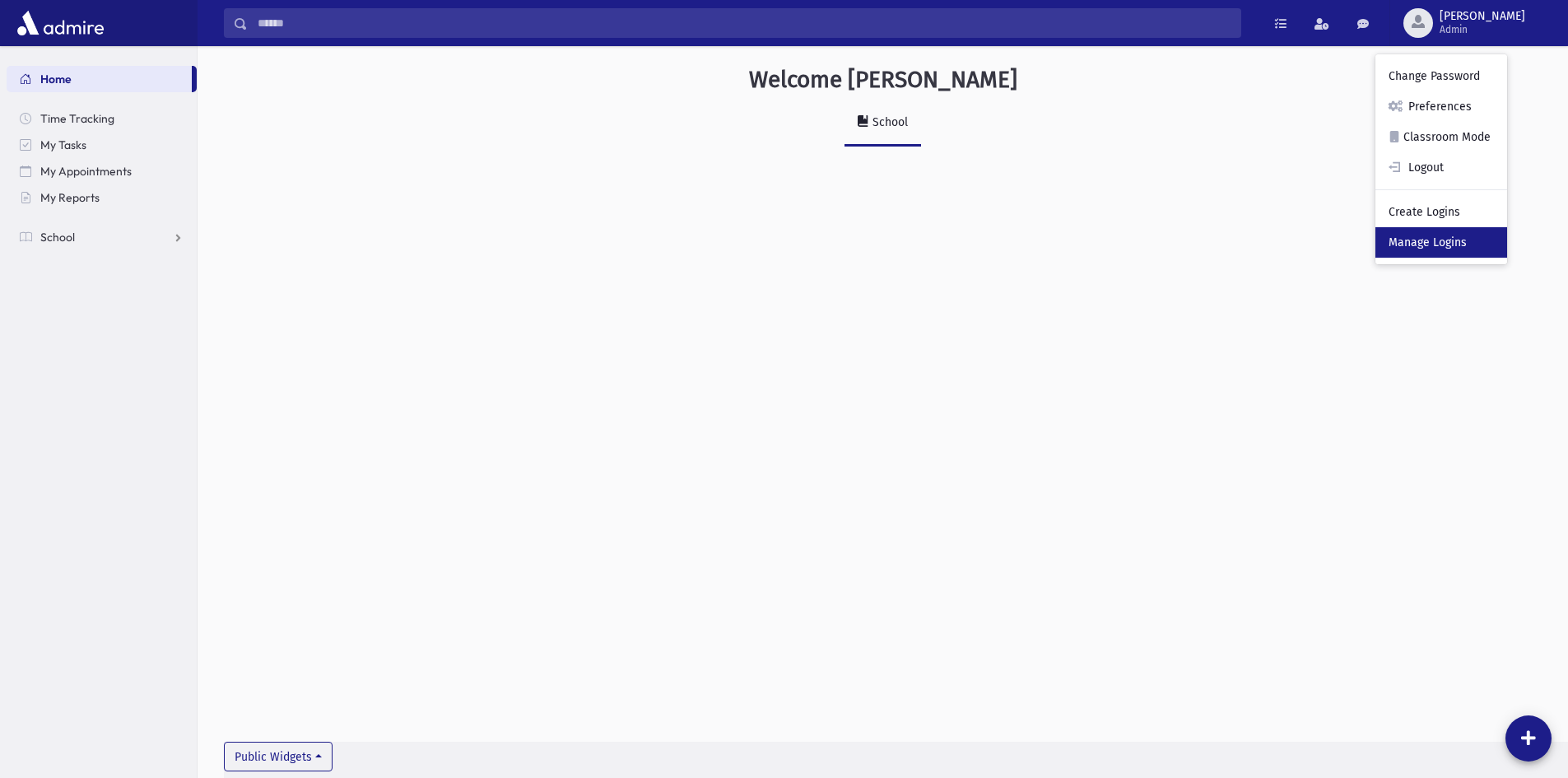
click at [1478, 238] on link "Manage Logins" at bounding box center [1441, 243] width 131 height 31
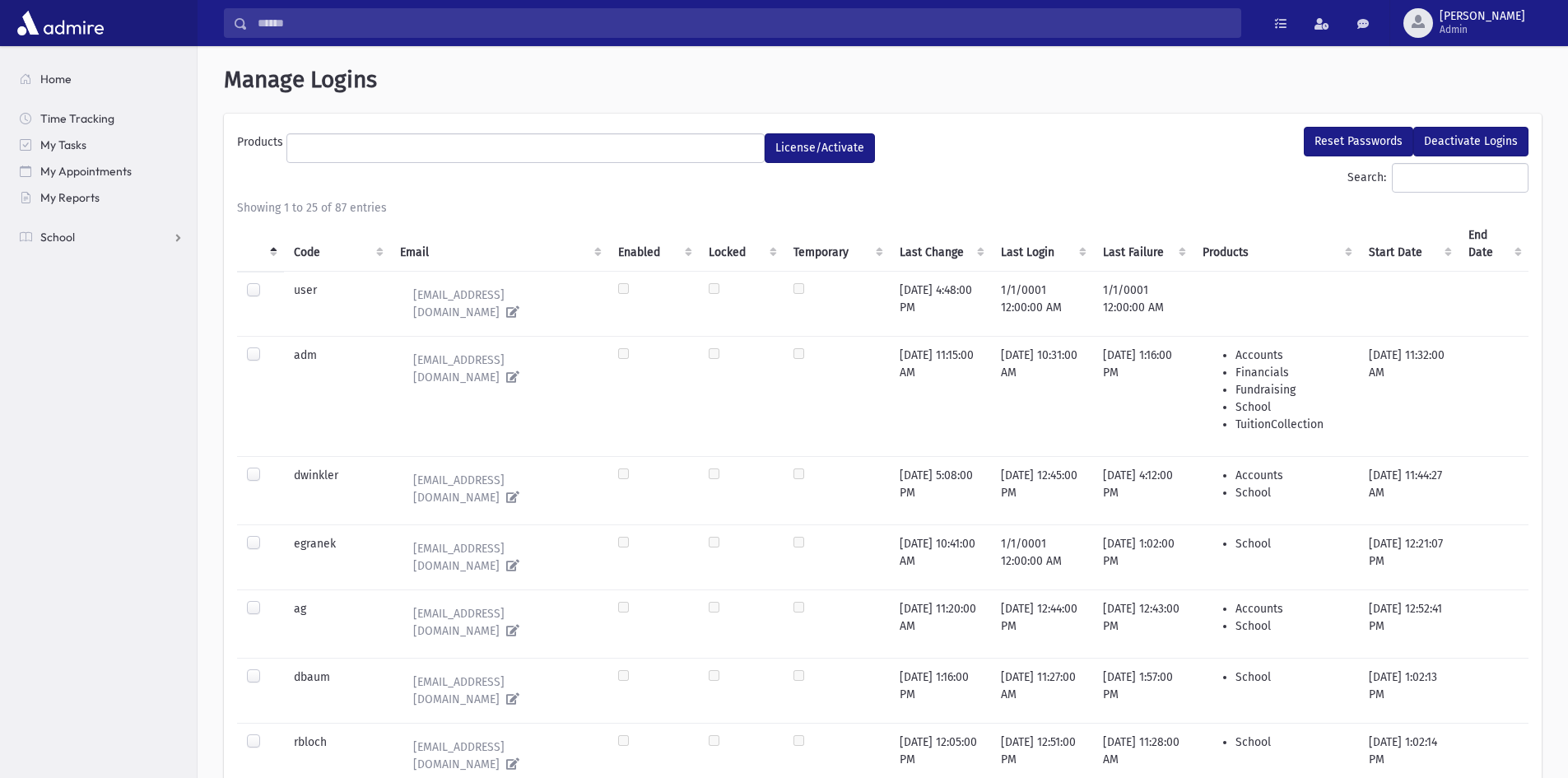
select select
click at [1429, 181] on input "Search:" at bounding box center [1461, 177] width 136 height 30
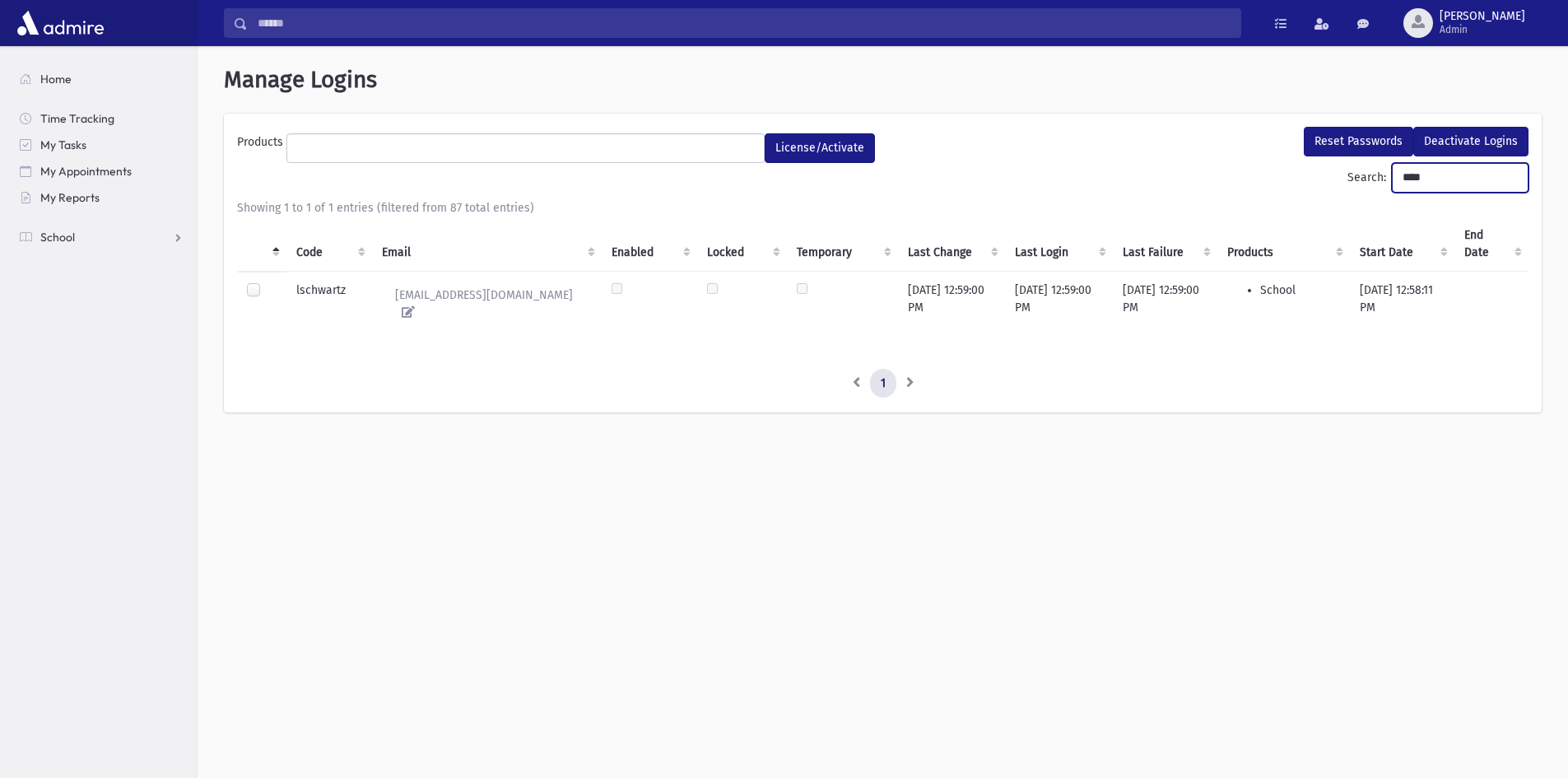
type input "****"
click at [267, 282] on label at bounding box center [267, 282] width 0 height 0
click at [641, 290] on td at bounding box center [650, 303] width 96 height 65
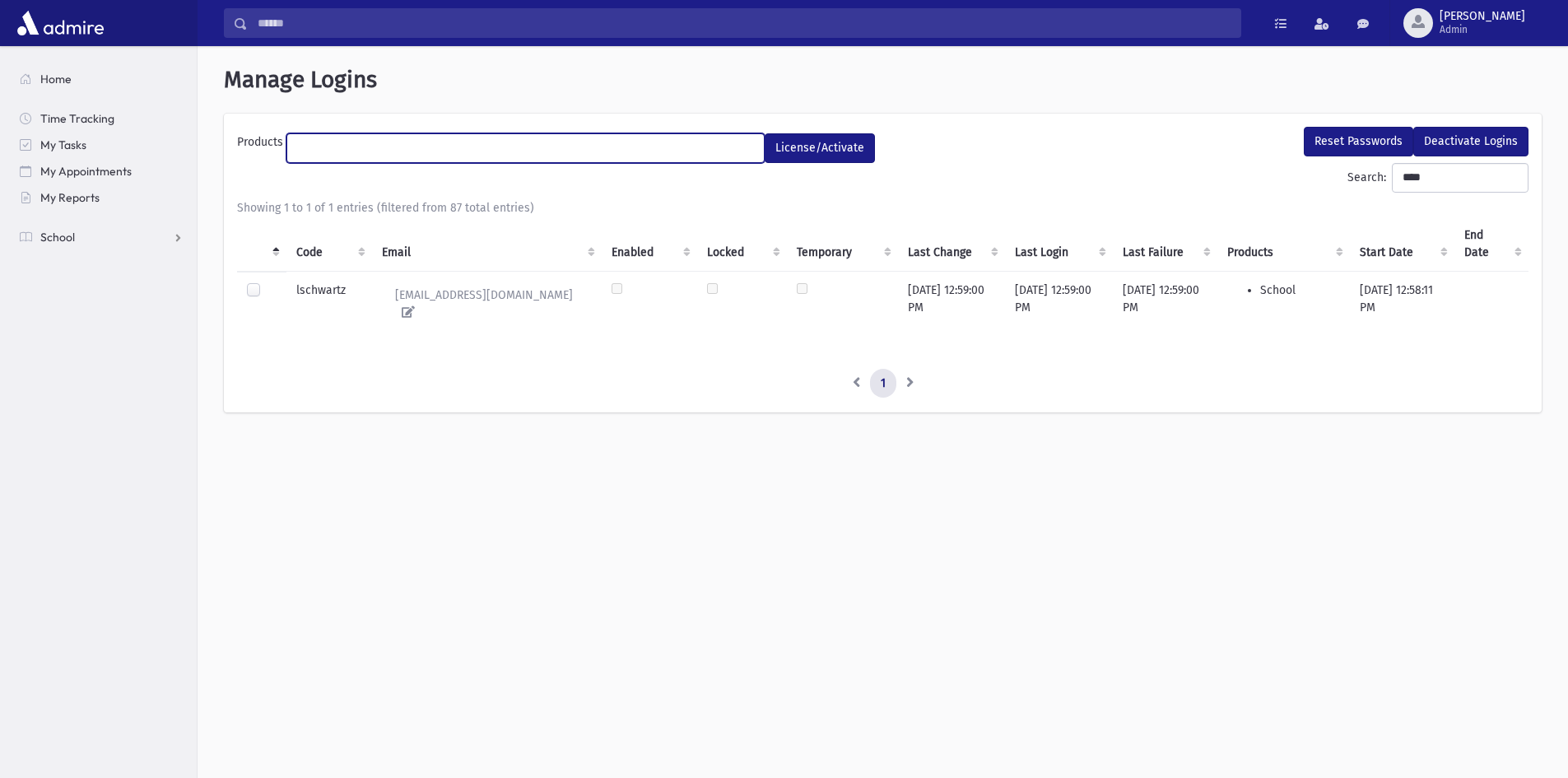
click at [726, 149] on ul at bounding box center [525, 147] width 477 height 25
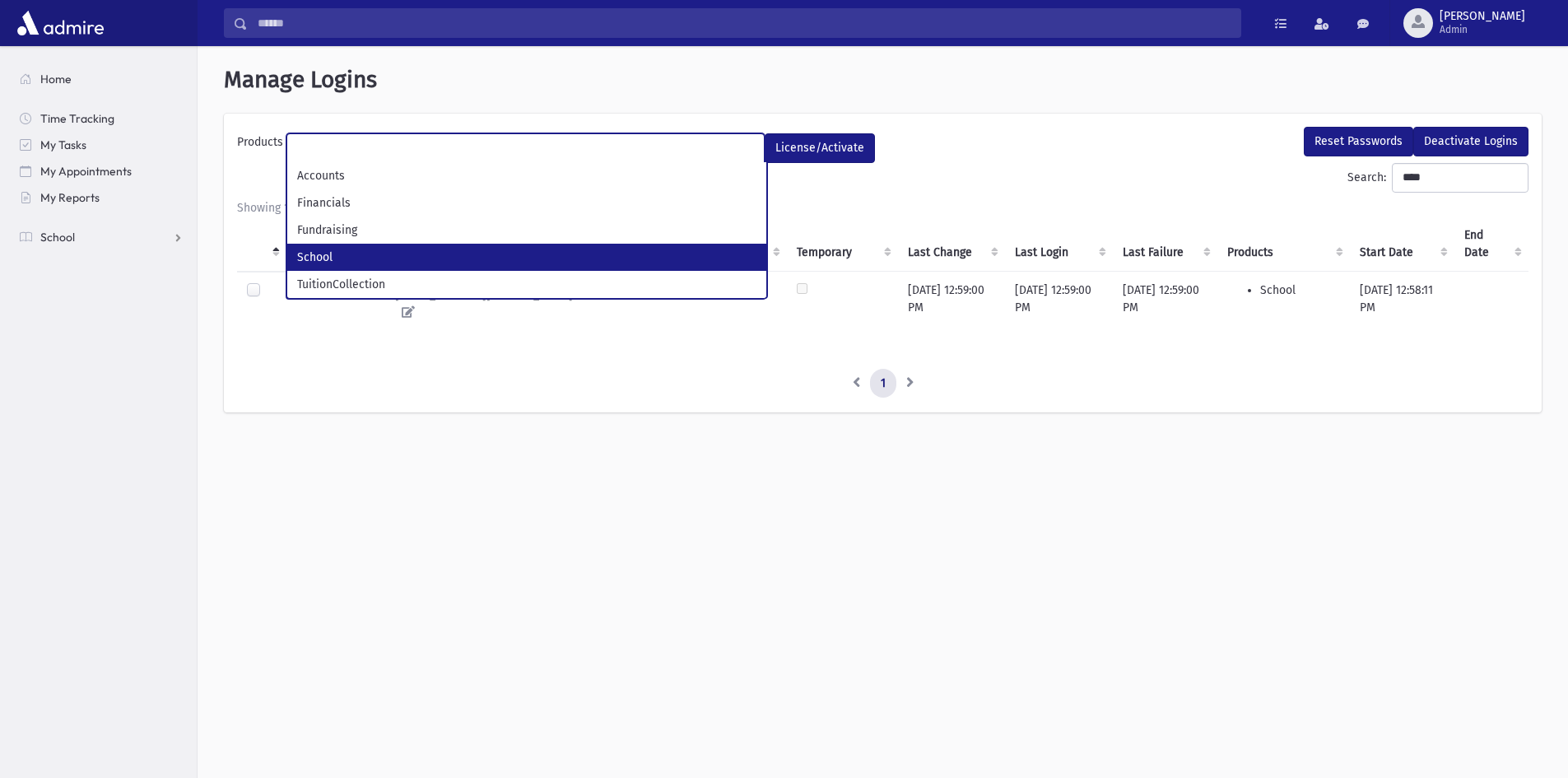
select select "*"
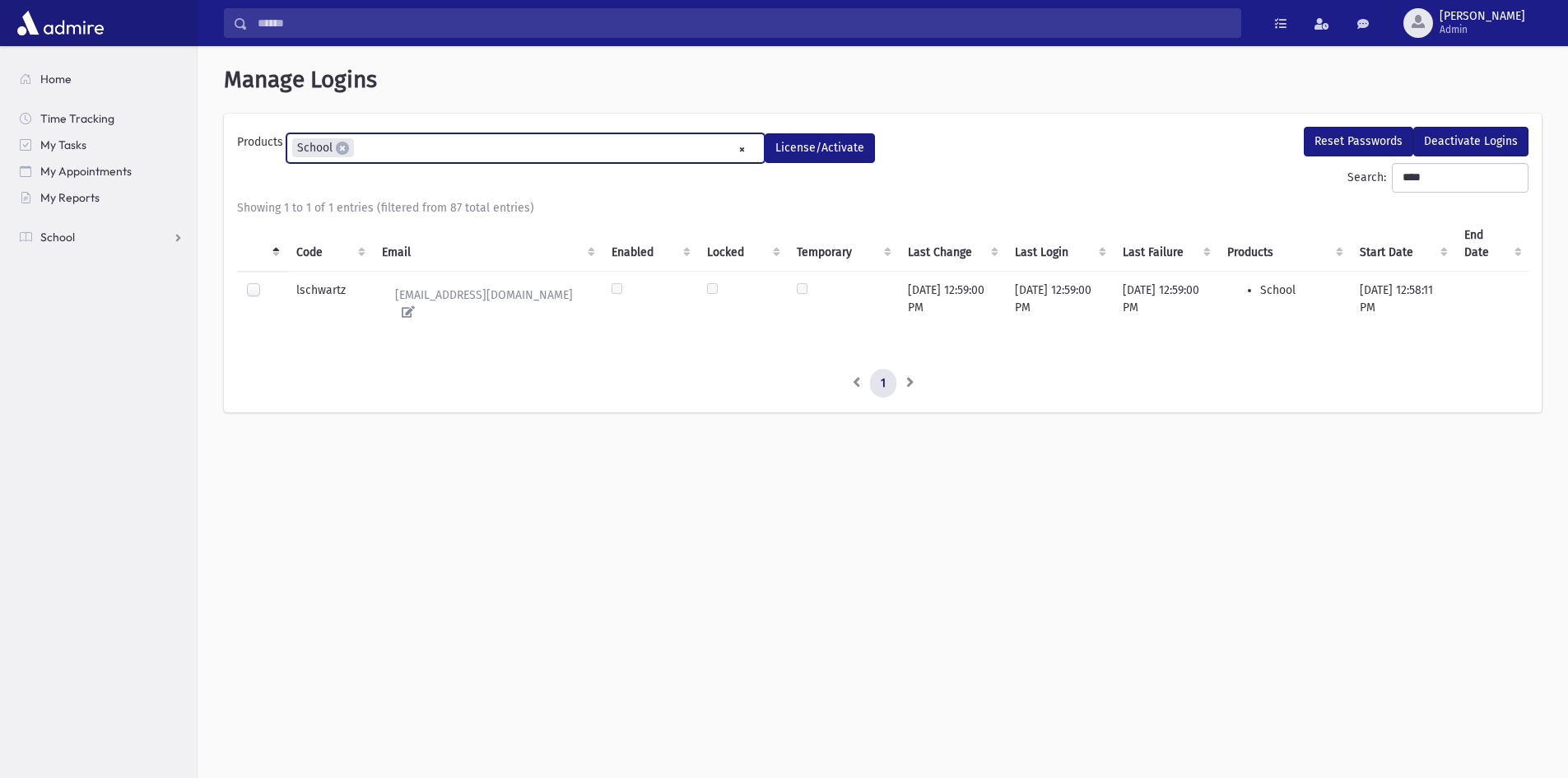
scroll to position [44, 0]
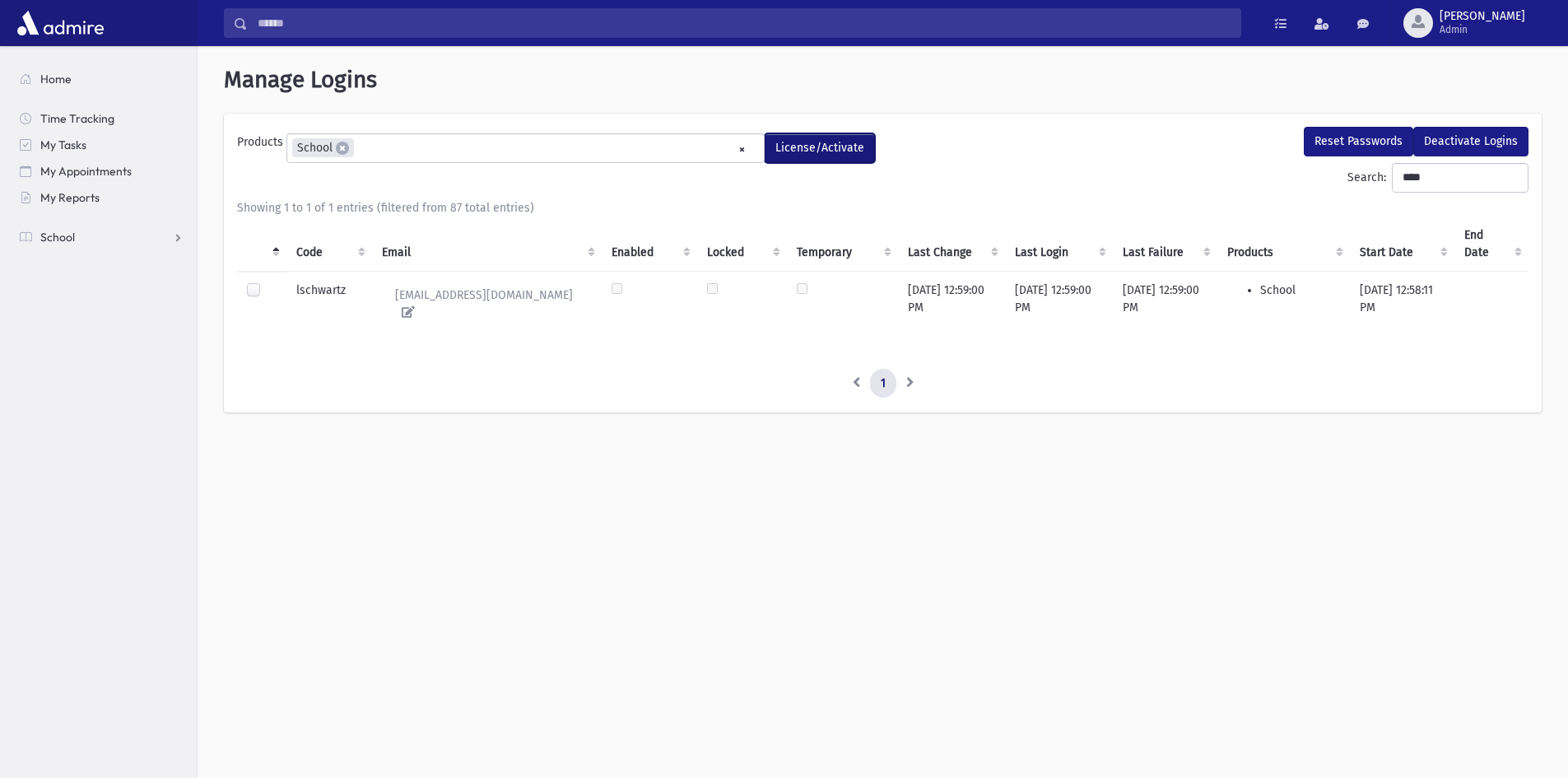
click at [777, 153] on button "License/Activate" at bounding box center [820, 148] width 110 height 30
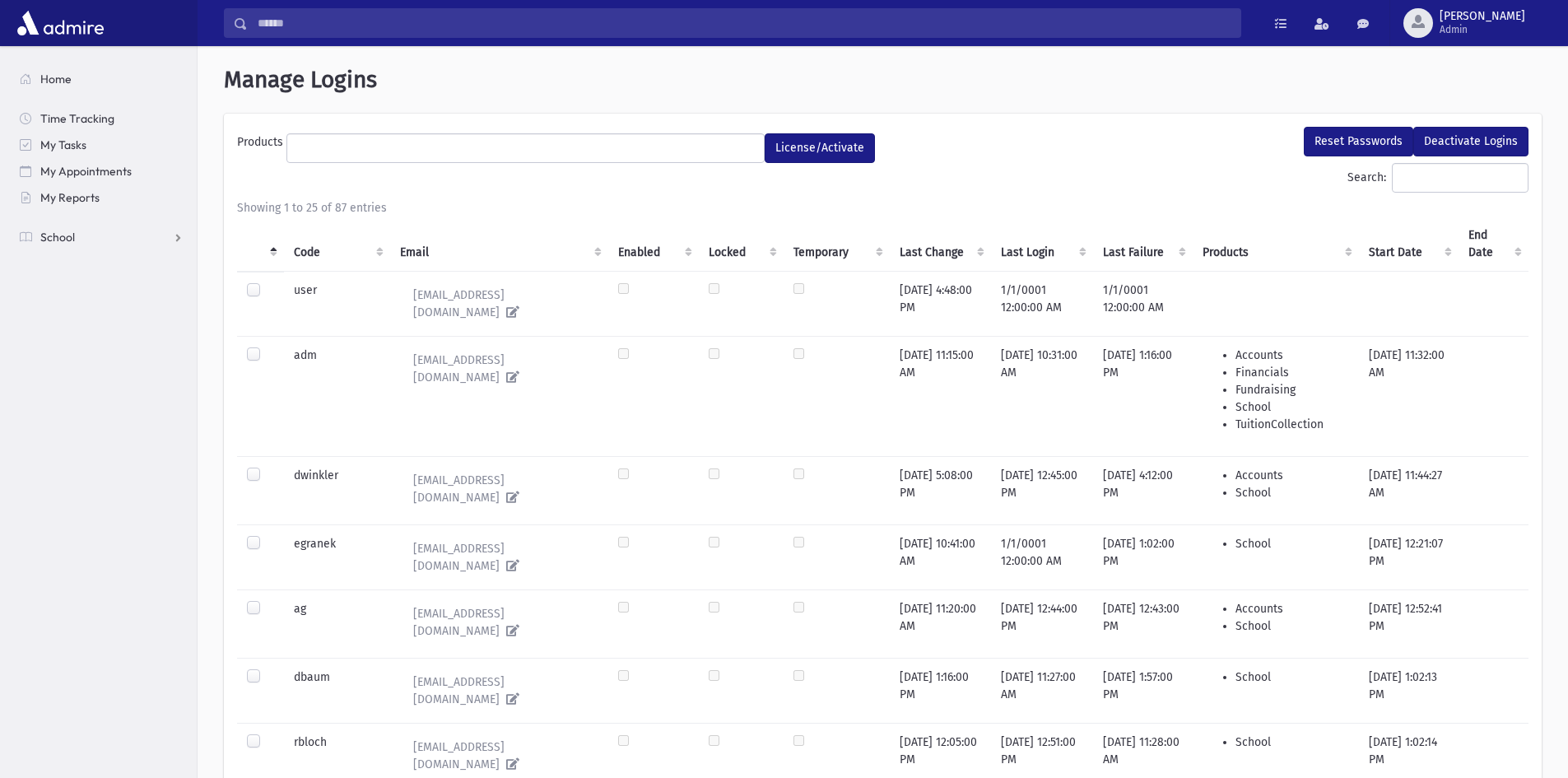
select select
click at [1392, 171] on input "Search:" at bounding box center [1461, 177] width 136 height 30
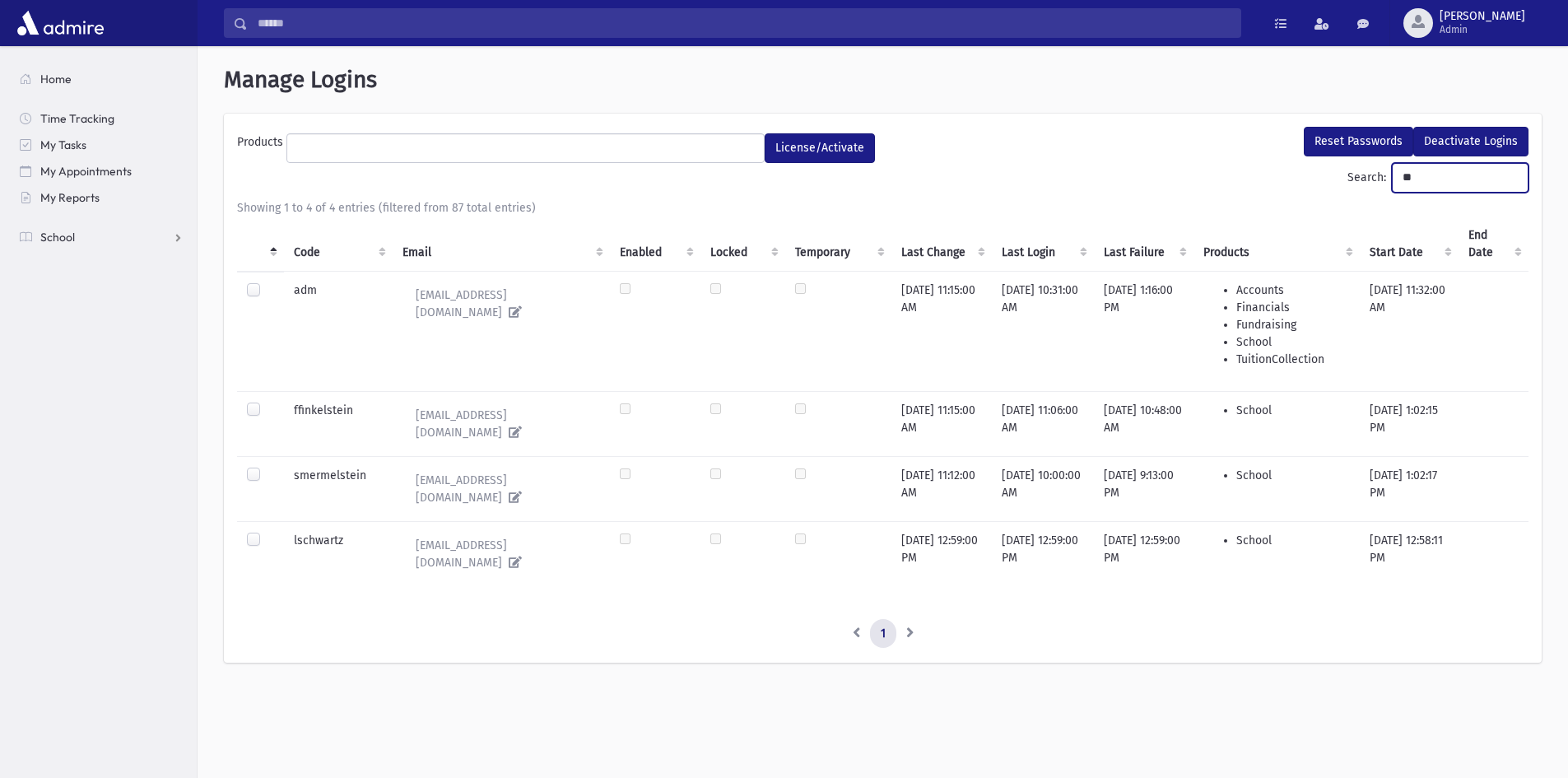
type input "**"
click at [267, 531] on label at bounding box center [267, 531] width 0 height 0
click at [1382, 130] on button "Reset Passwords" at bounding box center [1359, 141] width 109 height 30
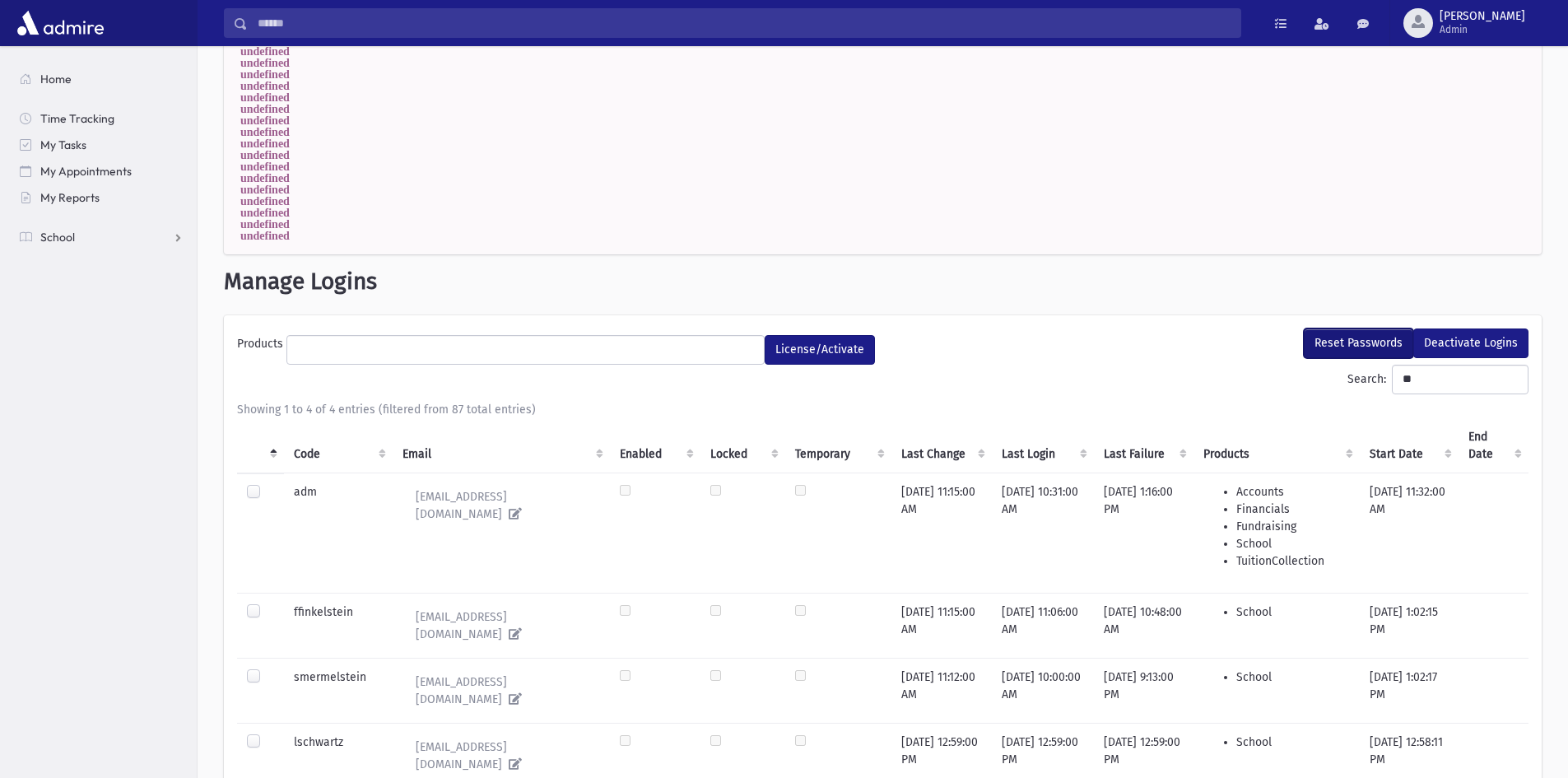
scroll to position [6801, 0]
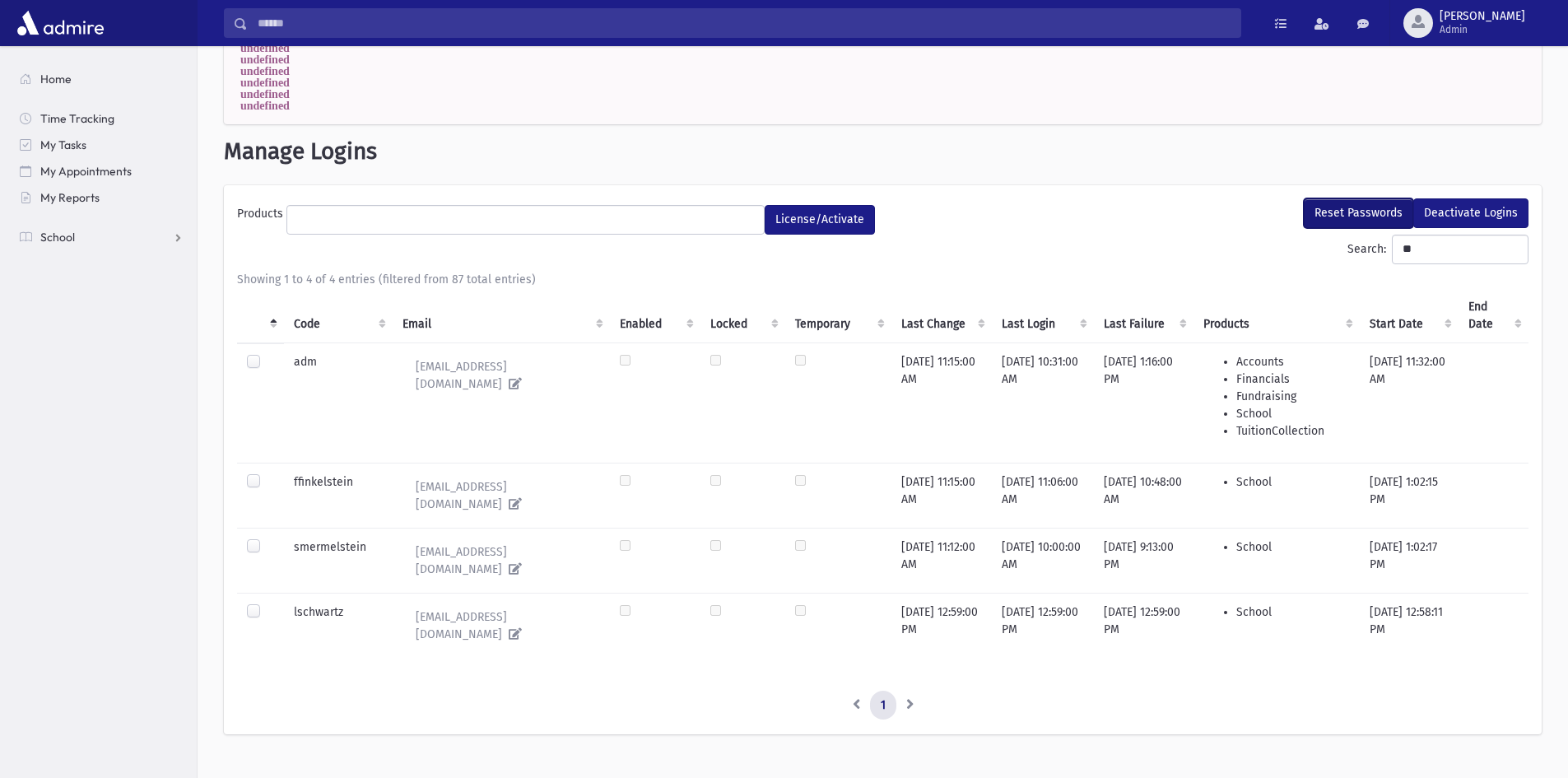
click at [1325, 216] on button "Reset Passwords" at bounding box center [1359, 213] width 109 height 30
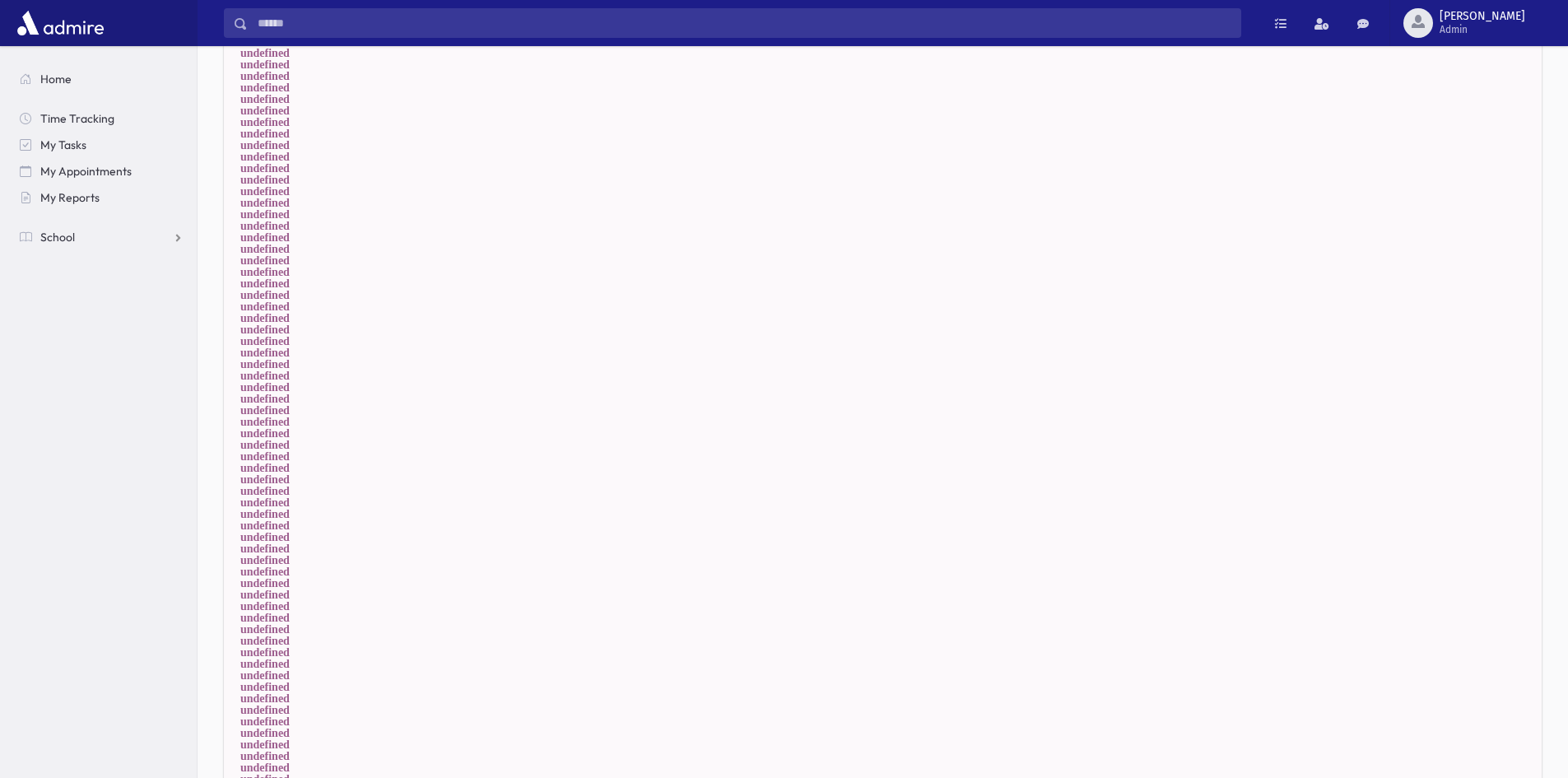
scroll to position [0, 0]
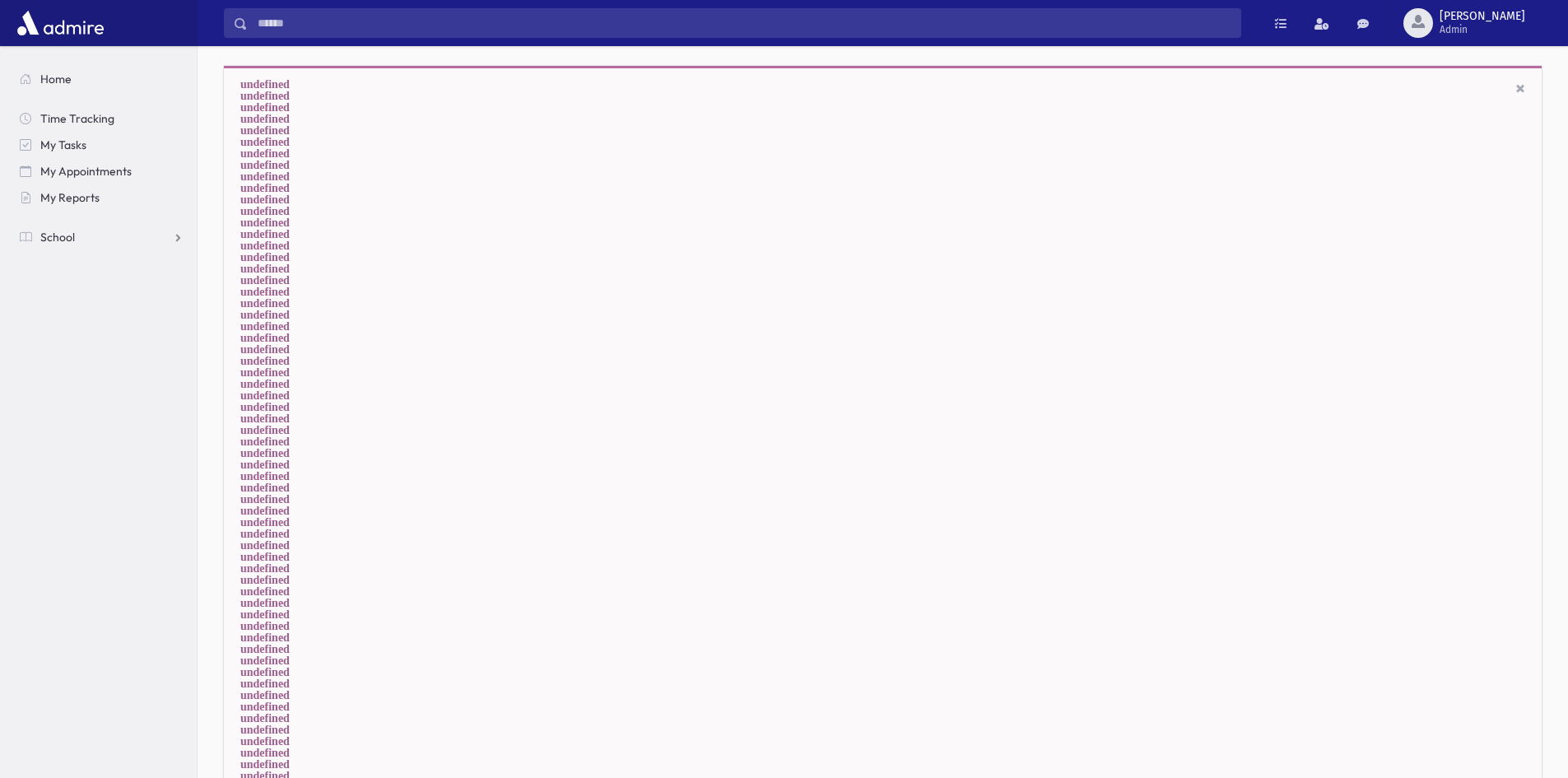
click at [1521, 84] on link "×" at bounding box center [1521, 88] width 10 height 20
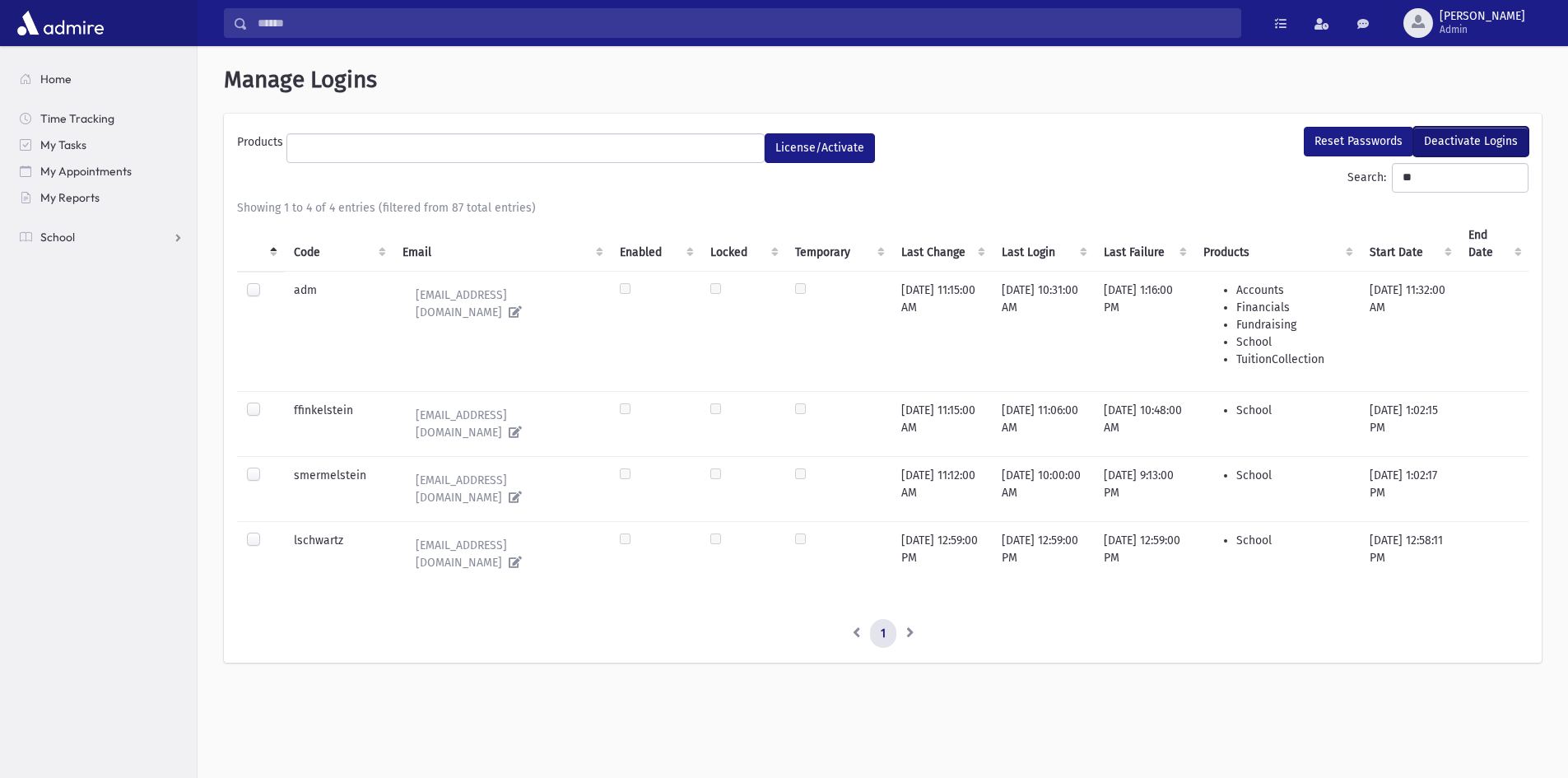
click at [1464, 145] on button "Deactivate Logins" at bounding box center [1471, 141] width 115 height 30
click at [1464, 139] on button "Deactivate Logins" at bounding box center [1471, 141] width 115 height 30
click at [1482, 37] on button "[PERSON_NAME] Admin" at bounding box center [1479, 23] width 178 height 46
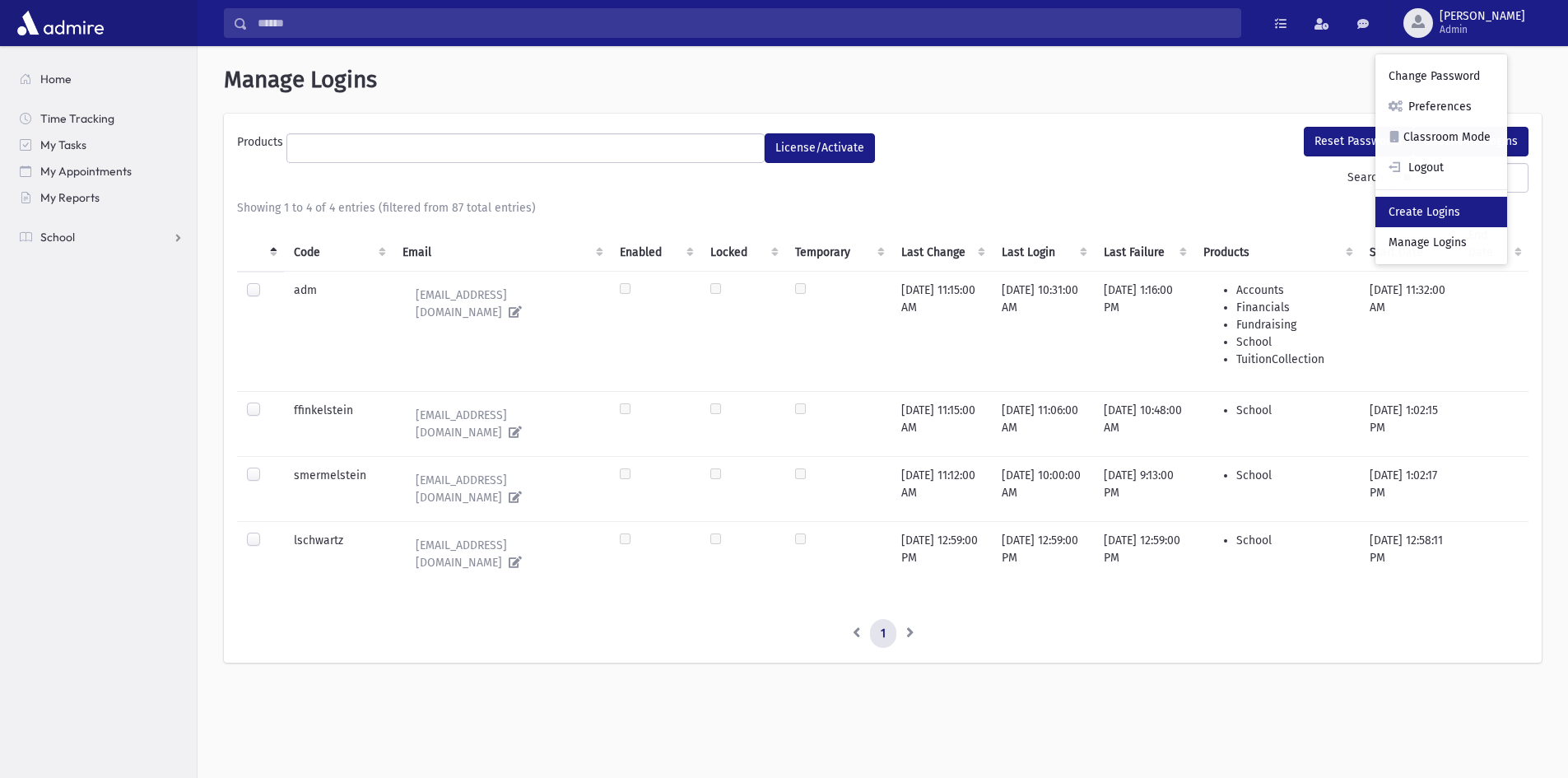
click at [1464, 218] on link "Create Logins" at bounding box center [1441, 212] width 131 height 31
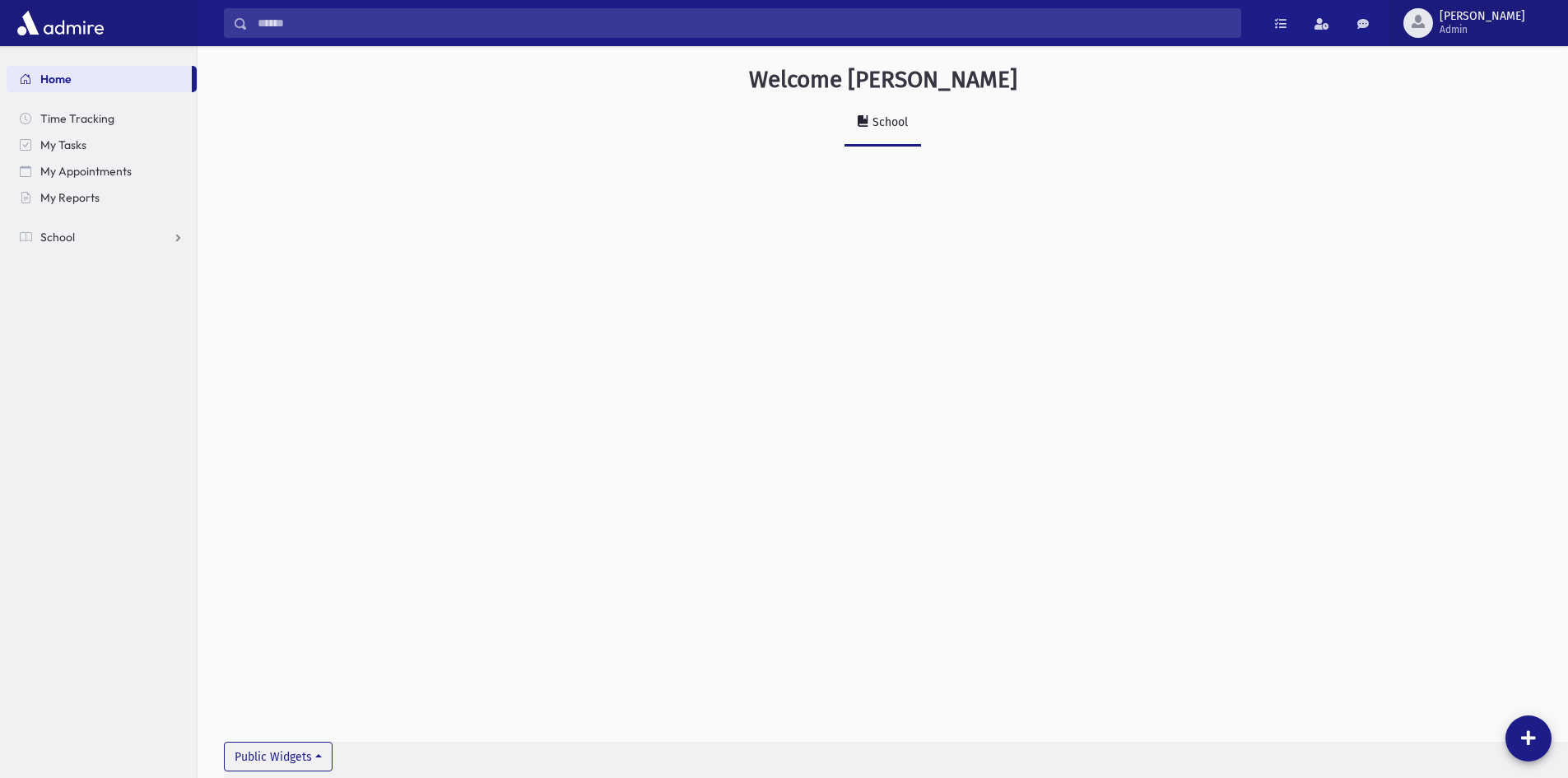
click at [1434, 26] on div "button" at bounding box center [1418, 23] width 30 height 30
click at [1437, 182] on div "[PERSON_NAME] Change Password Preferences Classroom Mode Logout Create Logins M…" at bounding box center [1441, 159] width 131 height 210
click at [1450, 174] on div "Welcome freiss School Public Widgets" at bounding box center [883, 119] width 1371 height 147
click at [1520, 31] on span "Admin" at bounding box center [1483, 30] width 85 height 13
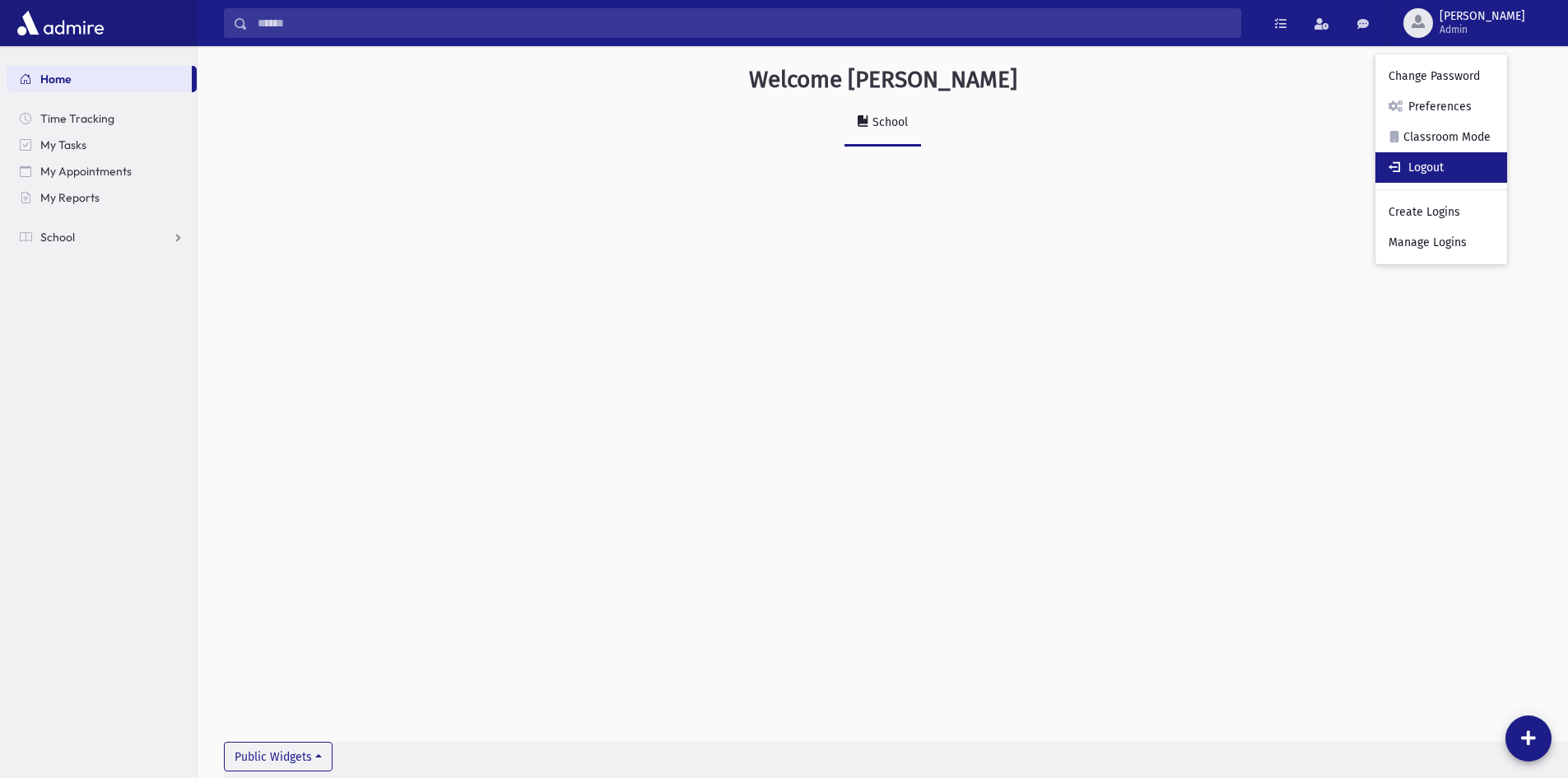
click at [1482, 171] on link "Logout" at bounding box center [1441, 168] width 131 height 31
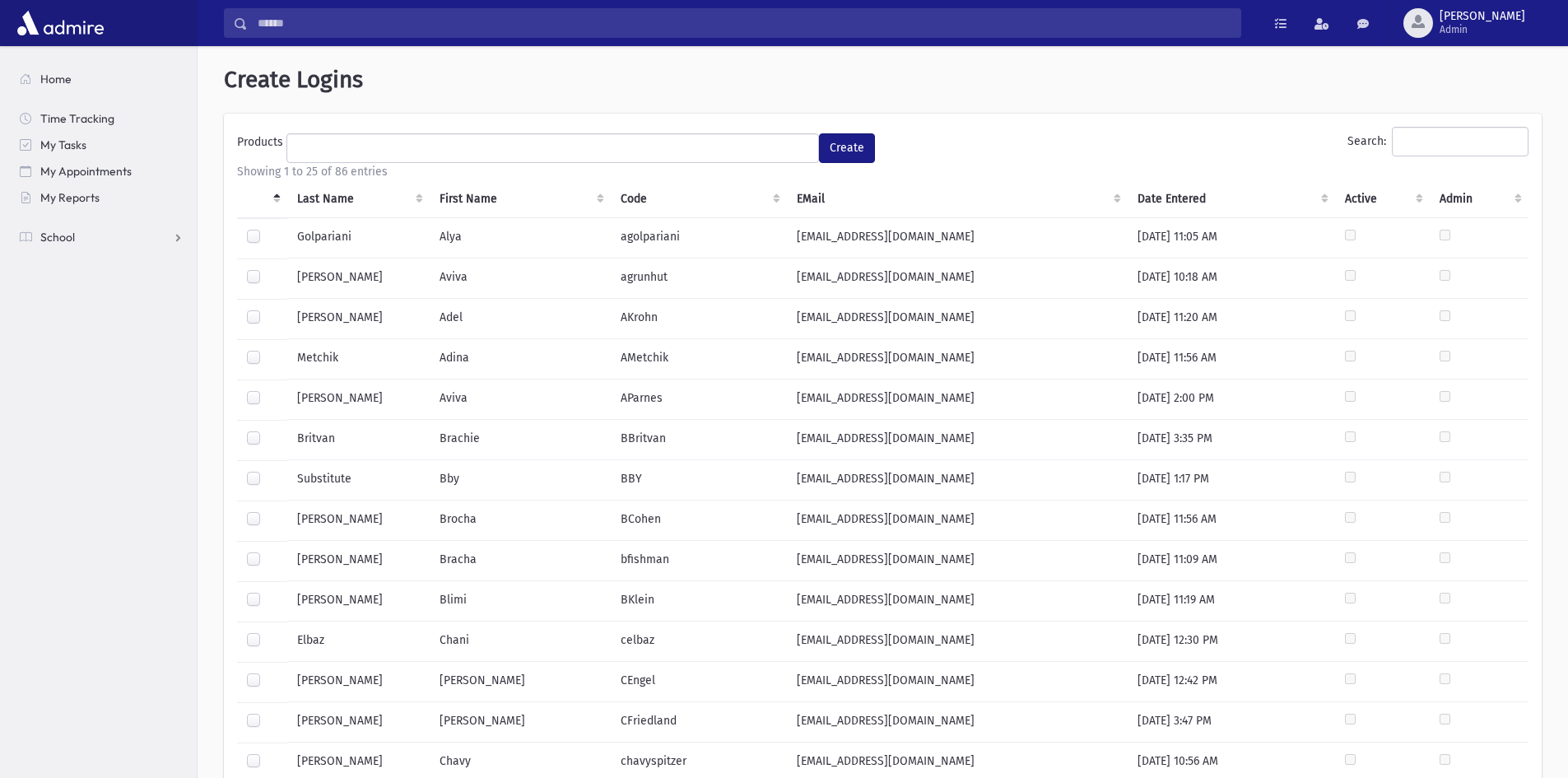
select select
click at [1410, 130] on input "Search:" at bounding box center [1461, 141] width 136 height 30
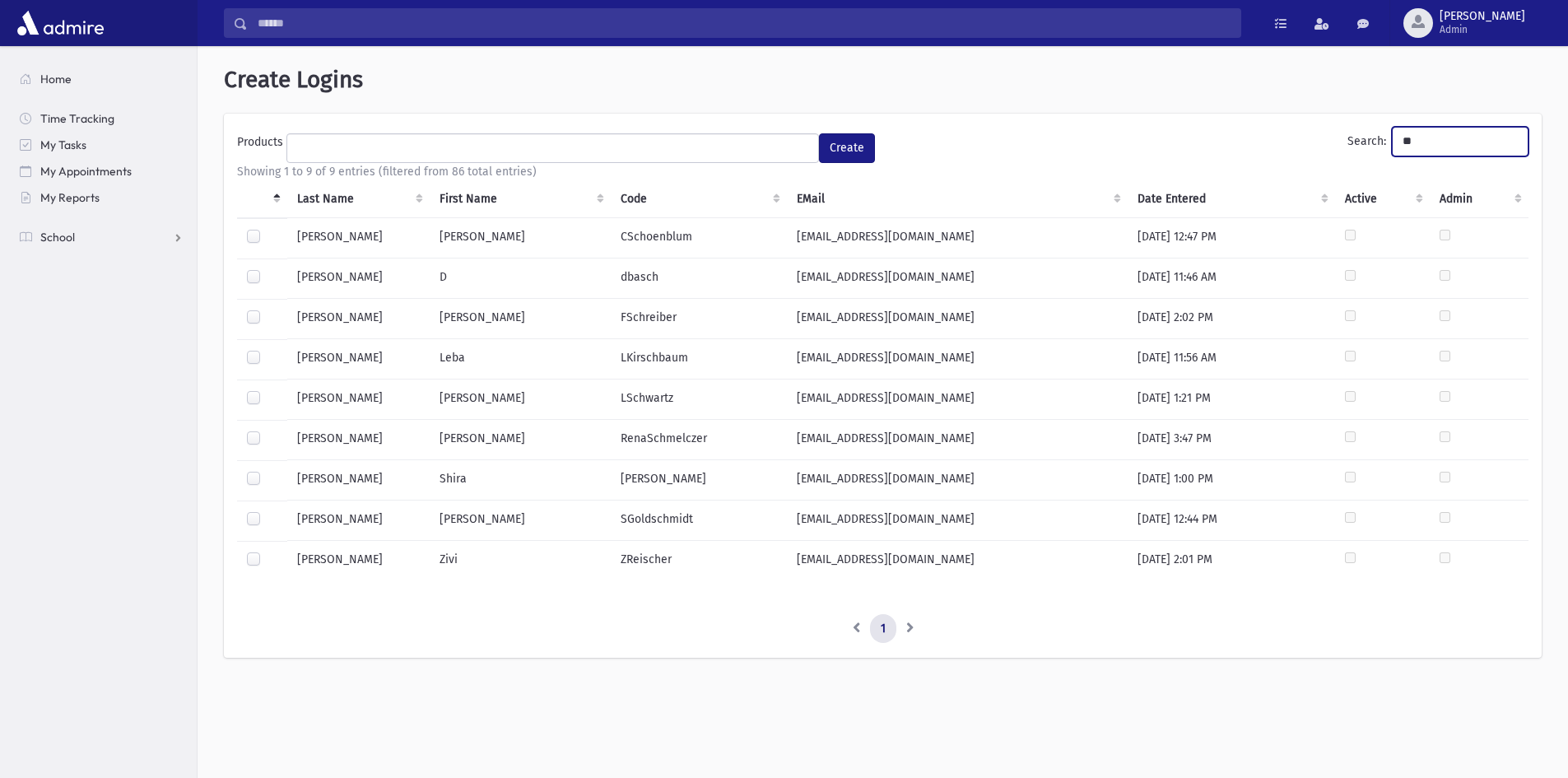
type input "**"
click at [264, 398] on div at bounding box center [256, 400] width 20 height 20
click at [267, 390] on label at bounding box center [267, 390] width 0 height 0
click at [496, 157] on ul at bounding box center [552, 147] width 531 height 25
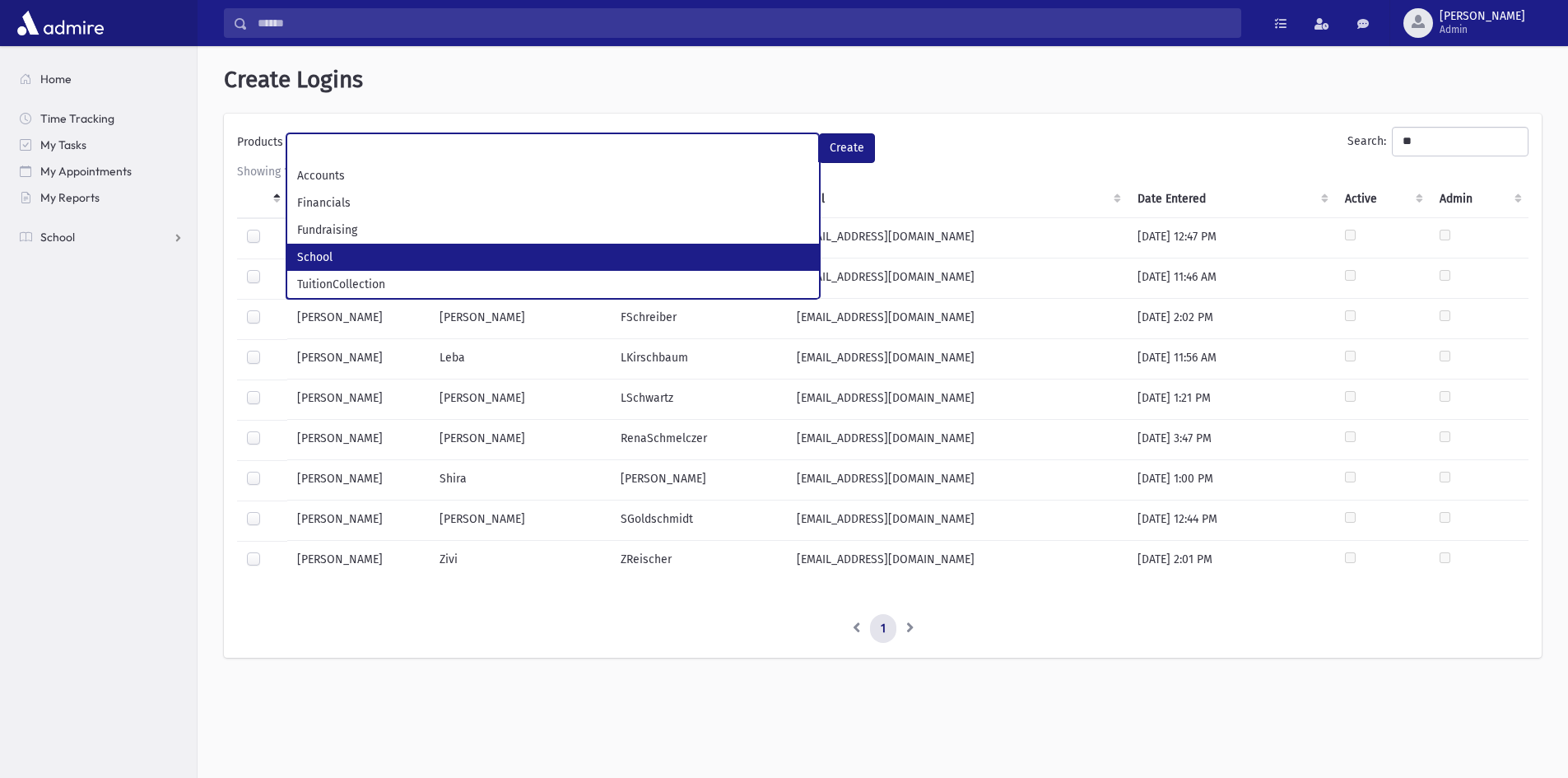
select select "*"
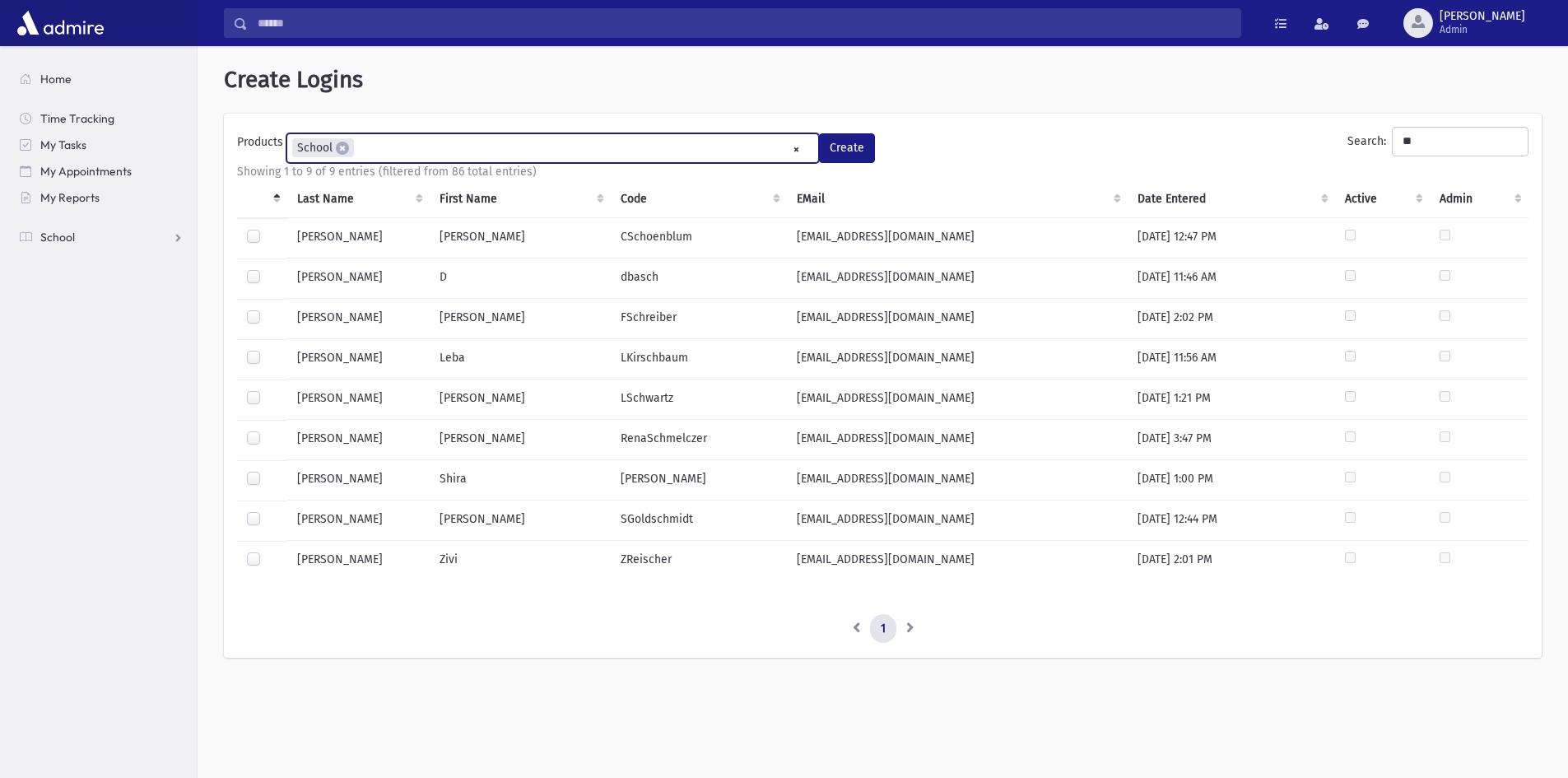
scroll to position [44, 0]
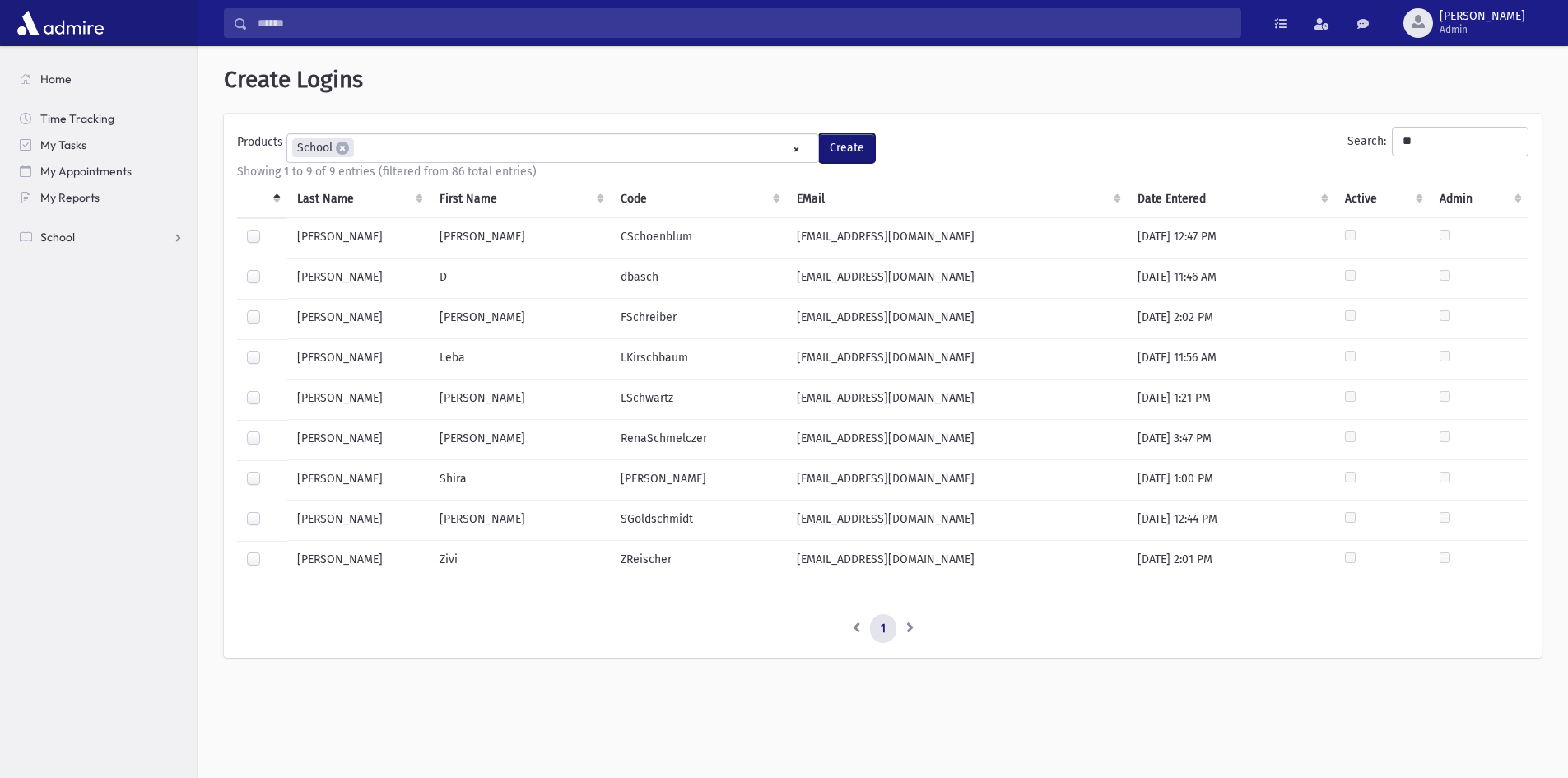
click at [855, 148] on button "Create" at bounding box center [847, 148] width 56 height 30
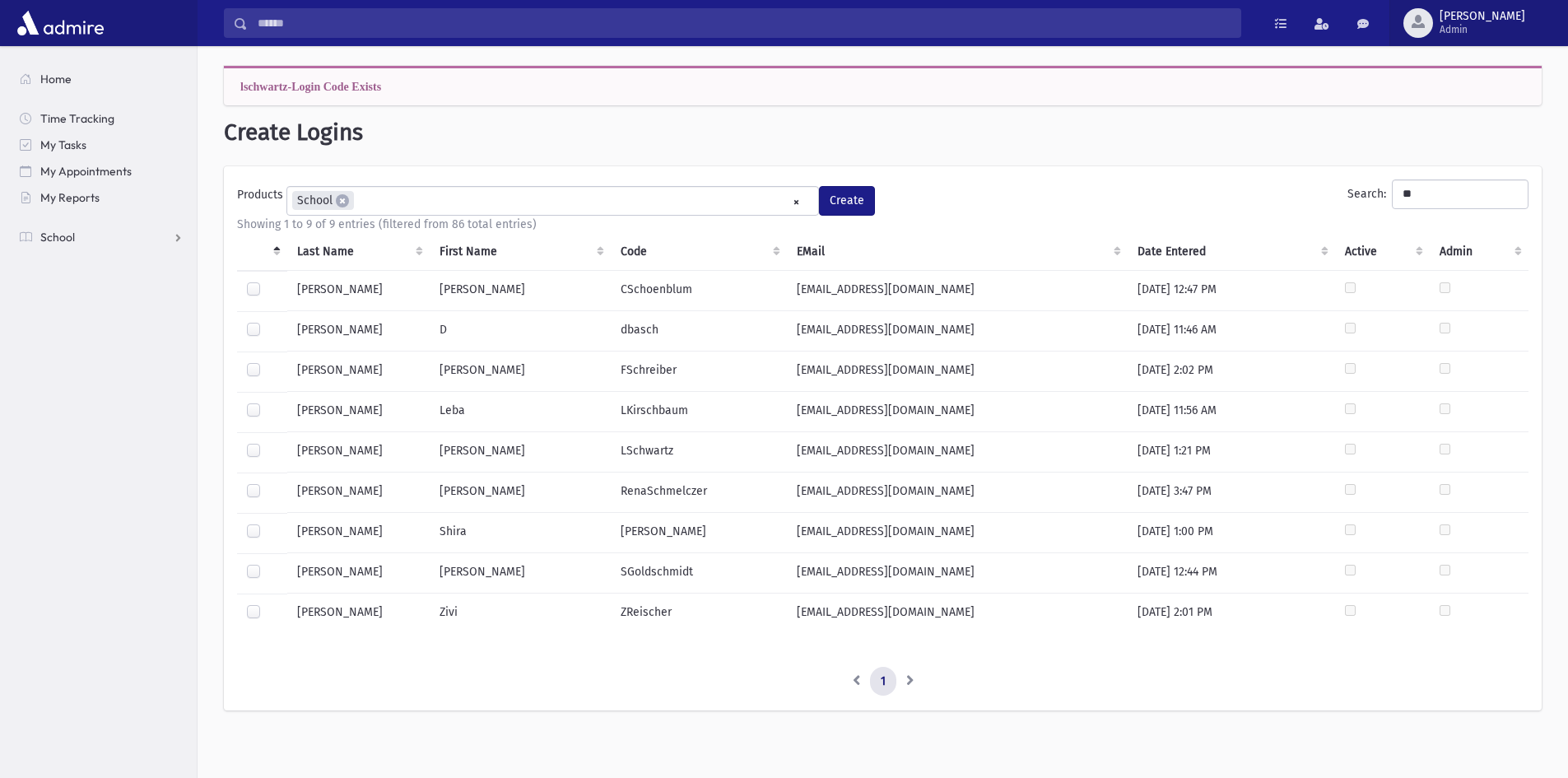
click at [1505, 29] on span "Admin" at bounding box center [1483, 30] width 85 height 13
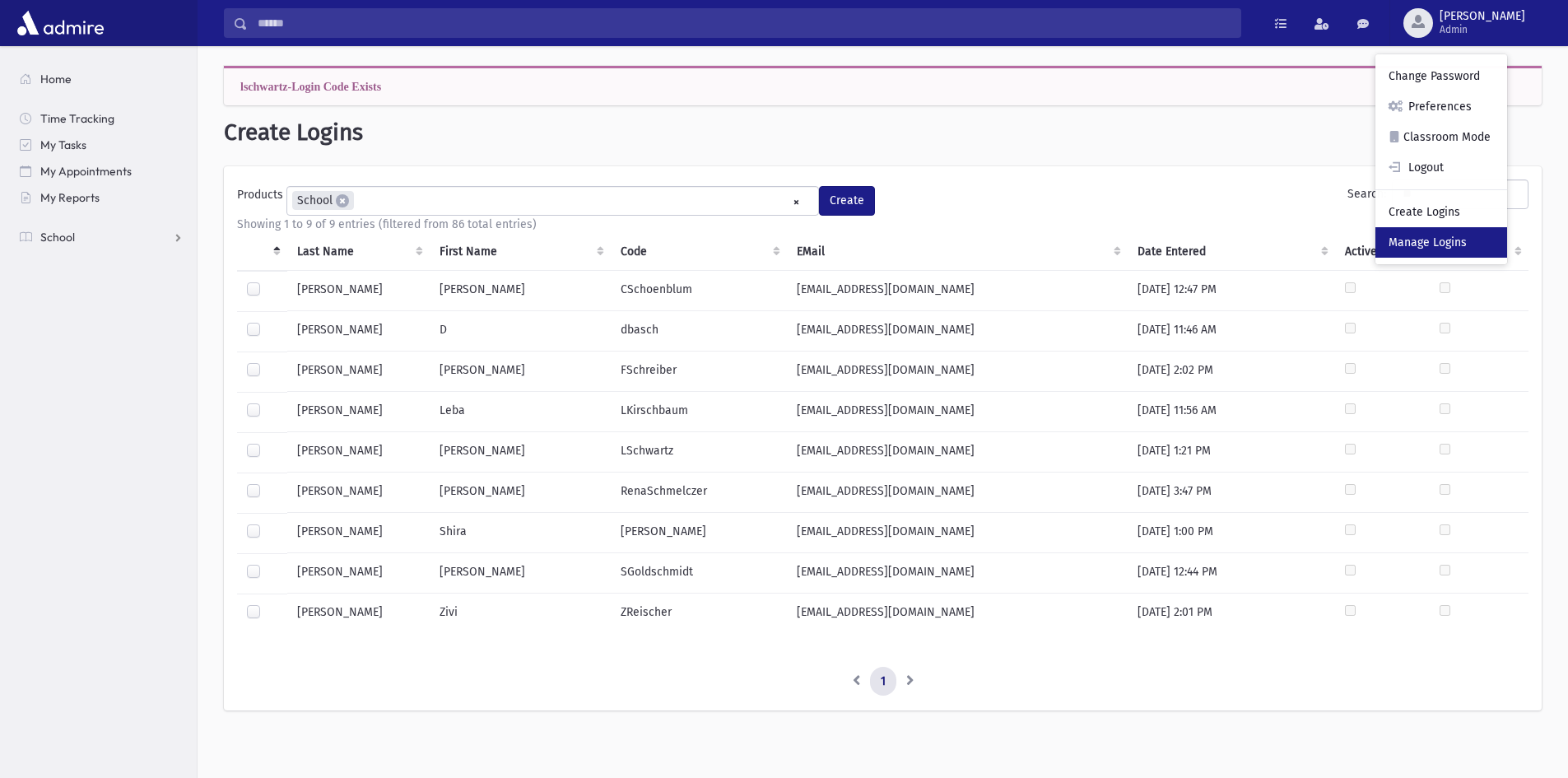
click at [1489, 247] on link "Manage Logins" at bounding box center [1441, 243] width 131 height 31
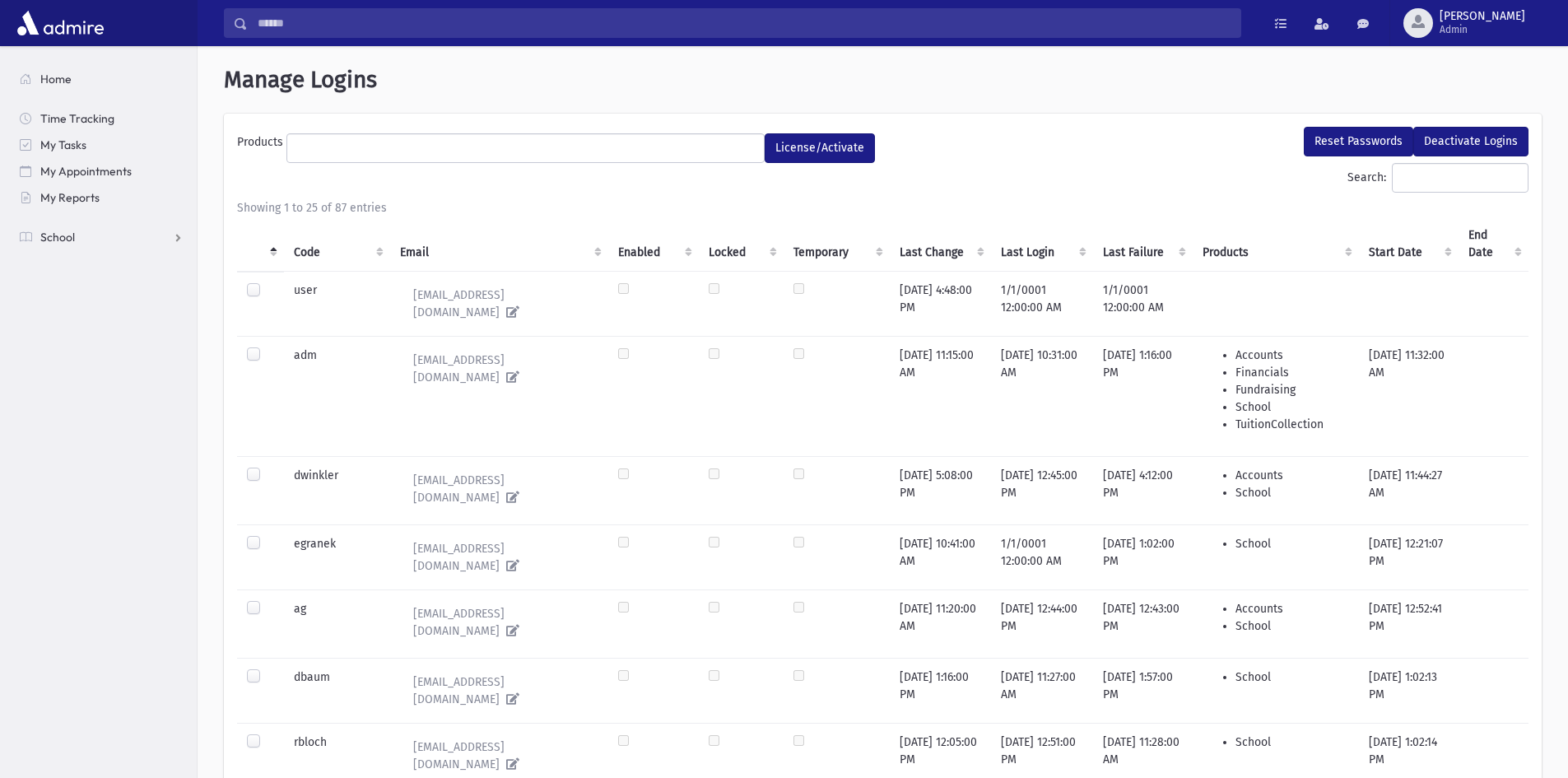
select select
click at [1417, 174] on input "Search:" at bounding box center [1461, 177] width 136 height 30
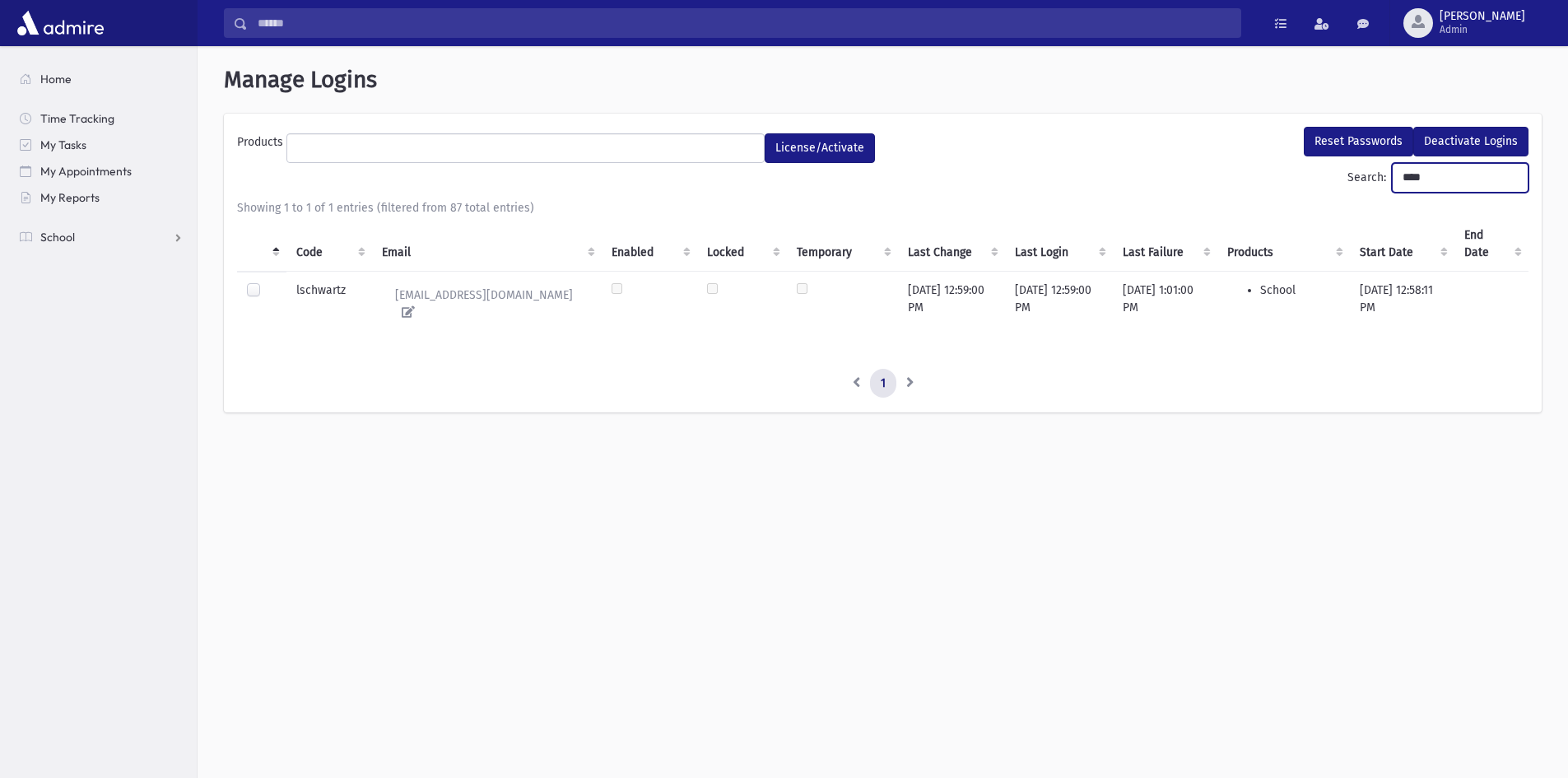
type input "****"
click at [267, 282] on label at bounding box center [267, 282] width 0 height 0
click at [1316, 140] on button "Reset Passwords" at bounding box center [1359, 141] width 109 height 30
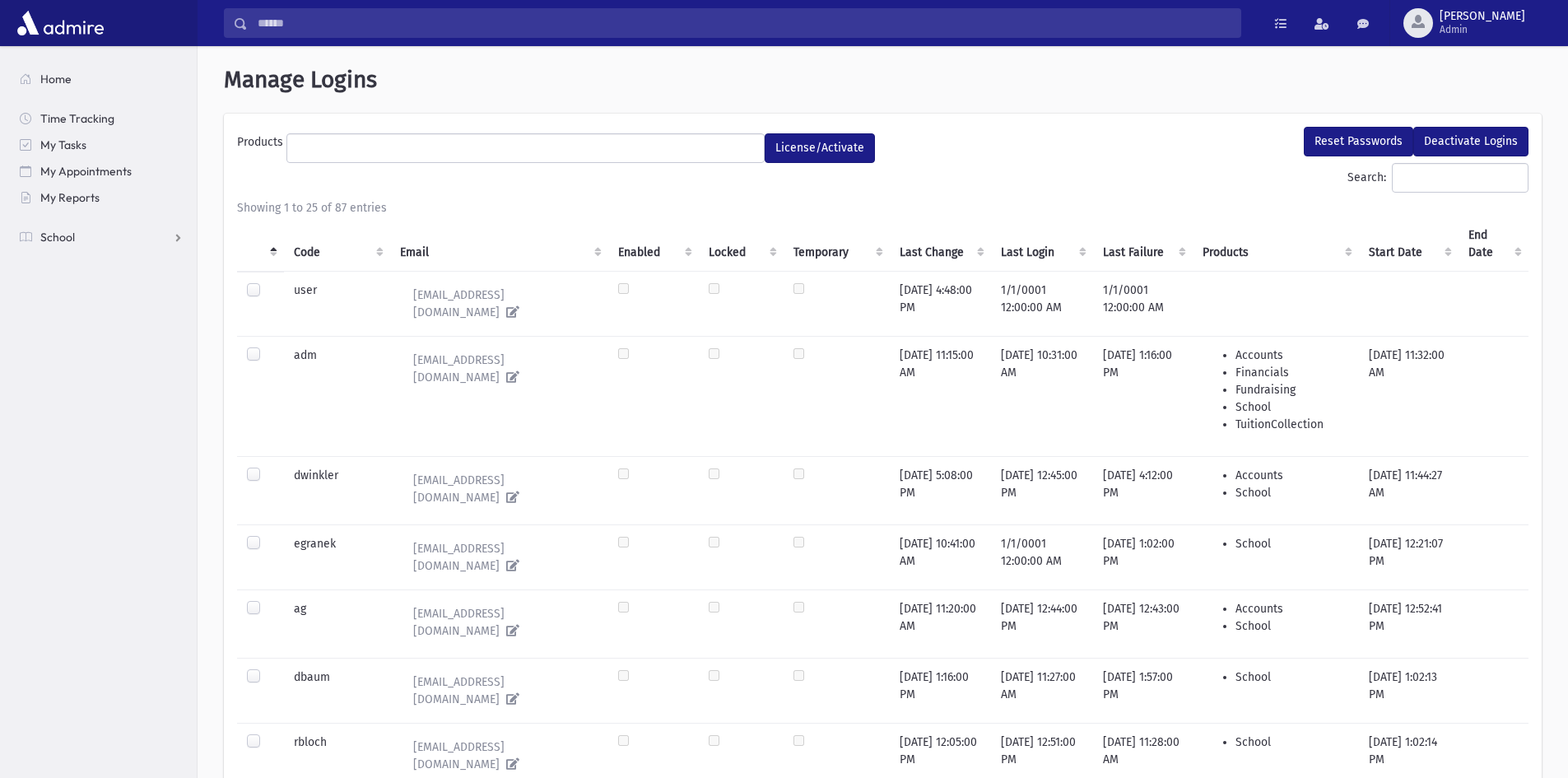
select select
click at [1428, 177] on input "Search:" at bounding box center [1461, 177] width 136 height 30
type input "****"
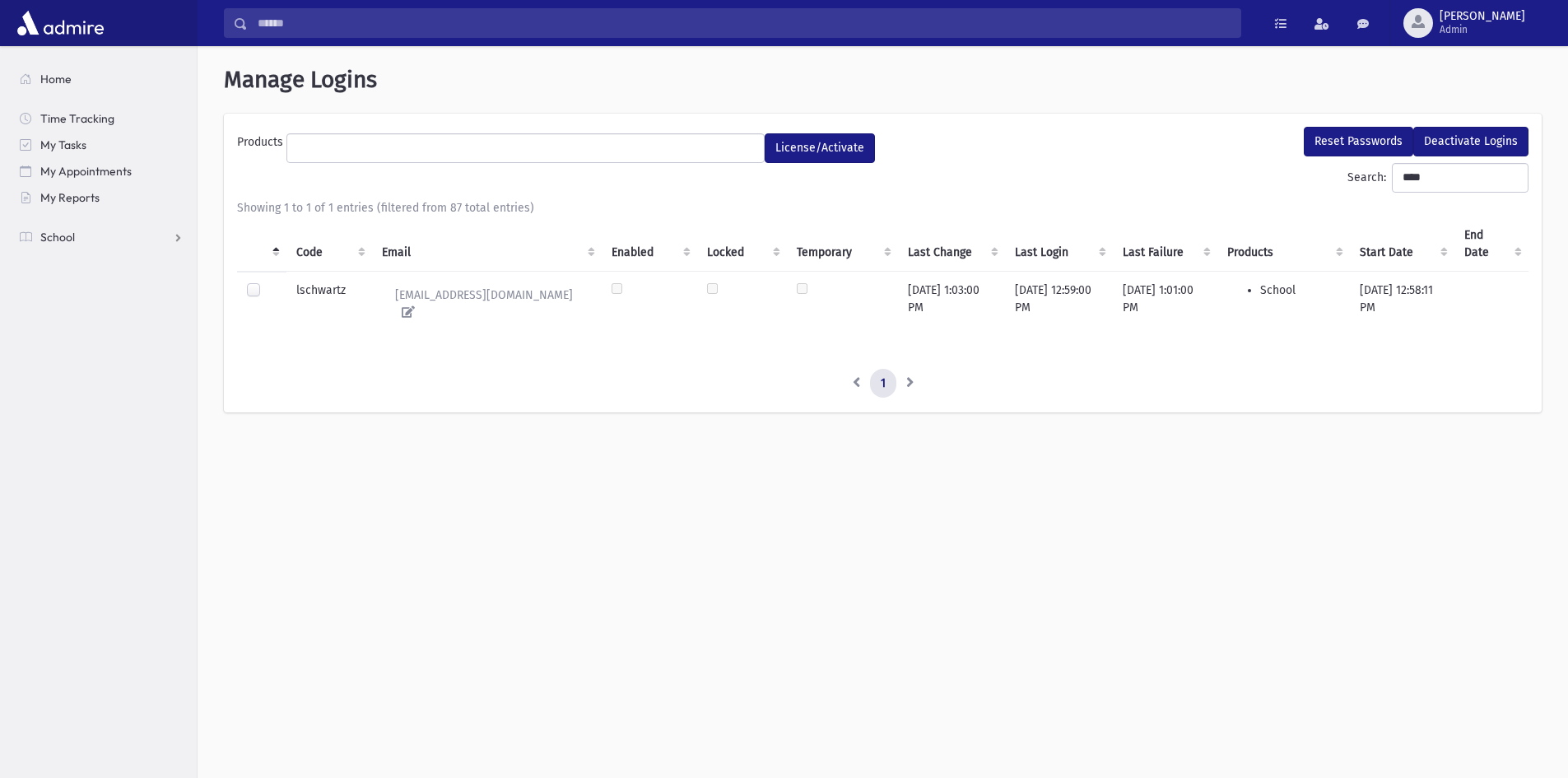
click at [267, 282] on label at bounding box center [267, 282] width 0 height 0
click at [1501, 14] on span "[PERSON_NAME]" at bounding box center [1483, 16] width 85 height 13
click at [1477, 187] on div "freiss Change Password Preferences Classroom Mode Logout Create Logins Manage L…" at bounding box center [1441, 159] width 131 height 210
click at [1496, 15] on span "freiss Admin" at bounding box center [1489, 22] width 112 height 26
click at [1478, 172] on link "Logout" at bounding box center [1441, 168] width 131 height 31
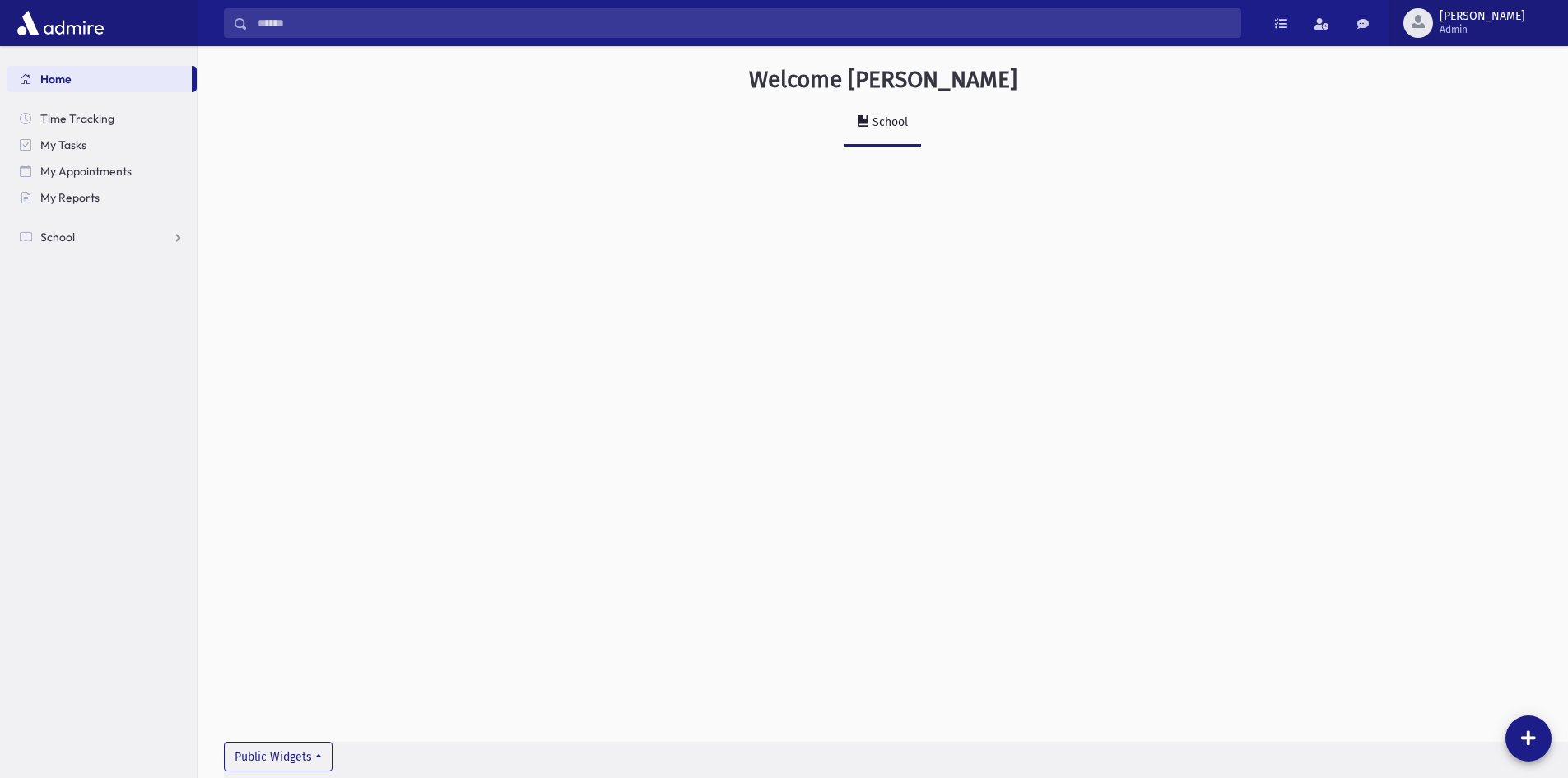
click at [1425, 21] on span "button" at bounding box center [1418, 21] width 13 height 13
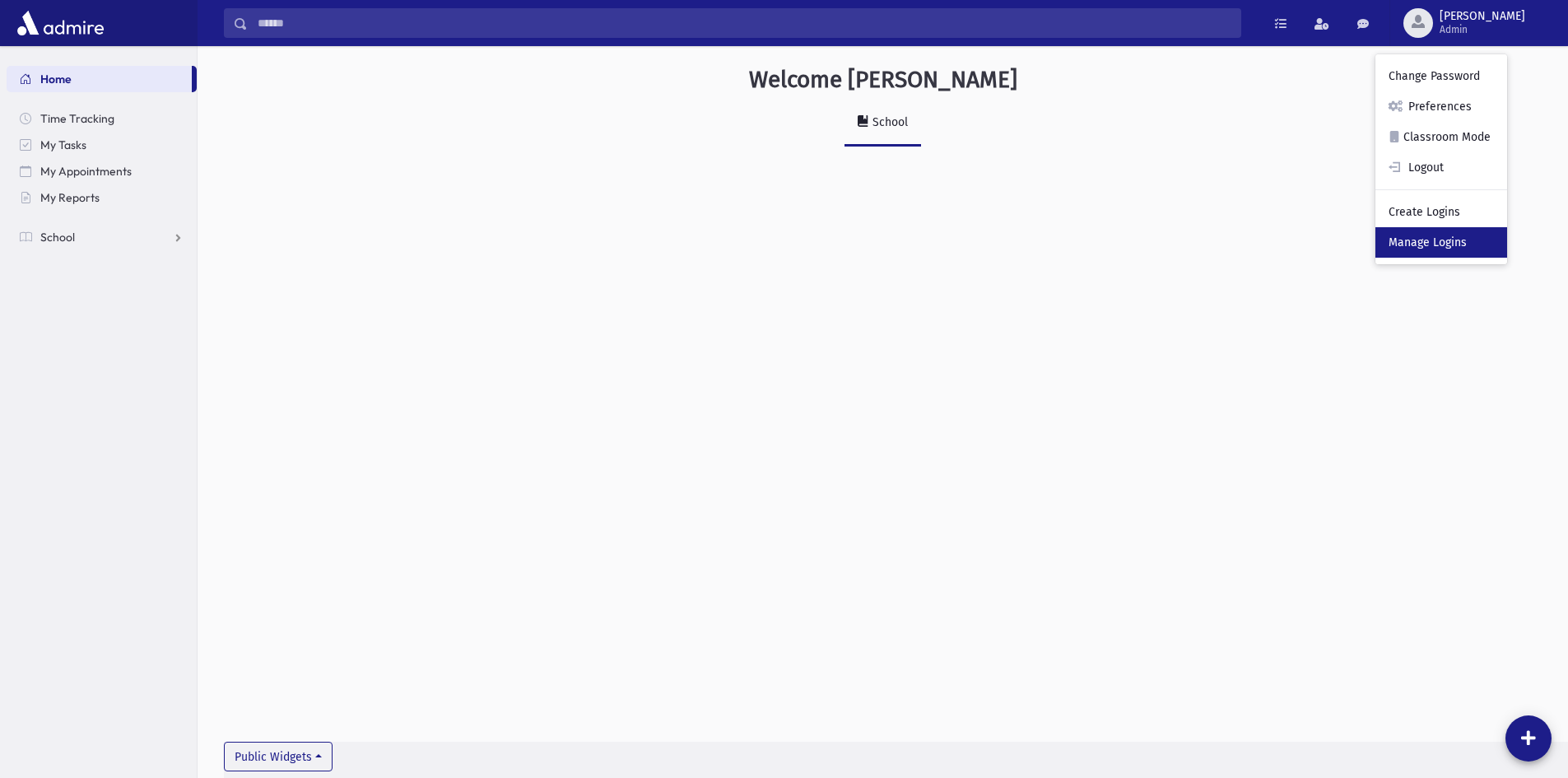
click at [1455, 240] on link "Manage Logins" at bounding box center [1441, 243] width 131 height 31
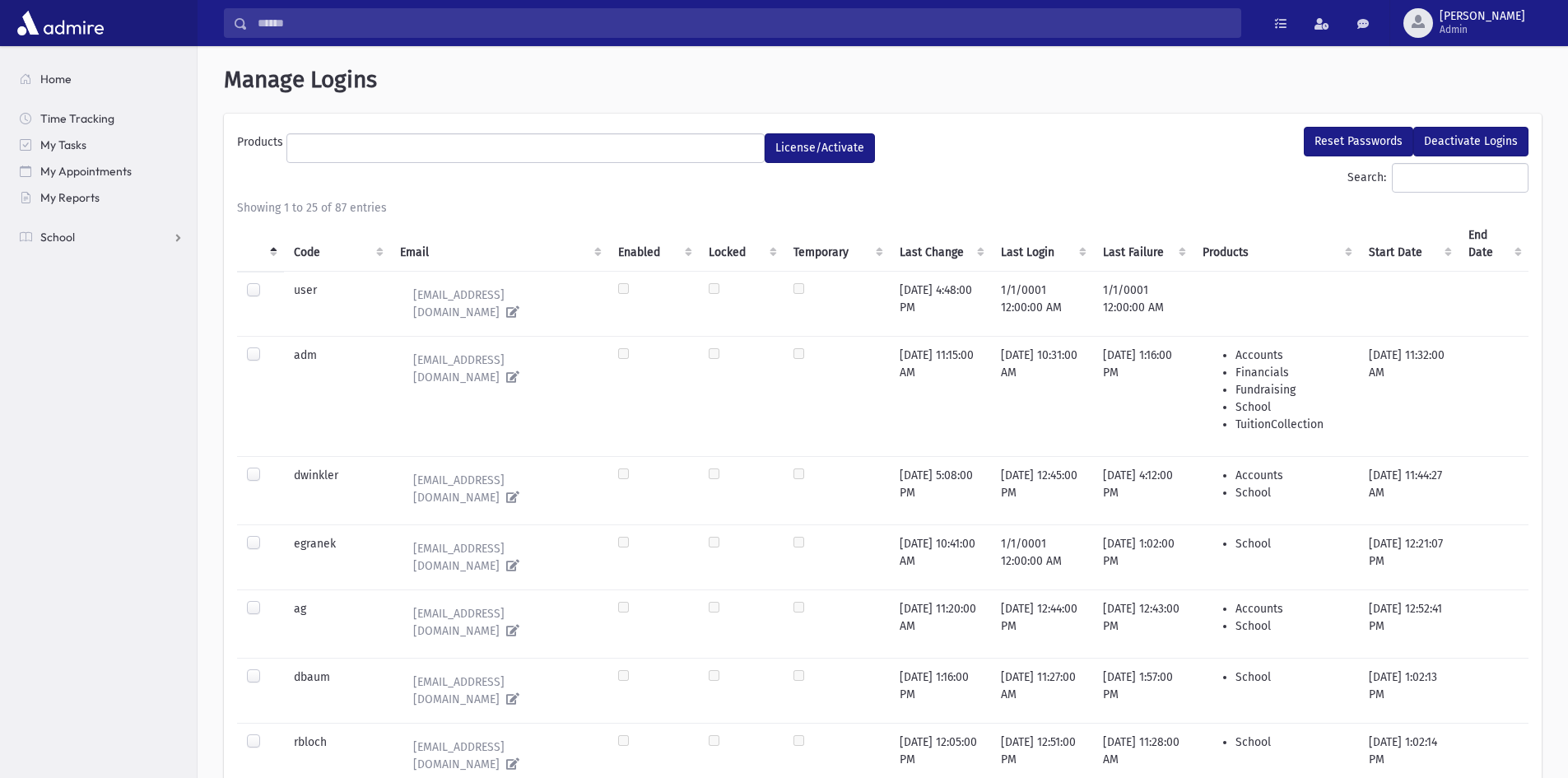
select select
click at [1448, 182] on input "Search:" at bounding box center [1461, 177] width 136 height 30
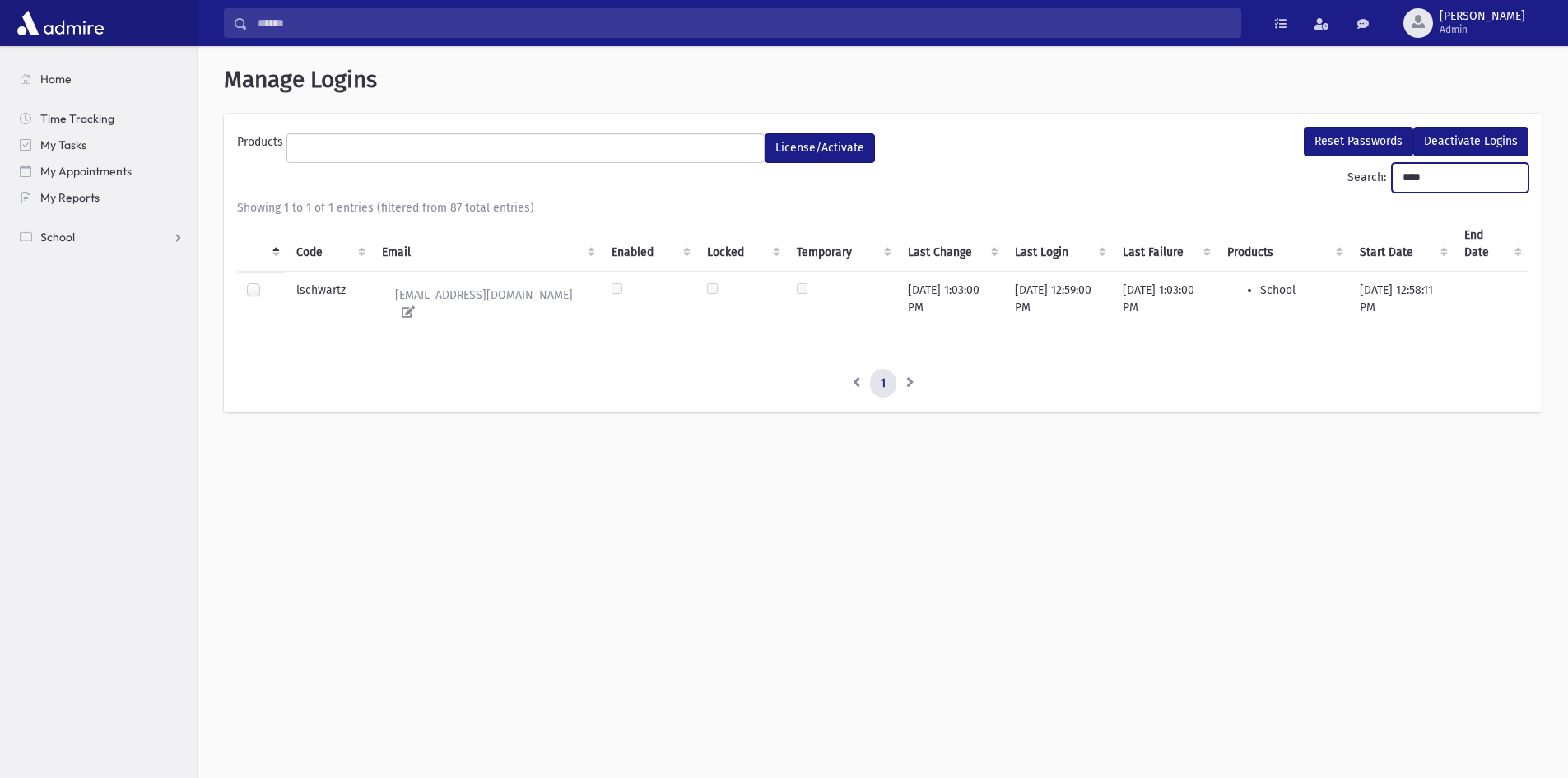
type input "****"
click at [267, 282] on label at bounding box center [267, 282] width 0 height 0
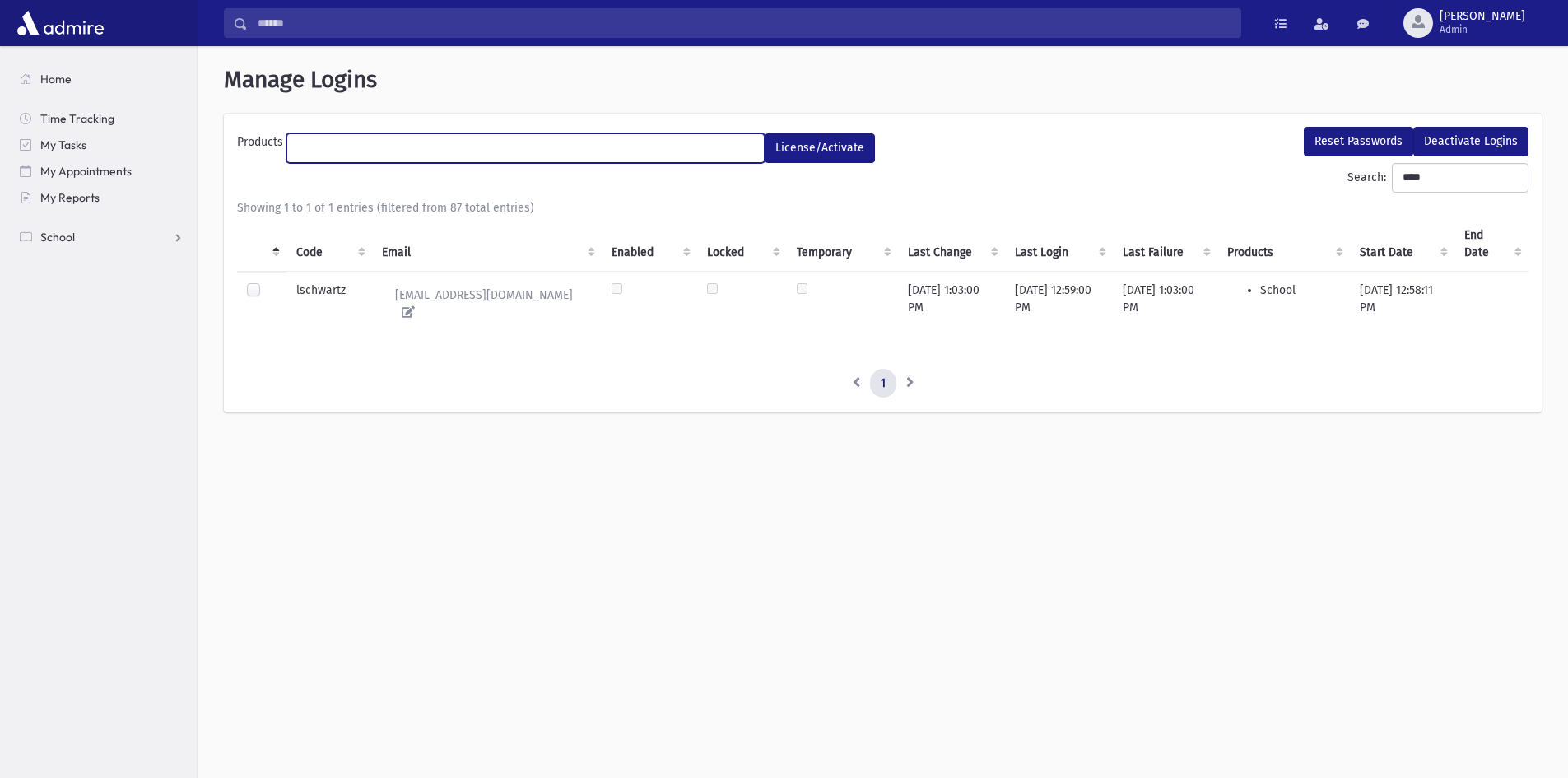
click at [448, 153] on ul at bounding box center [525, 147] width 477 height 25
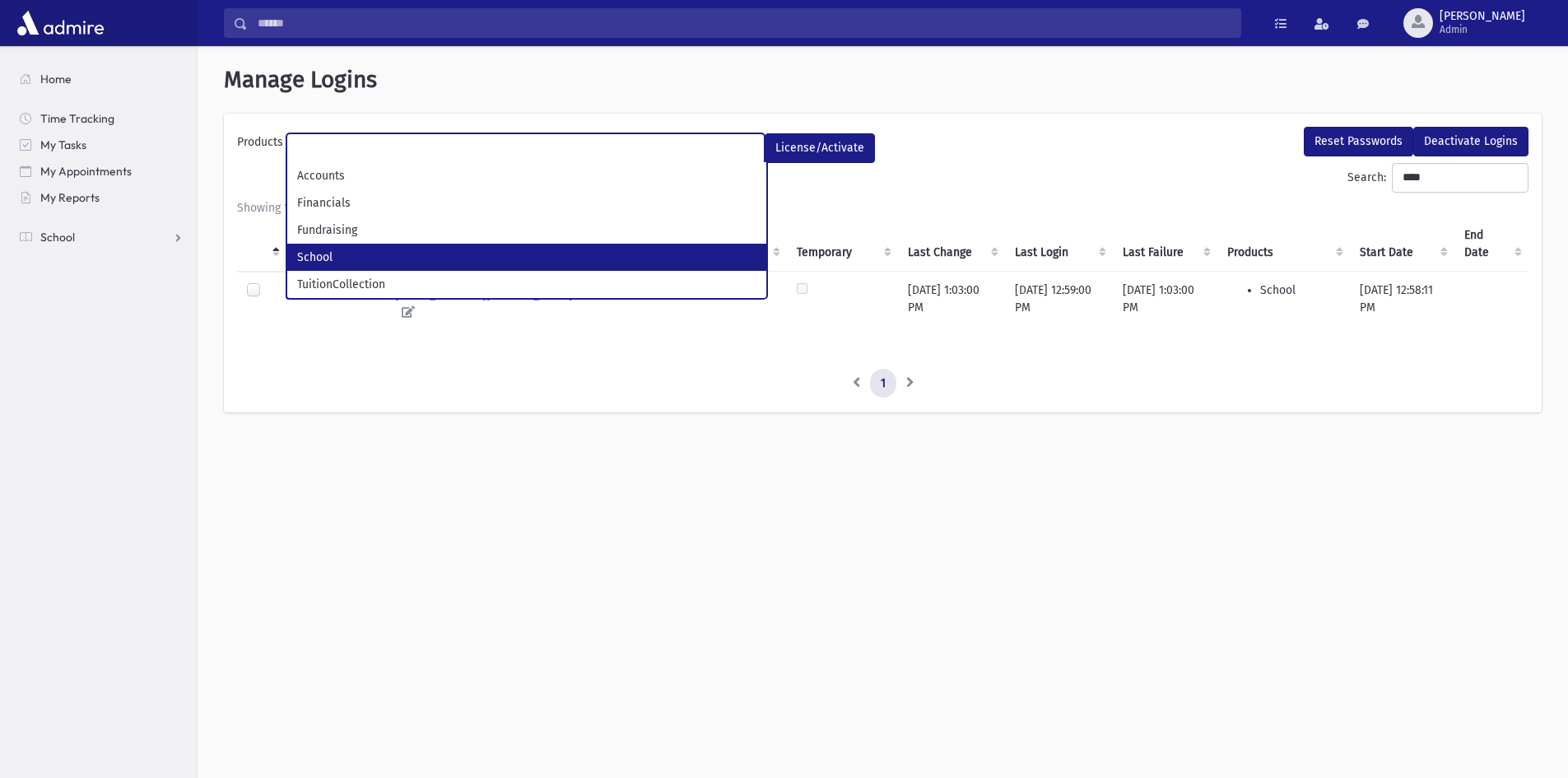
select select "*"
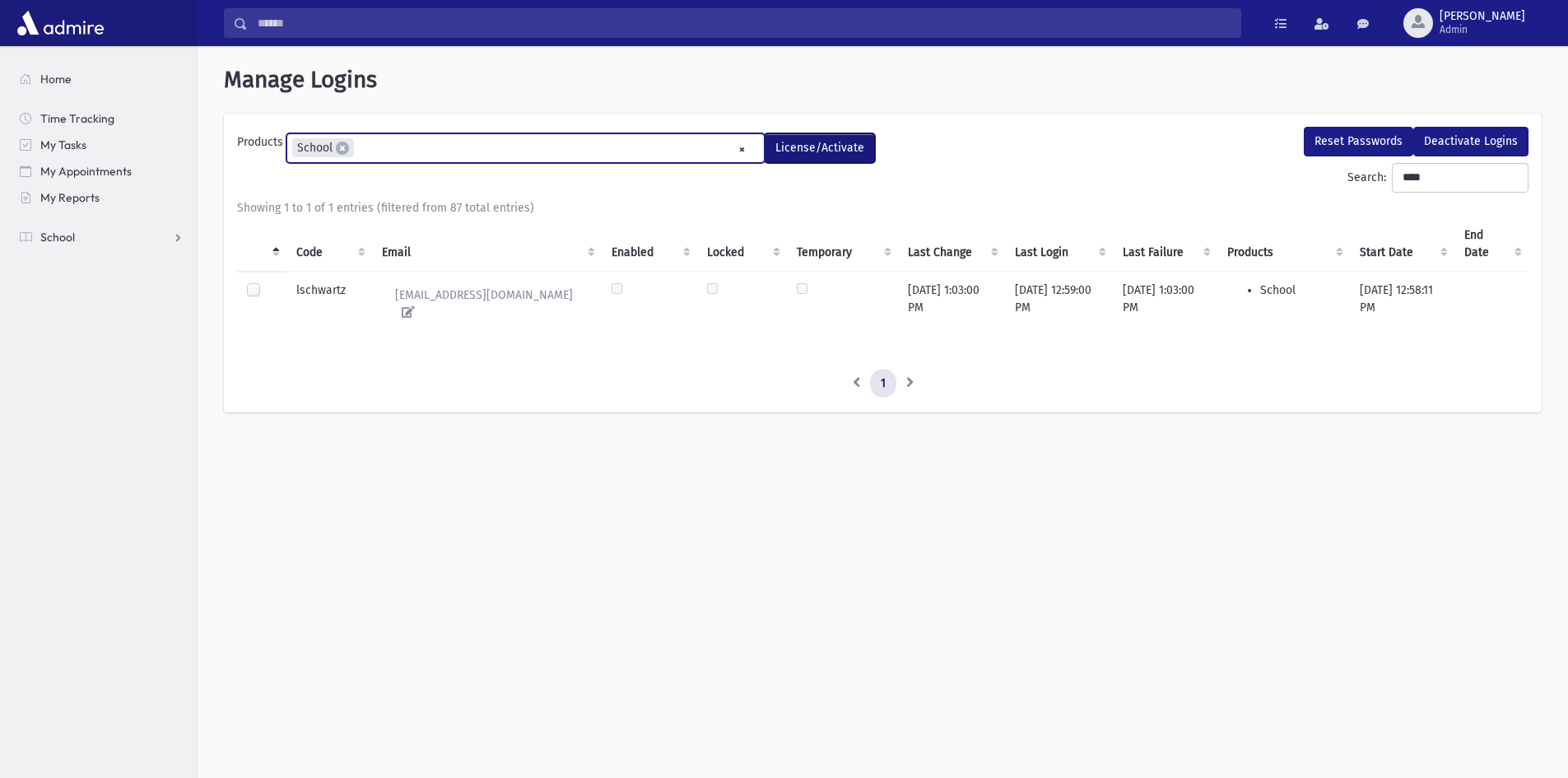
click at [818, 153] on button "License/Activate" at bounding box center [820, 148] width 110 height 30
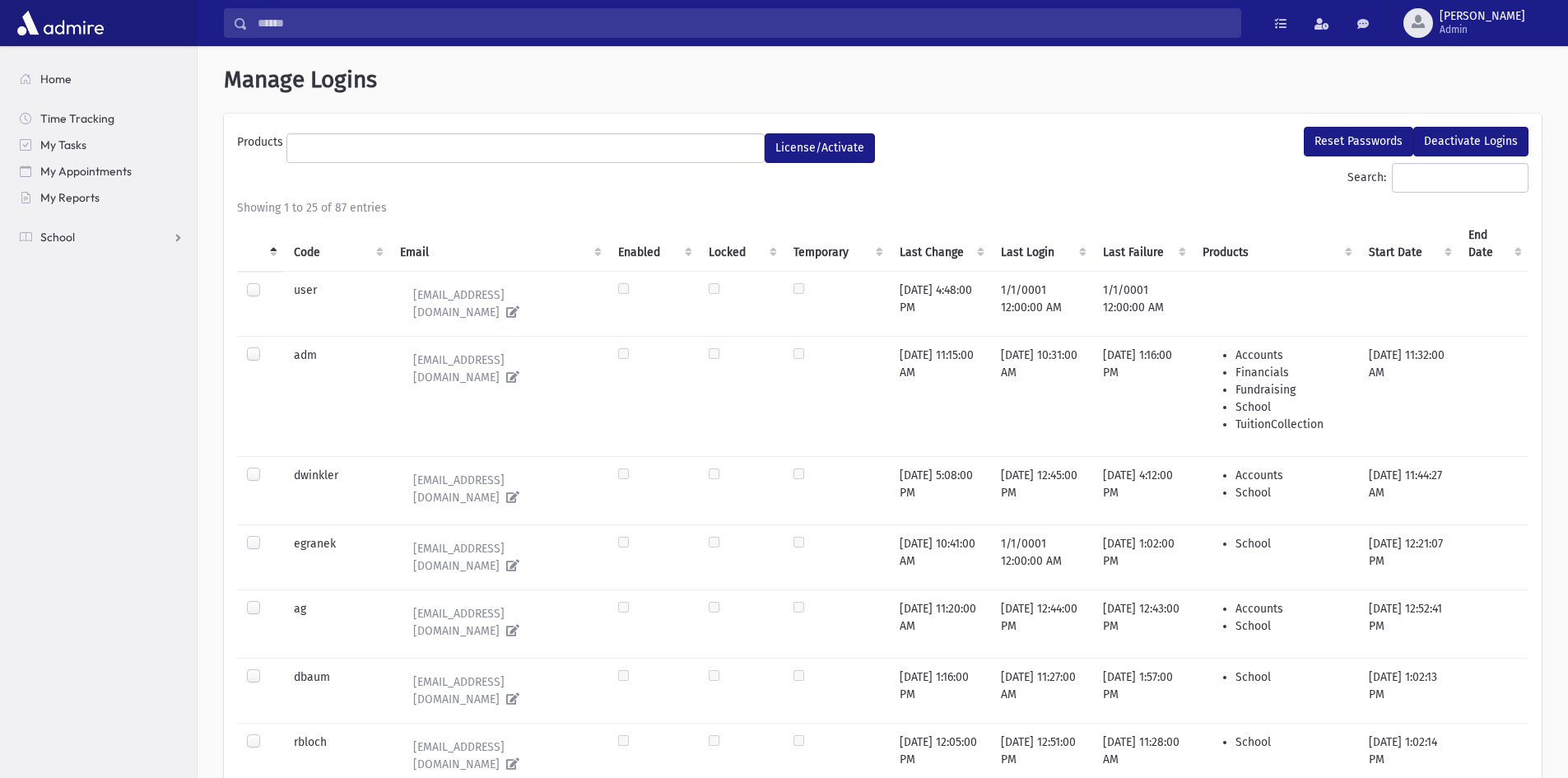
select select
click at [1462, 180] on input "Search:" at bounding box center [1461, 177] width 136 height 30
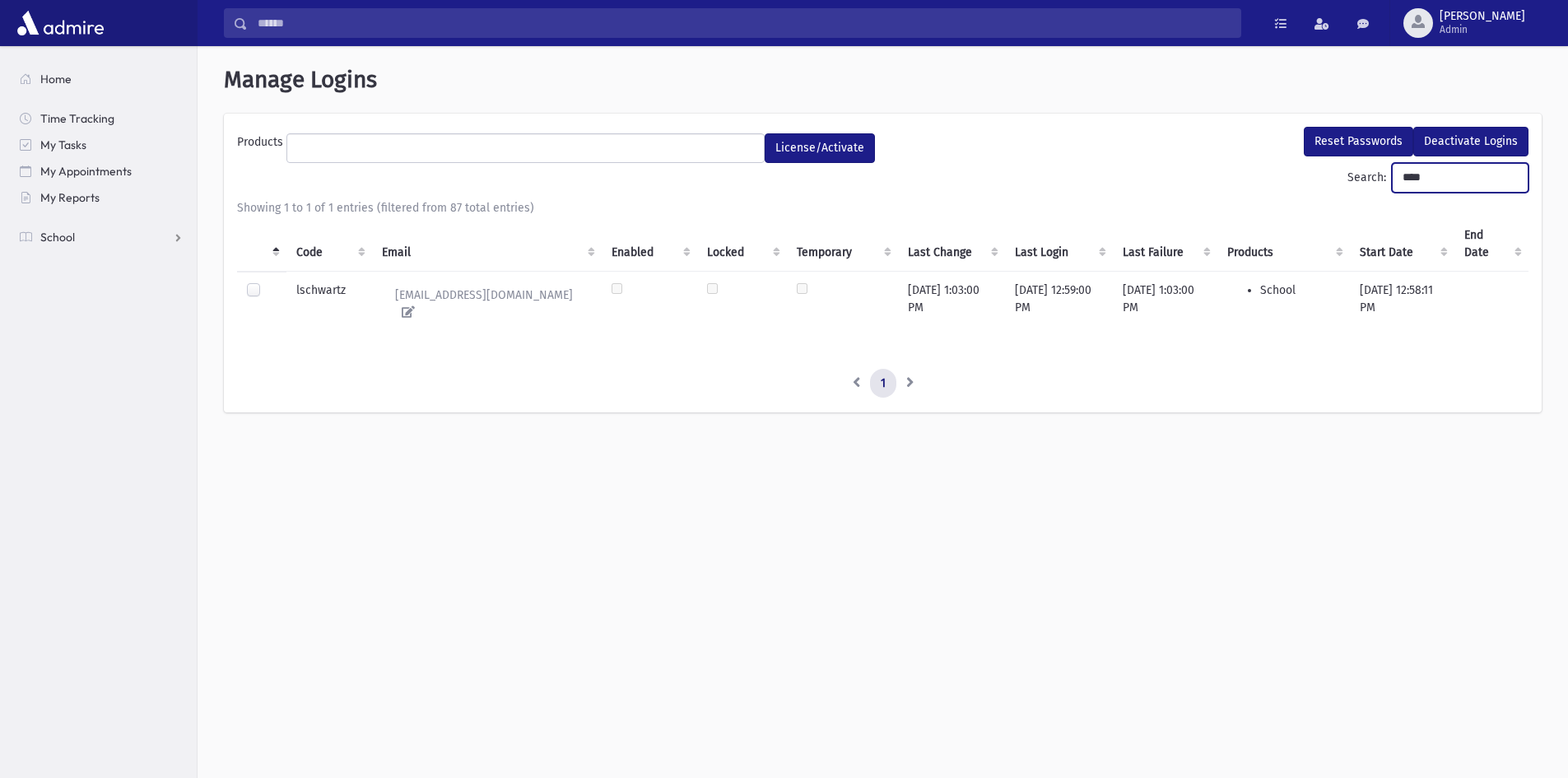
type input "****"
click at [267, 282] on label at bounding box center [267, 282] width 0 height 0
click at [1356, 144] on button "Reset Passwords" at bounding box center [1359, 141] width 109 height 30
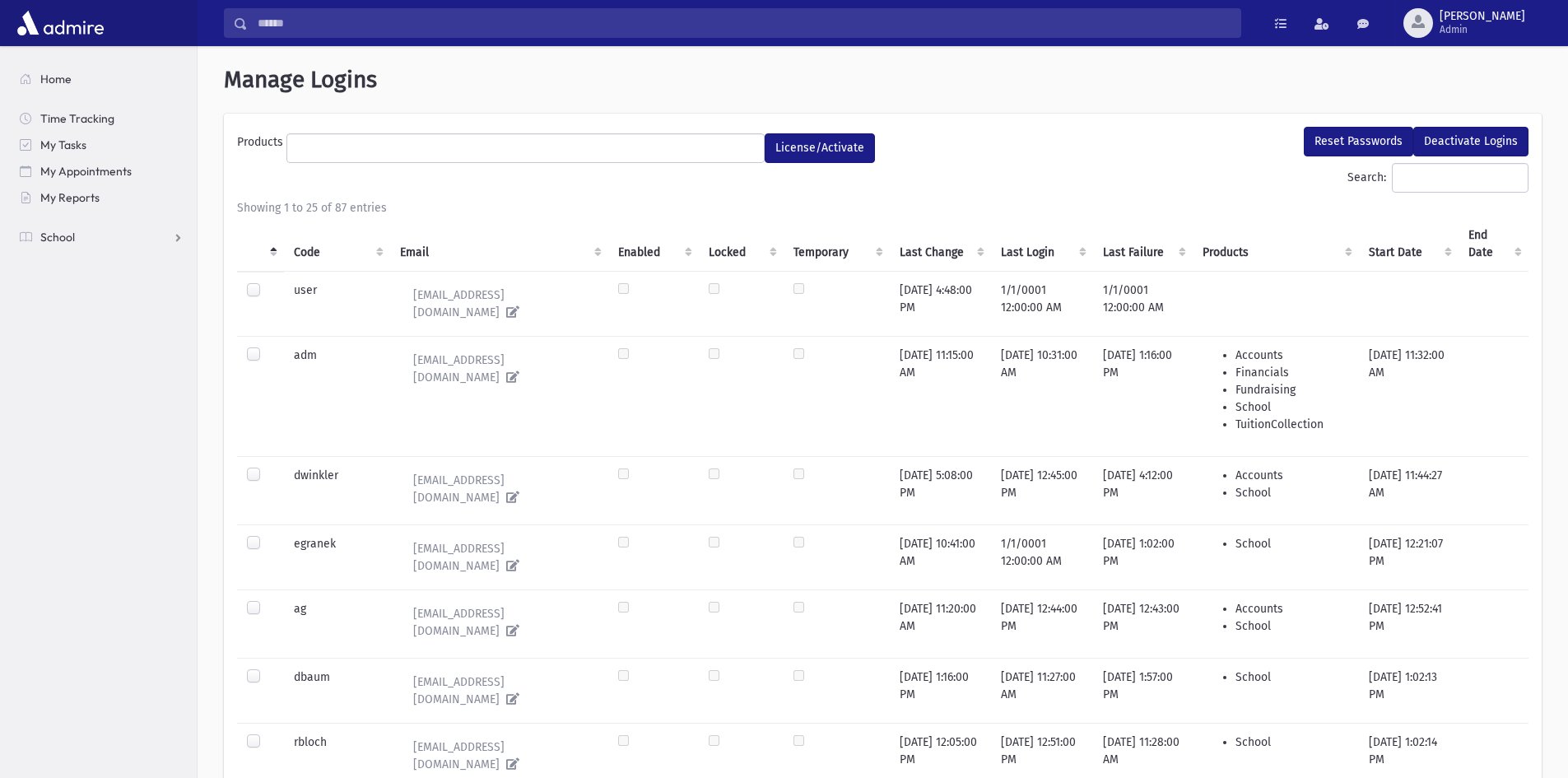
select select
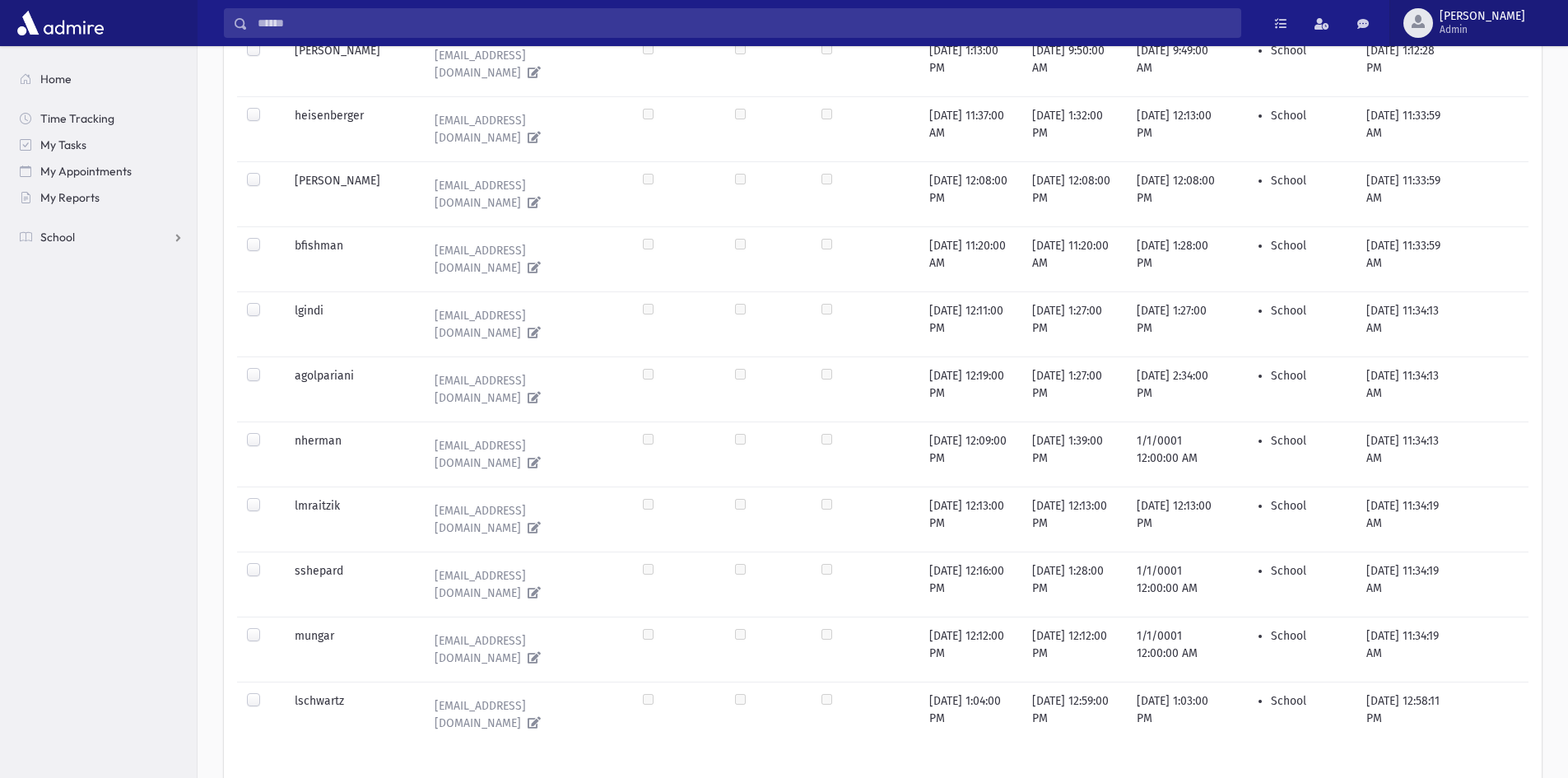
click at [1484, 7] on button "freiss Admin" at bounding box center [1479, 23] width 178 height 46
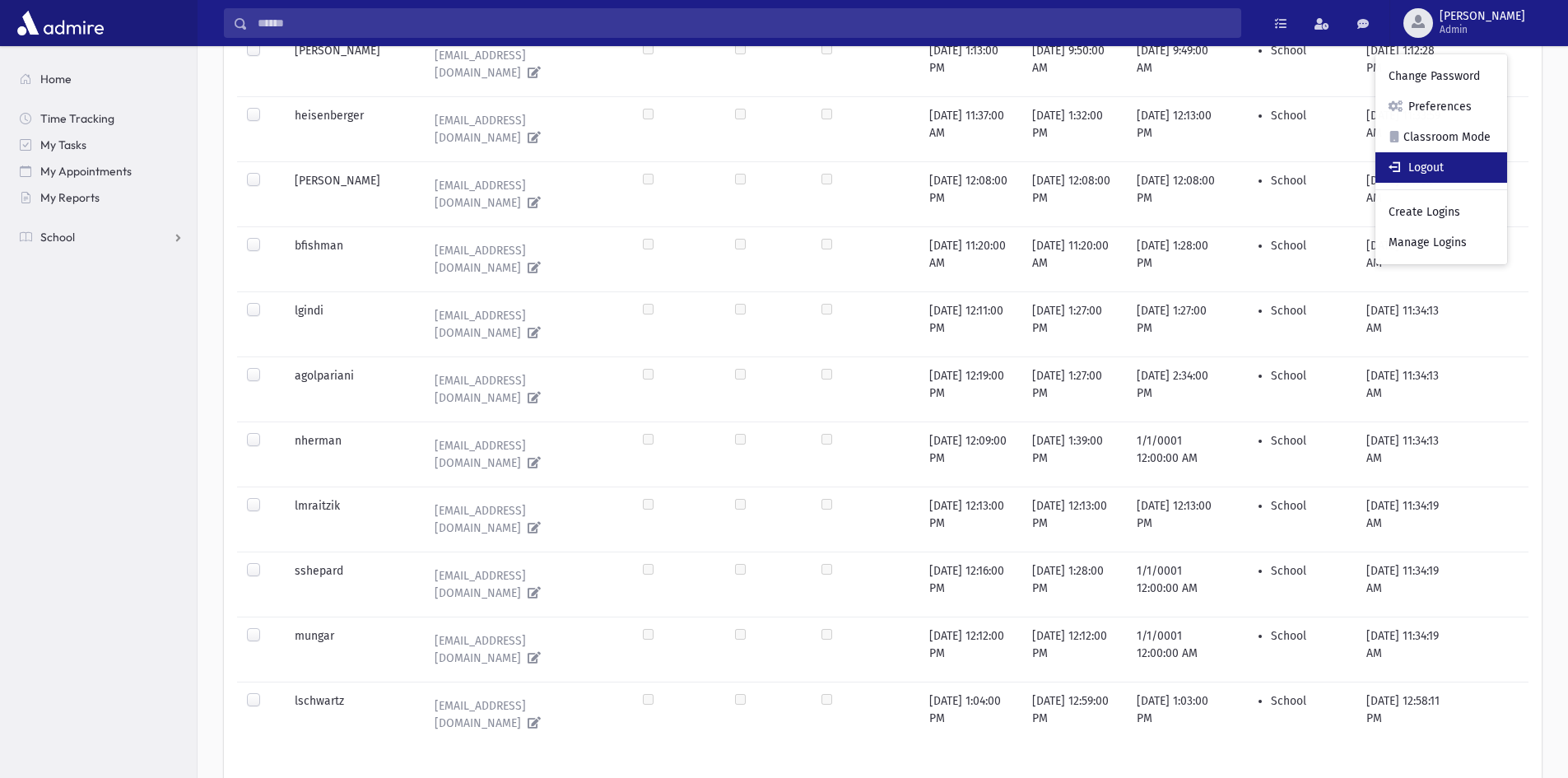
click at [1470, 170] on link "Logout" at bounding box center [1441, 168] width 131 height 31
